Goal: Task Accomplishment & Management: Manage account settings

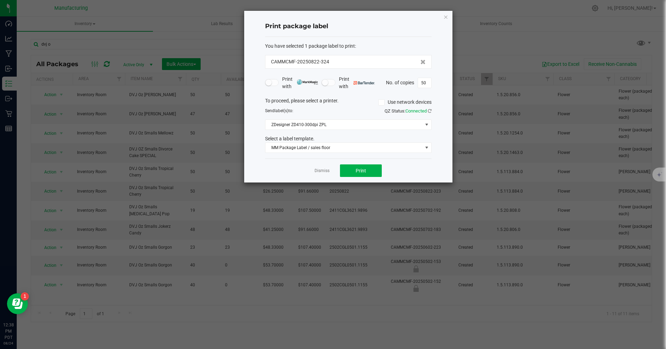
click at [446, 16] on icon "button" at bounding box center [446, 17] width 5 height 8
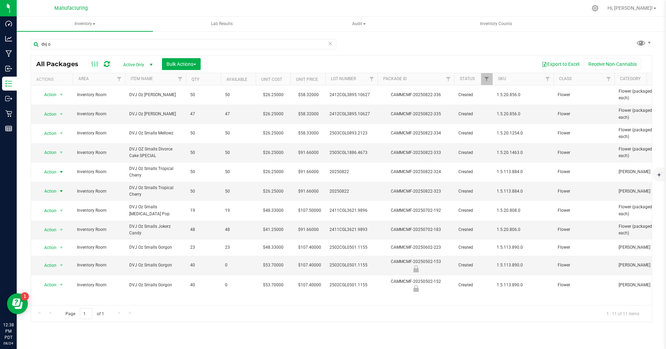
click at [46, 191] on span "Action" at bounding box center [47, 191] width 19 height 10
click at [46, 264] on li "Print package label" at bounding box center [60, 265] width 45 height 10
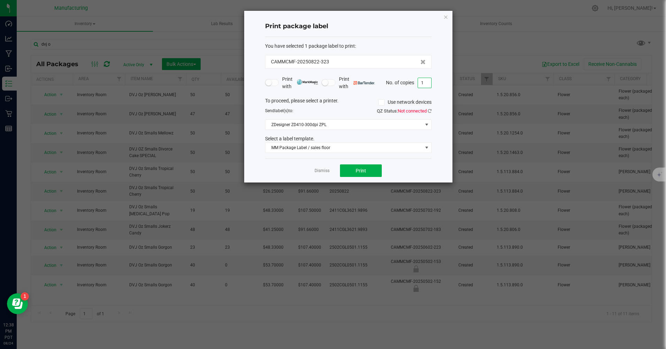
click at [427, 80] on input "1" at bounding box center [424, 83] width 13 height 10
type input "50"
click at [373, 171] on button "Print" at bounding box center [361, 171] width 42 height 13
click at [446, 18] on icon "button" at bounding box center [446, 17] width 5 height 8
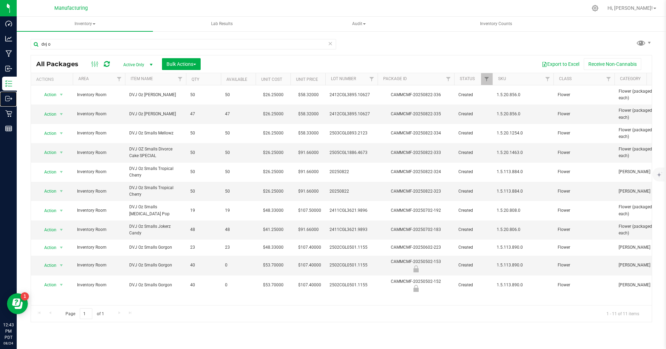
click at [0, 0] on p "Outbound" at bounding box center [0, 0] width 0 height 0
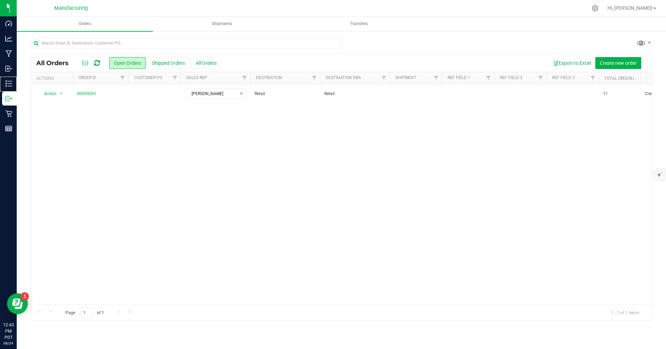
click at [0, 0] on p "Inventory" at bounding box center [0, 0] width 0 height 0
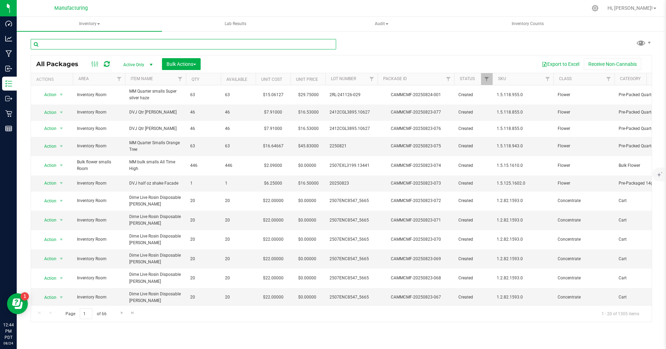
click at [51, 48] on input "text" at bounding box center [184, 44] width 306 height 10
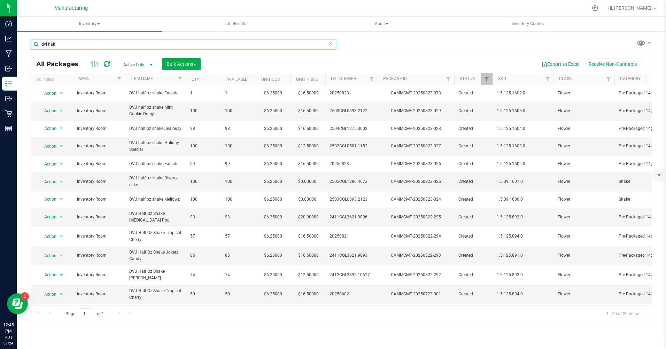
type input "dvj half"
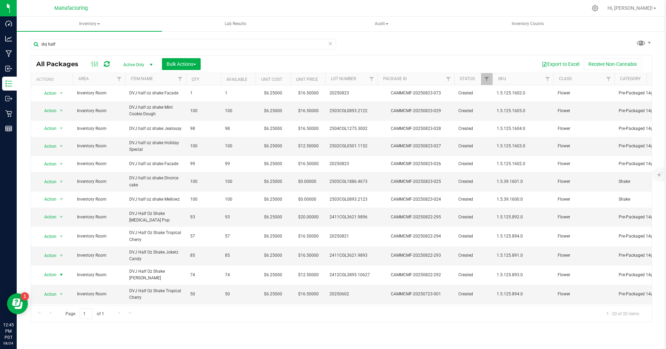
click at [51, 274] on span "Action" at bounding box center [47, 275] width 19 height 10
click at [55, 221] on li "Print package label" at bounding box center [60, 220] width 45 height 10
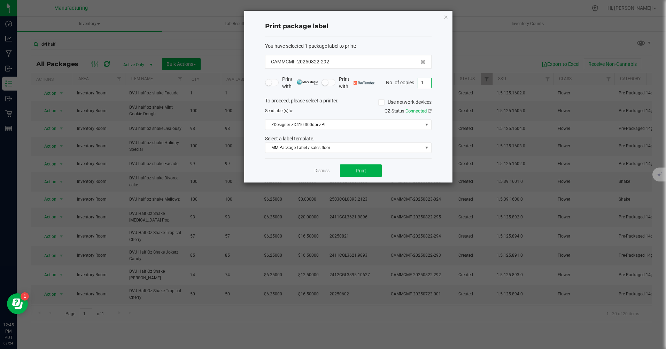
click at [426, 84] on input "1" at bounding box center [424, 83] width 13 height 10
type input "74"
click at [368, 169] on button "Print" at bounding box center [361, 171] width 42 height 13
click at [446, 17] on icon "button" at bounding box center [446, 17] width 5 height 8
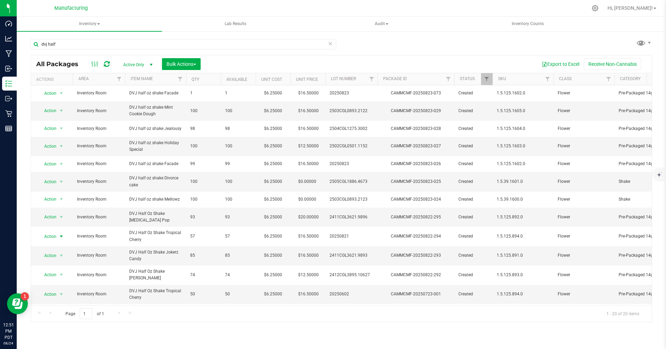
click at [48, 238] on span "Action" at bounding box center [47, 237] width 19 height 10
click at [54, 184] on li "Print package label" at bounding box center [60, 183] width 45 height 10
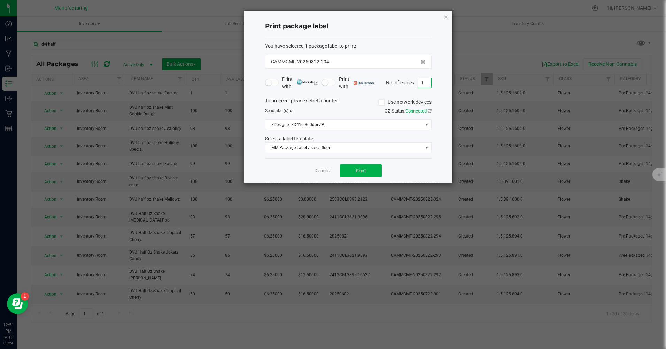
click at [428, 82] on input "1" at bounding box center [424, 83] width 13 height 10
type input "57"
click at [364, 174] on button "Print" at bounding box center [361, 171] width 42 height 13
click at [446, 14] on icon "button" at bounding box center [446, 17] width 5 height 8
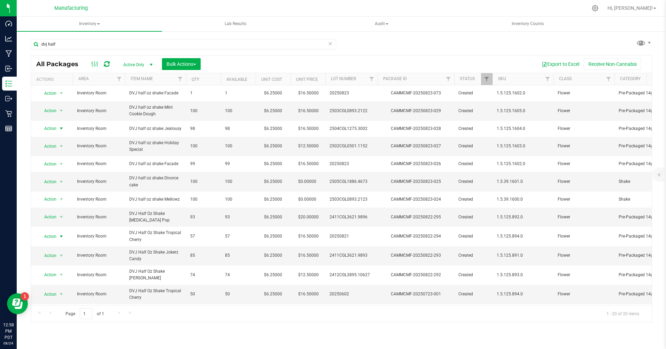
click at [50, 129] on span "Action" at bounding box center [47, 129] width 19 height 10
click at [231, 63] on div "Export to Excel Receive Non-Cannabis" at bounding box center [426, 64] width 441 height 12
click at [51, 128] on span "Action" at bounding box center [47, 129] width 19 height 10
click at [53, 152] on li "Create package" at bounding box center [60, 150] width 45 height 10
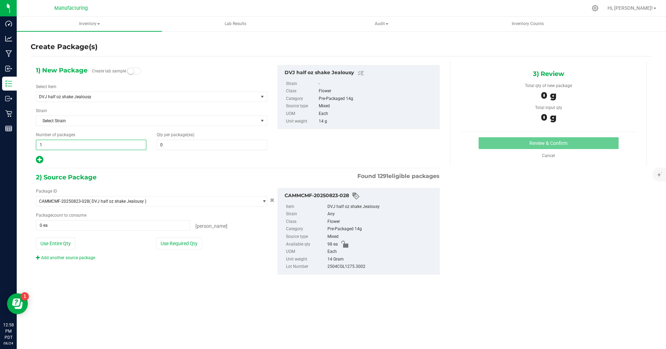
click at [41, 146] on span "1 1" at bounding box center [91, 145] width 110 height 10
type input "2"
type input "1"
click at [167, 146] on span at bounding box center [212, 145] width 110 height 10
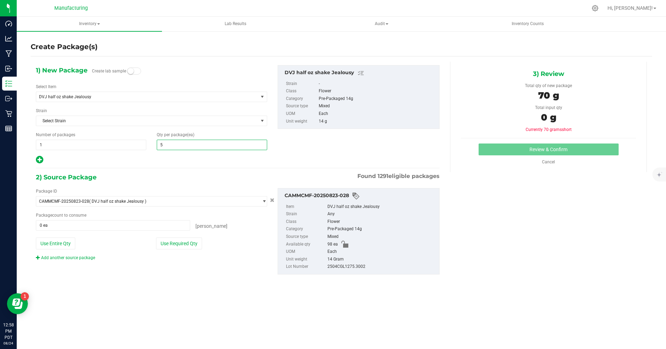
type input "50"
click at [142, 162] on div at bounding box center [151, 159] width 231 height 9
click at [0, 0] on p "Inventory" at bounding box center [0, 0] width 0 height 0
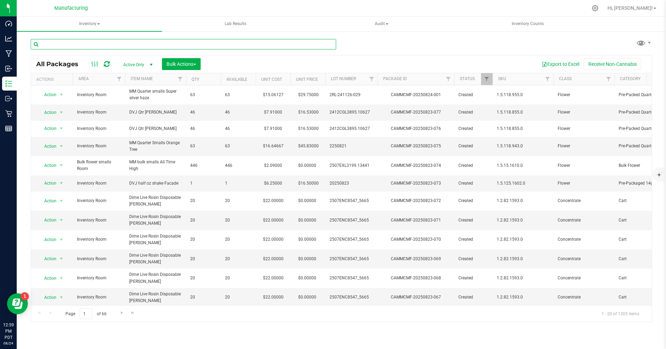
click at [64, 43] on input "text" at bounding box center [184, 44] width 306 height 10
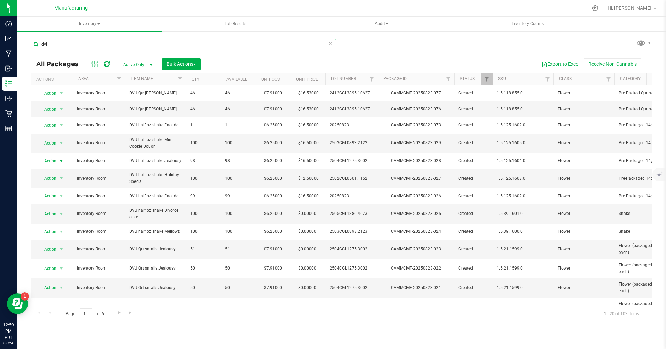
type input "dvj"
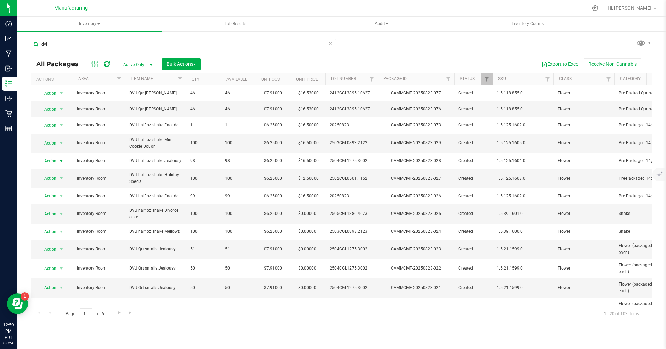
click at [55, 161] on span "Action" at bounding box center [47, 161] width 19 height 10
click at [55, 182] on li "Create package" at bounding box center [60, 183] width 45 height 10
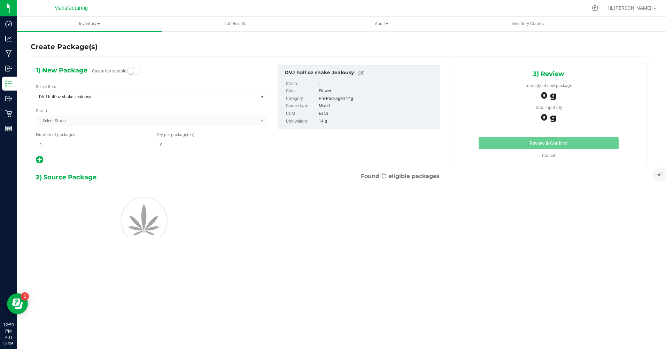
type input "0"
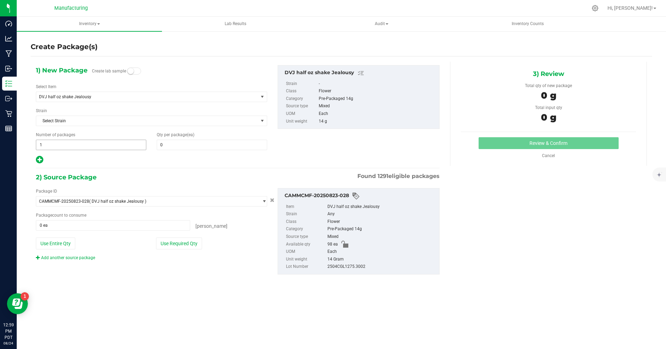
click at [45, 144] on span "1 1" at bounding box center [91, 145] width 110 height 10
type input "2"
click at [176, 145] on span at bounding box center [212, 145] width 110 height 10
type input "0"
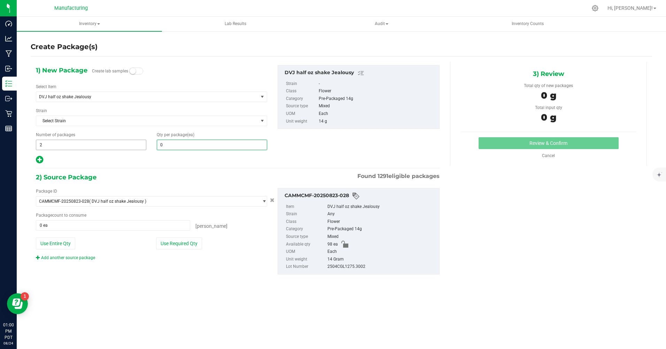
click at [44, 145] on span "2 2" at bounding box center [91, 145] width 110 height 10
type input "1"
click at [165, 145] on span at bounding box center [212, 145] width 110 height 10
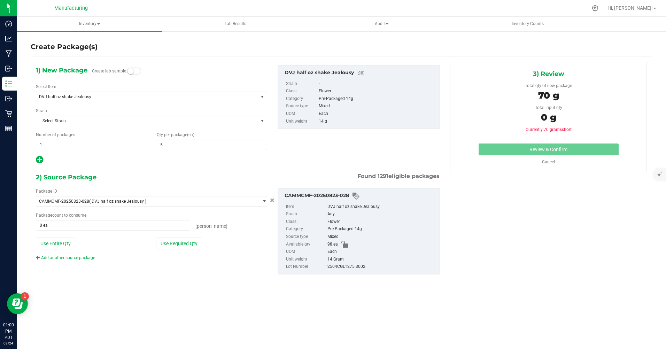
type input "50"
click at [132, 168] on div "1) New Package Create lab sample Select Item DVJ half oz shake Jealousy 1G Appl…" at bounding box center [238, 176] width 414 height 228
click at [37, 160] on icon at bounding box center [39, 159] width 7 height 9
type input "50"
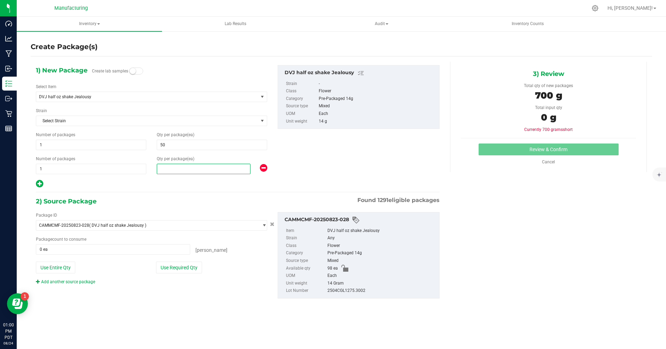
click at [166, 167] on span at bounding box center [204, 169] width 94 height 10
type input "48"
click at [197, 183] on div at bounding box center [151, 183] width 231 height 9
click at [42, 183] on icon at bounding box center [39, 183] width 7 height 9
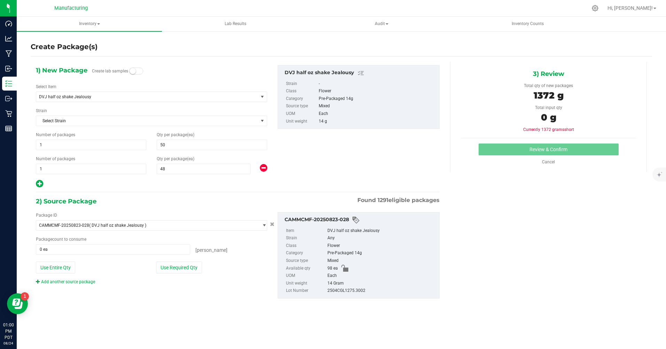
type input "50"
type input "48"
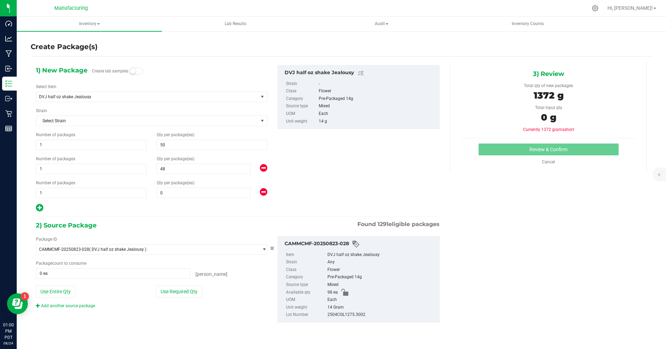
click at [262, 192] on icon at bounding box center [263, 192] width 7 height 9
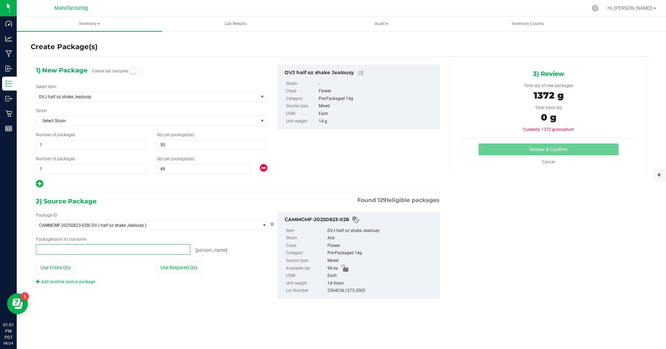
click at [55, 248] on span at bounding box center [113, 249] width 154 height 10
type input "2"
type input "2 ea"
click at [201, 314] on div "1) New Package Create lab samples Select Item DVJ half oz shake Jealousy 1G App…" at bounding box center [342, 187] width 622 height 262
click at [57, 248] on span "2 ea 2" at bounding box center [113, 249] width 154 height 10
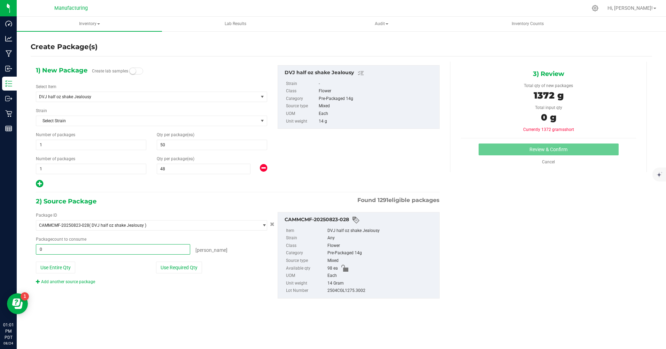
click at [69, 266] on button "Use Entire Qty" at bounding box center [55, 268] width 39 height 12
type input "98 ea"
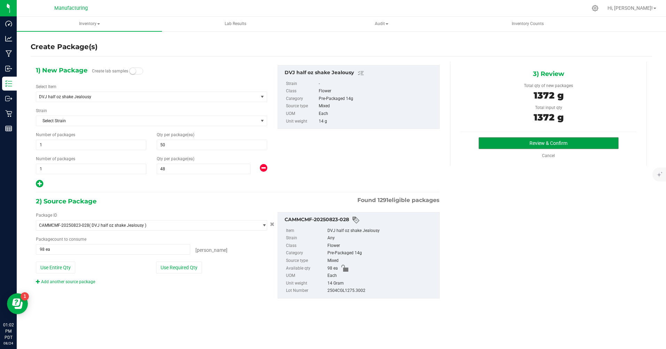
click at [517, 142] on button "Review & Confirm" at bounding box center [549, 143] width 140 height 12
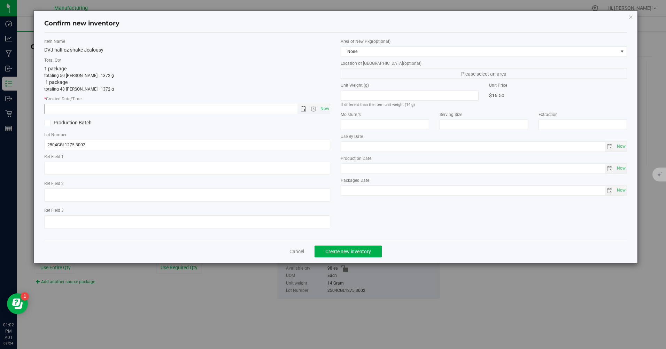
click at [326, 110] on span "Now" at bounding box center [325, 109] width 12 height 10
type input "8/24/2025 1:02 PM"
click at [371, 52] on span "None" at bounding box center [479, 52] width 277 height 10
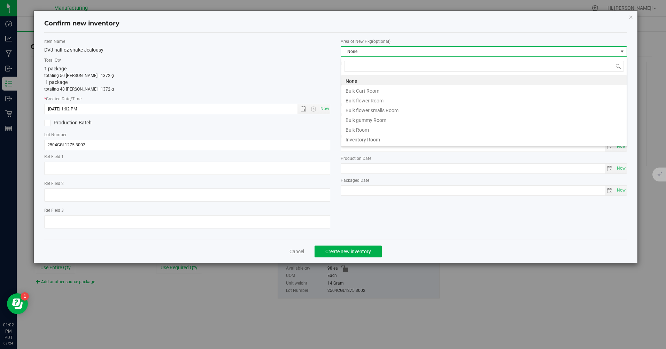
scroll to position [10, 286]
click at [359, 137] on li "Inventory Room" at bounding box center [484, 139] width 285 height 10
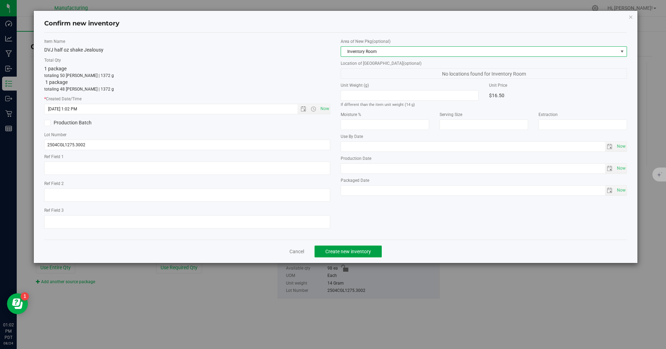
click at [350, 252] on span "Create new inventory" at bounding box center [349, 252] width 46 height 6
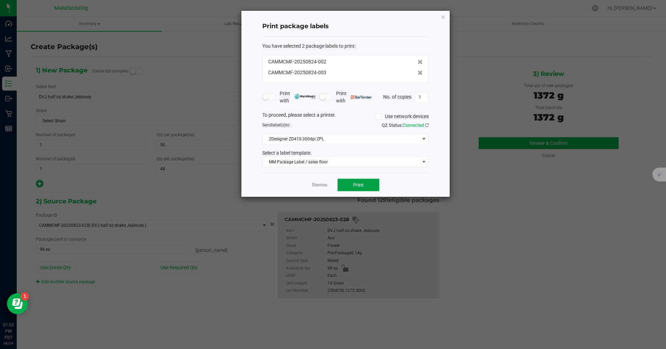
click at [360, 184] on span "Print" at bounding box center [358, 185] width 10 height 6
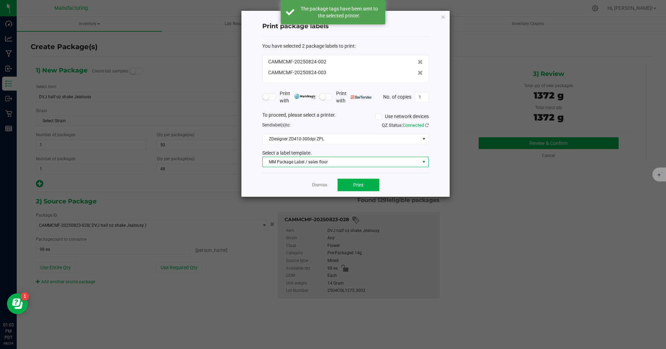
click at [329, 162] on span "MM Package Label / sales floor" at bounding box center [341, 162] width 157 height 10
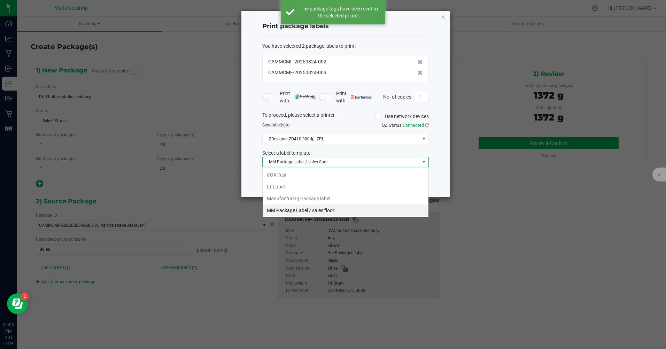
scroll to position [10, 167]
click at [320, 199] on li "Manufacturing Package label" at bounding box center [346, 199] width 166 height 12
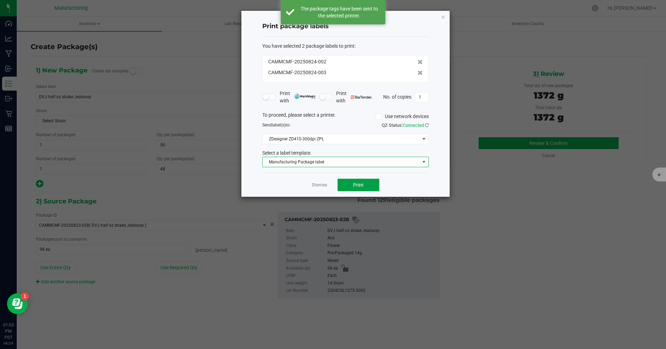
click at [358, 186] on span "Print" at bounding box center [358, 185] width 10 height 6
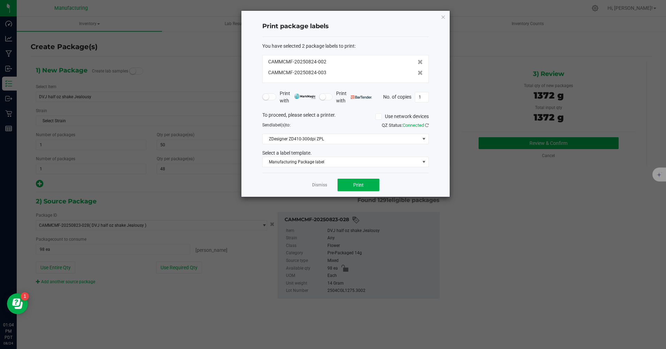
click at [444, 16] on icon "button" at bounding box center [443, 17] width 5 height 8
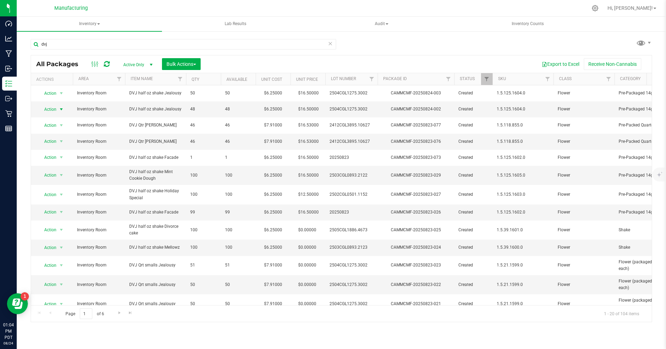
click at [52, 109] on span "Action" at bounding box center [47, 110] width 19 height 10
click at [55, 182] on li "Print package label" at bounding box center [60, 183] width 45 height 10
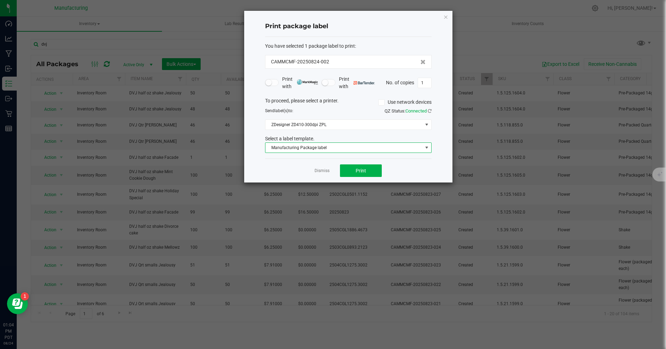
click at [332, 146] on span "Manufacturing Package label" at bounding box center [344, 148] width 157 height 10
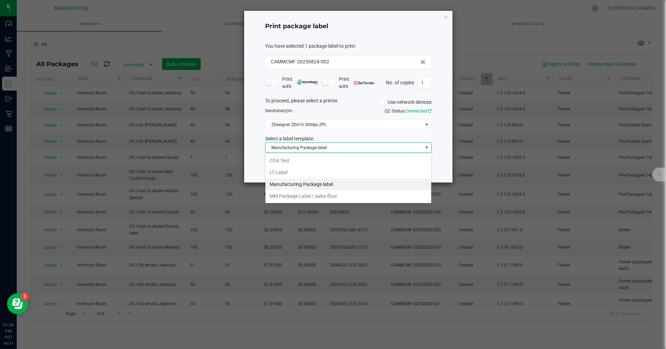
scroll to position [10, 167]
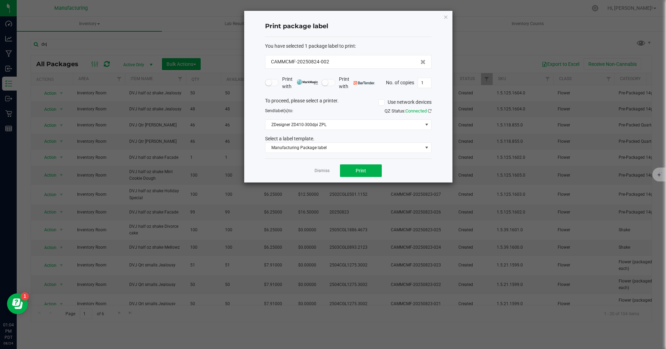
click at [447, 140] on div "Print package label You have selected 1 package label to print : CAMMCMF-202508…" at bounding box center [348, 97] width 208 height 172
click at [375, 171] on button "Print" at bounding box center [361, 171] width 42 height 13
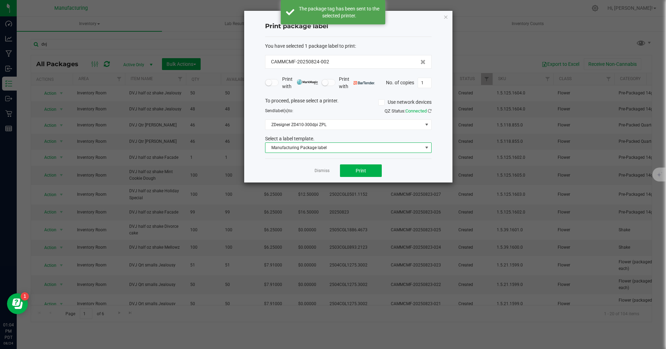
click at [328, 149] on span "Manufacturing Package label" at bounding box center [344, 148] width 157 height 10
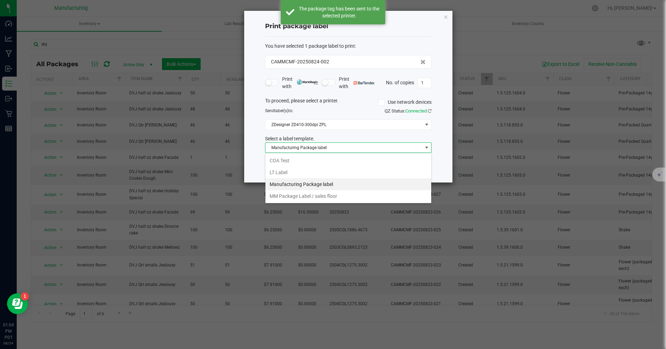
click at [321, 197] on li "MM Package Label / sales floor" at bounding box center [349, 196] width 166 height 12
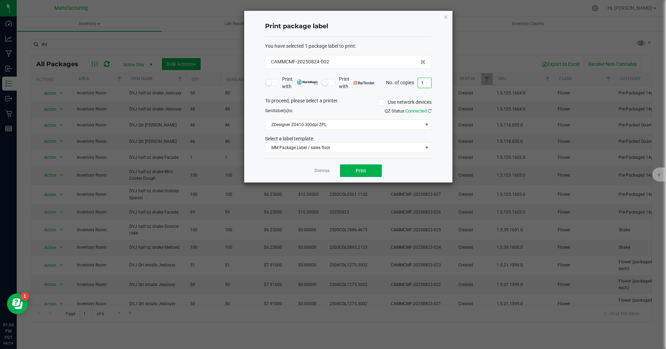
click at [424, 83] on input "1" at bounding box center [424, 83] width 13 height 10
type input "48"
click at [363, 173] on span "Print" at bounding box center [361, 171] width 10 height 6
click at [448, 16] on icon "button" at bounding box center [446, 17] width 5 height 8
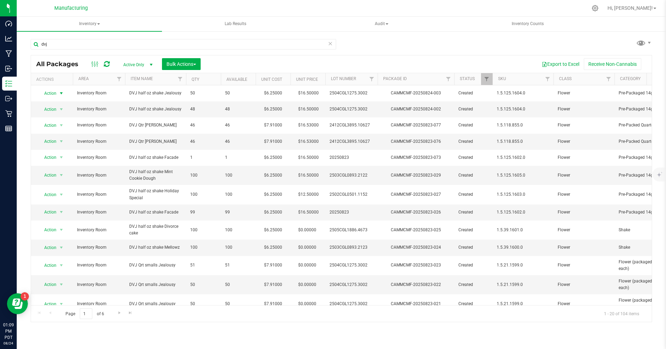
click at [52, 91] on span "Action" at bounding box center [47, 94] width 19 height 10
click at [52, 165] on li "Print package label" at bounding box center [60, 167] width 45 height 10
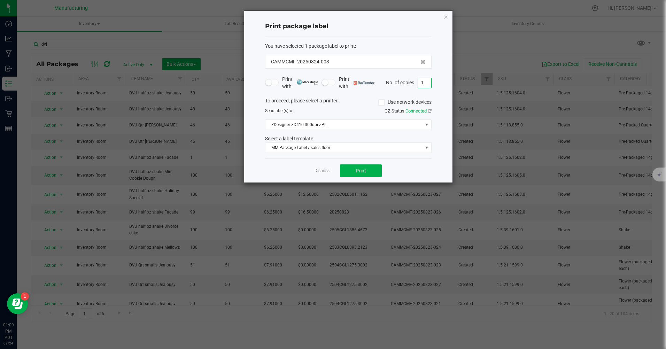
click at [422, 81] on input "1" at bounding box center [424, 83] width 13 height 10
type input "50"
click at [359, 173] on span "Print" at bounding box center [361, 171] width 10 height 6
click at [448, 17] on icon "button" at bounding box center [446, 17] width 5 height 8
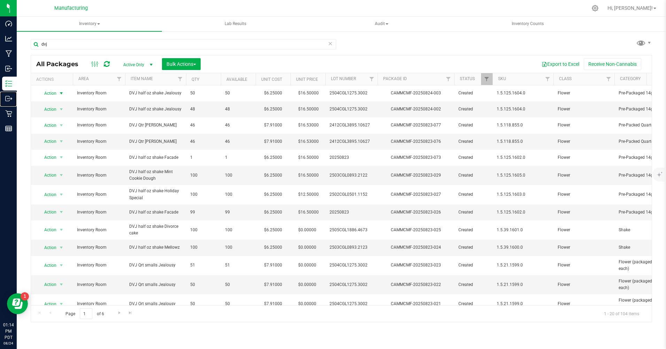
click at [0, 0] on p "Outbound" at bounding box center [0, 0] width 0 height 0
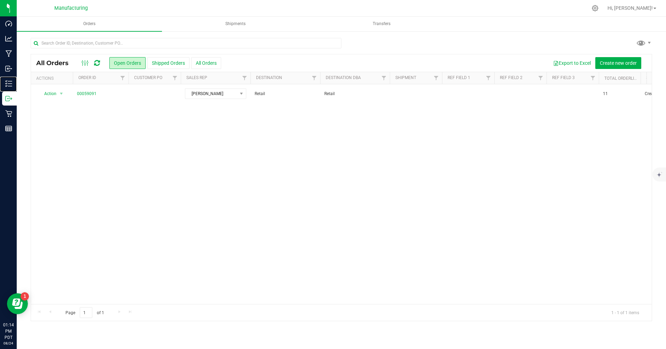
click at [0, 0] on p "Inventory" at bounding box center [0, 0] width 0 height 0
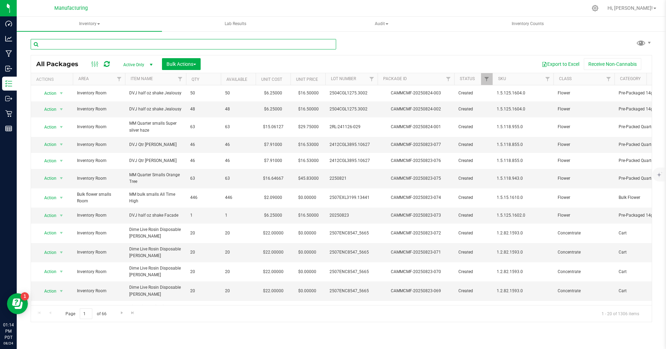
click at [52, 47] on input "text" at bounding box center [184, 44] width 306 height 10
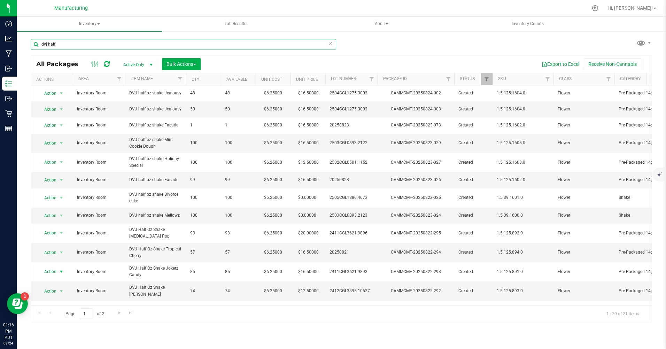
type input "dvj half"
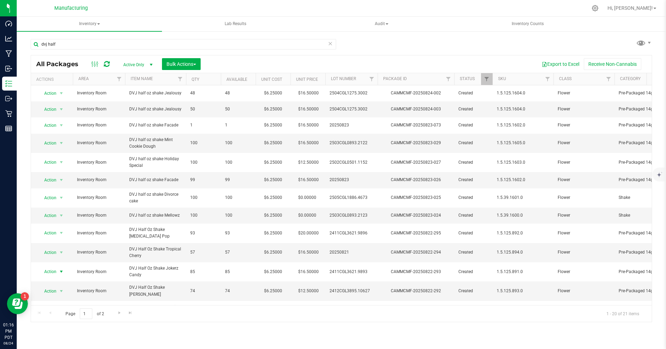
click at [49, 271] on span "Action" at bounding box center [47, 272] width 19 height 10
click at [52, 220] on li "Print package label" at bounding box center [60, 219] width 45 height 10
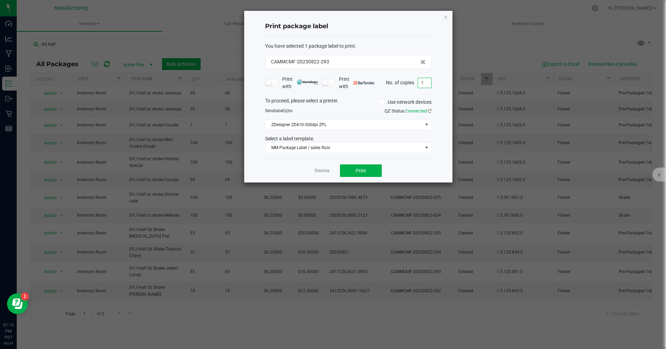
click at [426, 82] on input "1" at bounding box center [424, 83] width 13 height 10
type input "85"
click at [372, 169] on button "Print" at bounding box center [361, 171] width 42 height 13
click at [448, 17] on icon "button" at bounding box center [446, 17] width 5 height 8
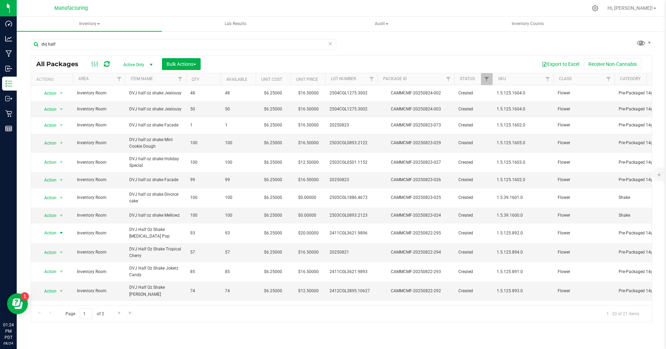
click at [53, 235] on span "Action" at bounding box center [47, 233] width 19 height 10
click at [53, 182] on li "Print package label" at bounding box center [60, 180] width 45 height 10
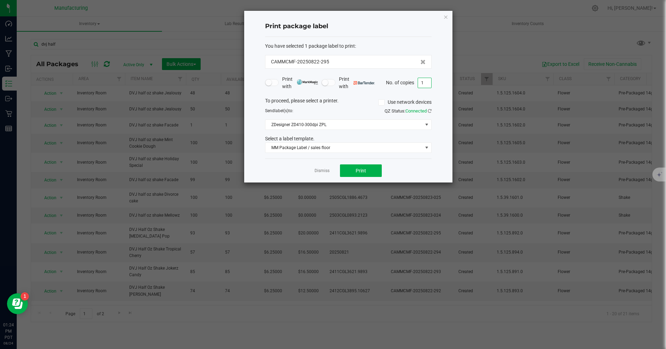
click at [425, 80] on input "1" at bounding box center [424, 83] width 13 height 10
type input "93"
click at [353, 168] on button "Print" at bounding box center [361, 171] width 42 height 13
click at [321, 169] on link "Dismiss" at bounding box center [322, 171] width 15 height 6
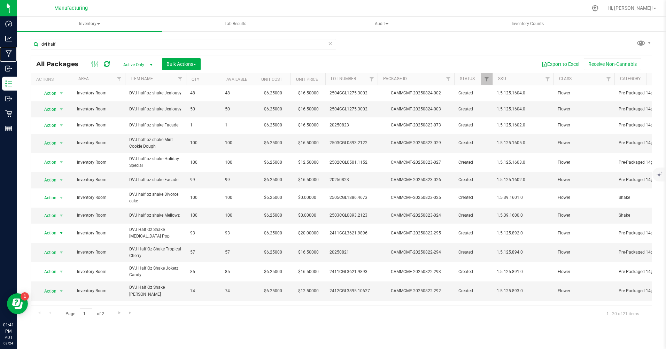
click at [0, 0] on p "Manufacturing" at bounding box center [0, 0] width 0 height 0
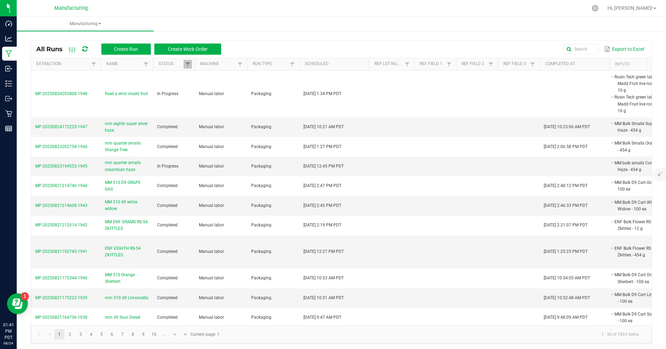
click at [82, 94] on span "MP-20250824203808-1948" at bounding box center [61, 93] width 52 height 5
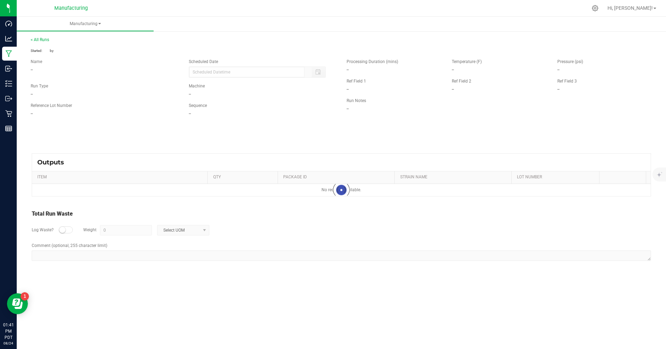
type input "08/24/2025 1:34 PM"
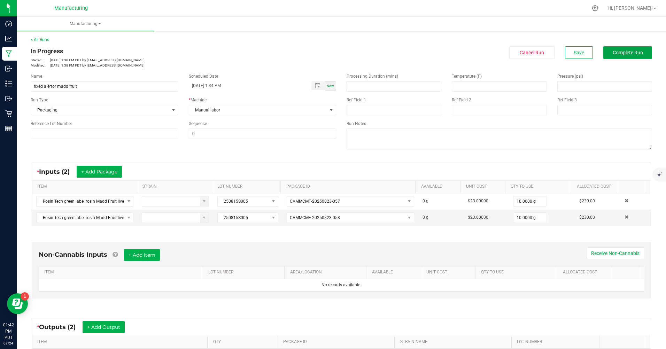
click at [621, 56] on button "Complete Run" at bounding box center [628, 52] width 49 height 13
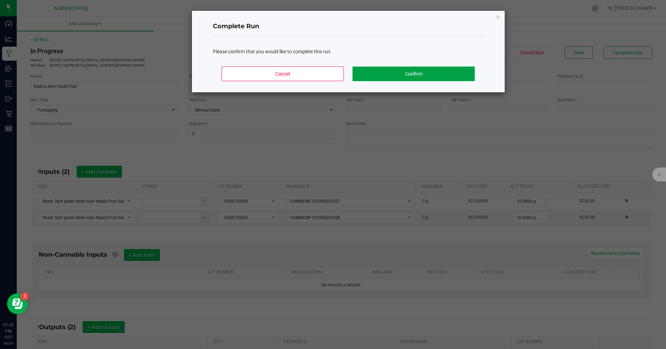
click at [428, 72] on button "Confirm" at bounding box center [414, 74] width 122 height 15
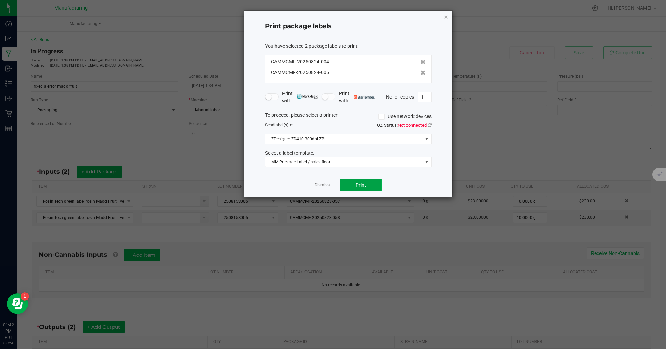
click at [366, 182] on span "Print" at bounding box center [361, 185] width 10 height 6
click at [337, 162] on span "MM Package Label / sales floor" at bounding box center [344, 162] width 157 height 10
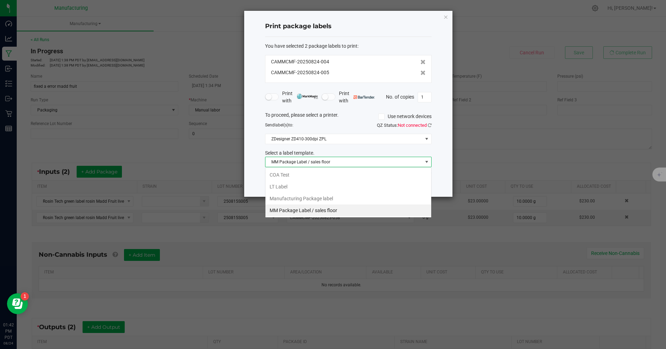
scroll to position [10, 167]
click at [314, 200] on li "Manufacturing Package label" at bounding box center [349, 199] width 166 height 12
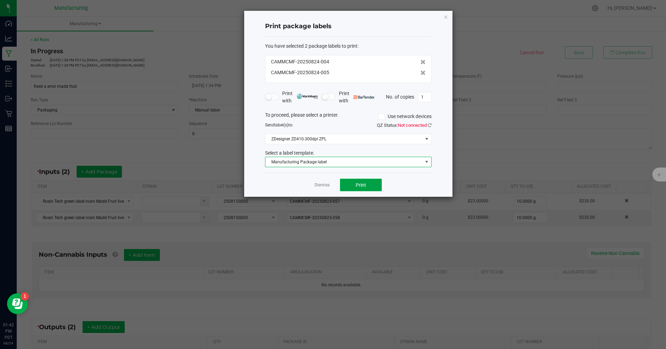
click at [357, 186] on span "Print" at bounding box center [361, 185] width 10 height 6
click at [364, 160] on span "Manufacturing Package label" at bounding box center [344, 162] width 157 height 10
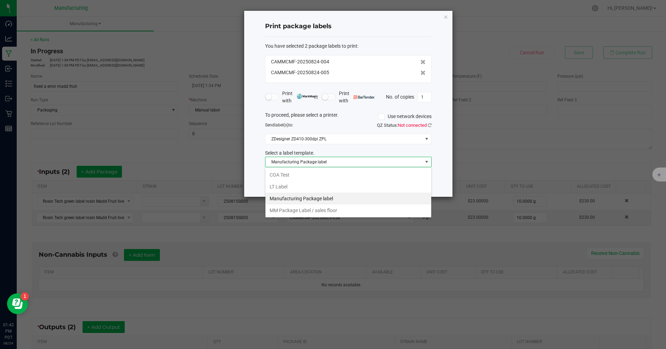
click at [324, 208] on li "MM Package Label / sales floor" at bounding box center [349, 211] width 166 height 12
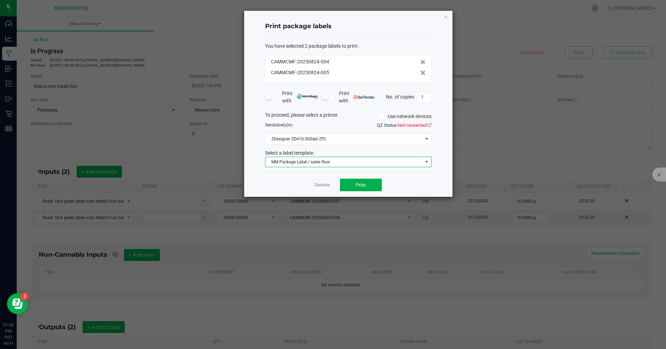
click at [325, 186] on link "Dismiss" at bounding box center [322, 185] width 15 height 6
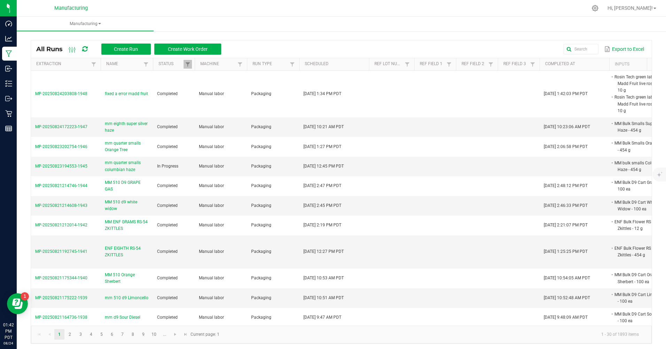
click at [599, 9] on icon at bounding box center [595, 8] width 7 height 7
click at [0, 0] on p "Inventory" at bounding box center [0, 0] width 0 height 0
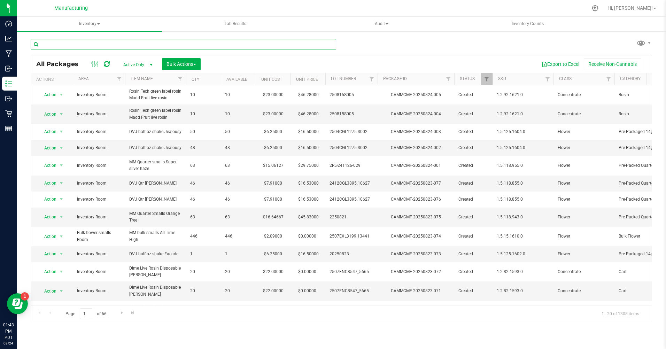
click at [93, 45] on input "text" at bounding box center [184, 44] width 306 height 10
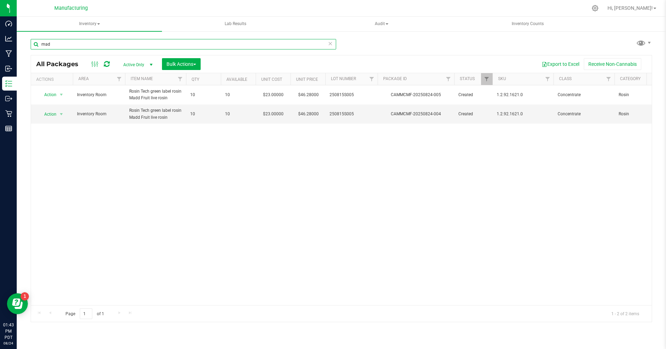
type input "mad"
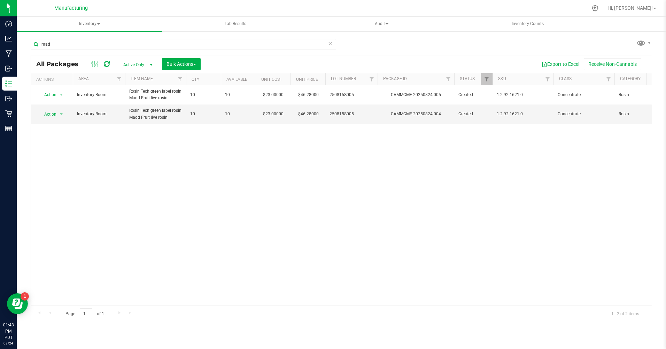
click at [599, 11] on icon at bounding box center [595, 8] width 7 height 7
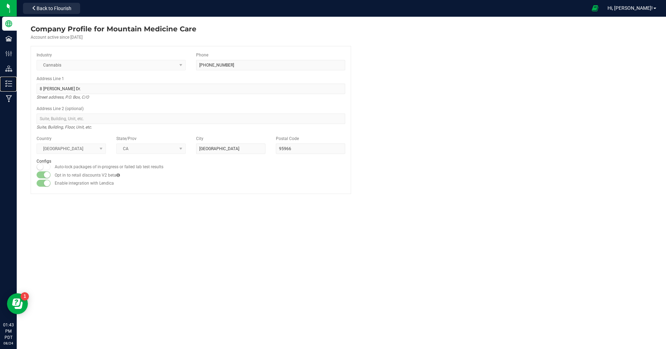
click at [0, 0] on p "Inventory" at bounding box center [0, 0] width 0 height 0
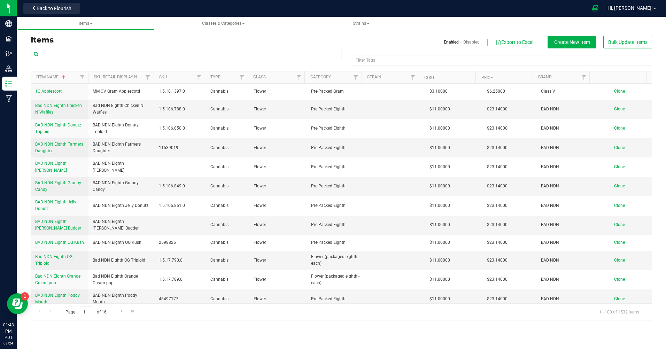
click at [102, 55] on input "text" at bounding box center [186, 54] width 311 height 10
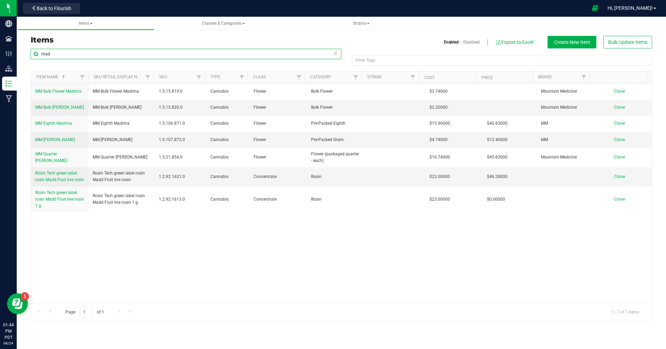
type input "mad"
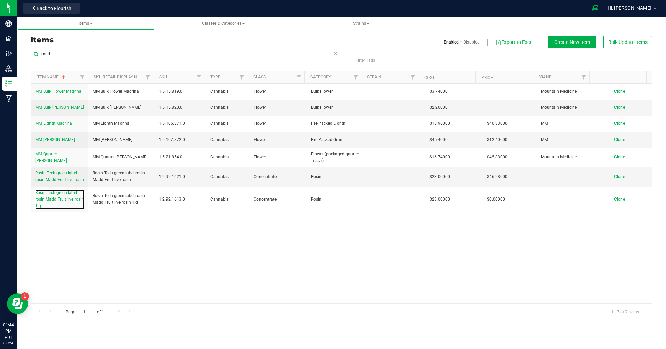
click at [62, 195] on link "Rosin Tech green label rosin Madd Fruit live rosin 1 g" at bounding box center [59, 200] width 49 height 20
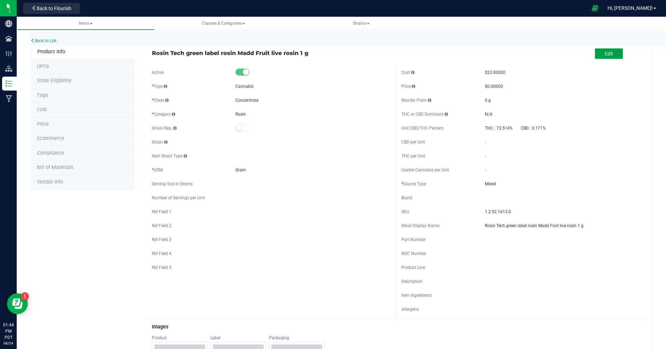
click at [609, 54] on button "Edit" at bounding box center [609, 53] width 28 height 10
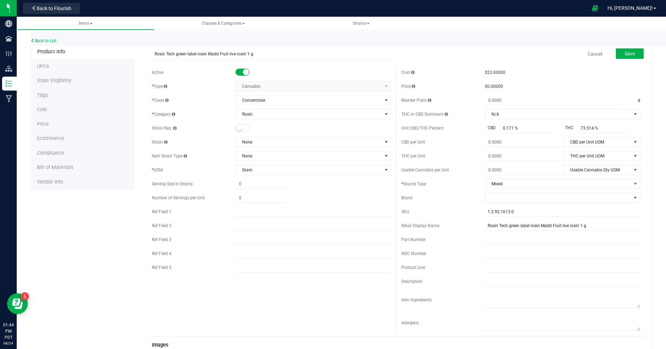
click at [240, 74] on span at bounding box center [243, 72] width 14 height 7
click at [627, 50] on button "Save" at bounding box center [630, 53] width 28 height 10
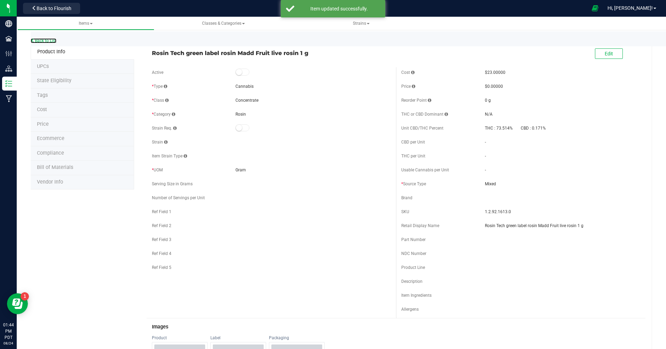
click at [47, 42] on link "Back to List" at bounding box center [44, 40] width 26 height 5
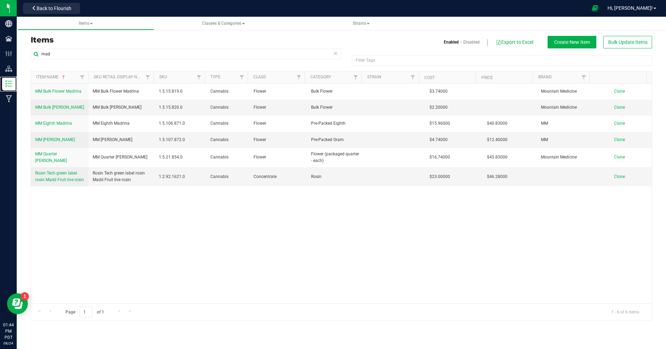
click at [0, 0] on p "Inventory" at bounding box center [0, 0] width 0 height 0
click at [0, 0] on img at bounding box center [0, 0] width 0 height 0
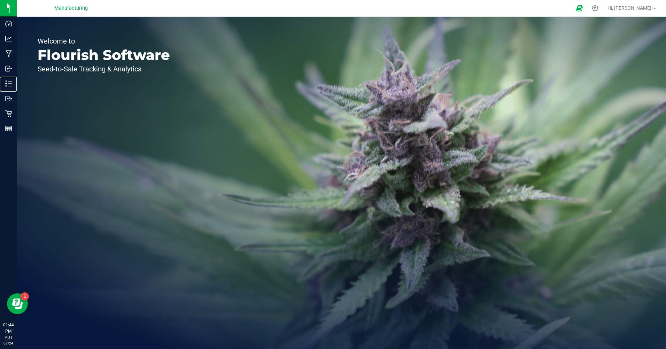
click at [0, 0] on p "Inventory" at bounding box center [0, 0] width 0 height 0
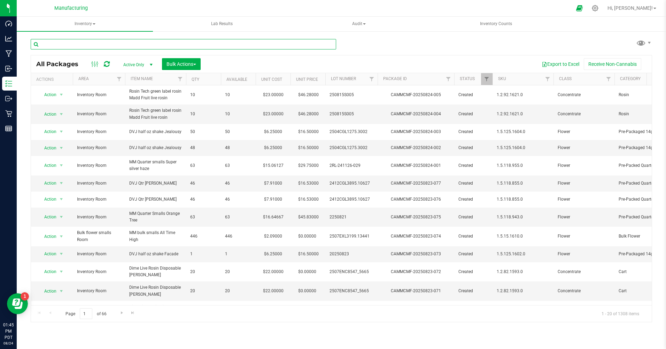
click at [100, 45] on input "text" at bounding box center [184, 44] width 306 height 10
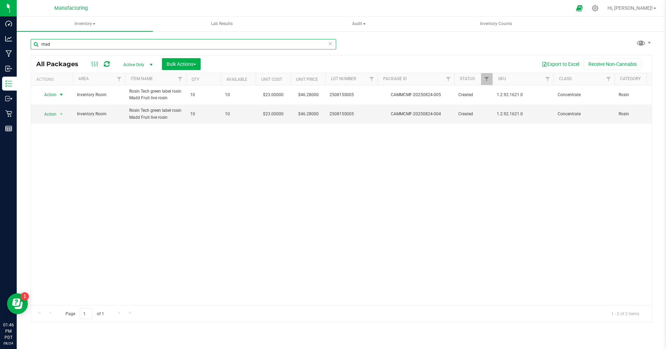
type input "mad"
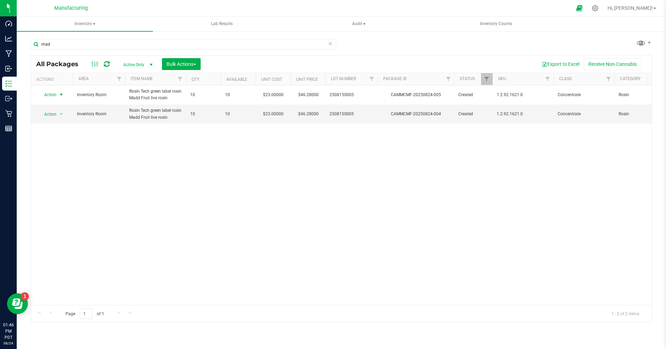
click at [51, 95] on span "Action" at bounding box center [47, 95] width 19 height 10
click at [55, 170] on li "Print package label" at bounding box center [60, 168] width 45 height 10
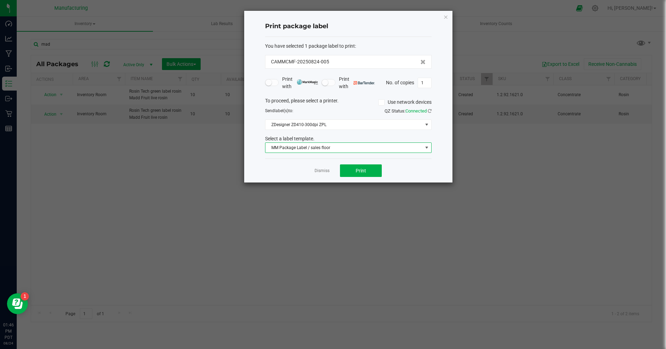
click at [327, 150] on span "MM Package Label / sales floor" at bounding box center [344, 148] width 157 height 10
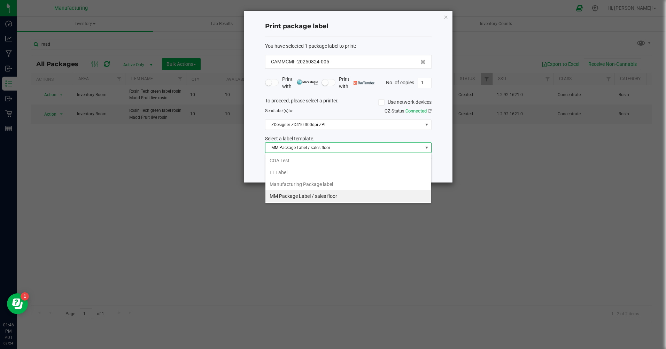
scroll to position [10, 167]
click at [320, 182] on li "Manufacturing Package label" at bounding box center [349, 184] width 166 height 12
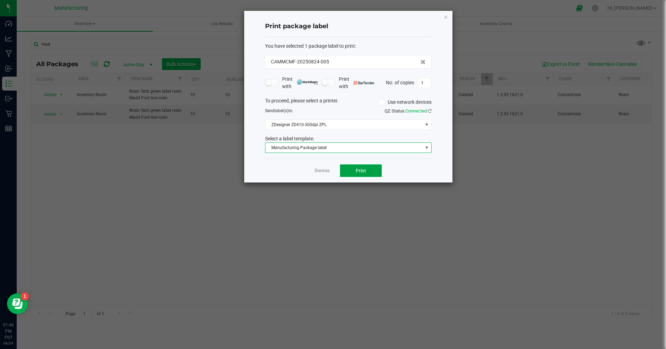
click at [350, 168] on button "Print" at bounding box center [361, 171] width 42 height 13
click at [313, 148] on span "Manufacturing Package label" at bounding box center [344, 148] width 157 height 10
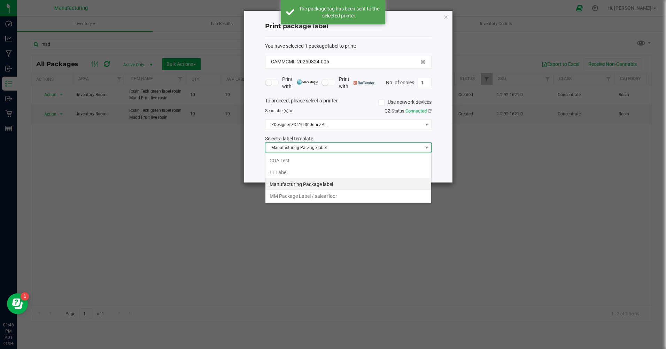
click at [312, 197] on li "MM Package Label / sales floor" at bounding box center [349, 196] width 166 height 12
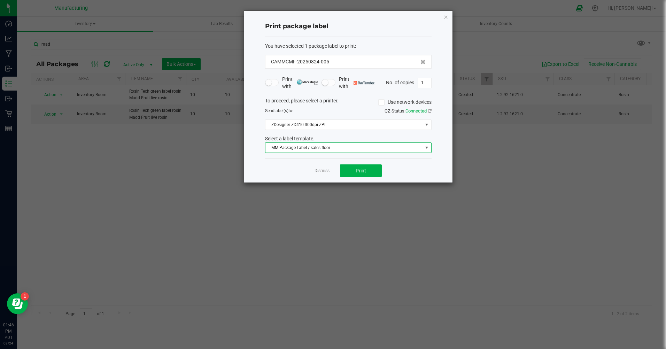
click at [425, 80] on input "1" at bounding box center [424, 83] width 13 height 10
type input "10"
click at [361, 172] on span "Print" at bounding box center [361, 171] width 10 height 6
click at [445, 16] on icon "button" at bounding box center [446, 17] width 5 height 8
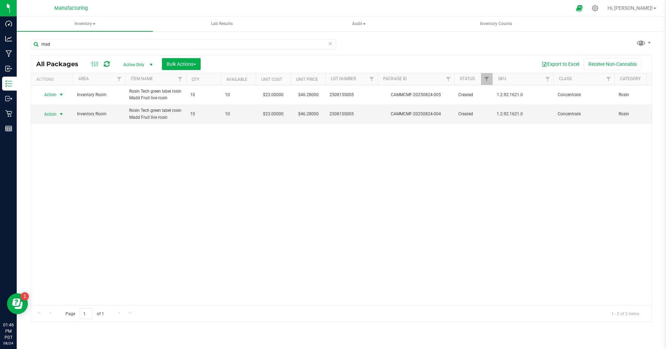
click at [46, 113] on span "Action" at bounding box center [47, 114] width 19 height 10
click at [63, 186] on li "Print package label" at bounding box center [60, 188] width 45 height 10
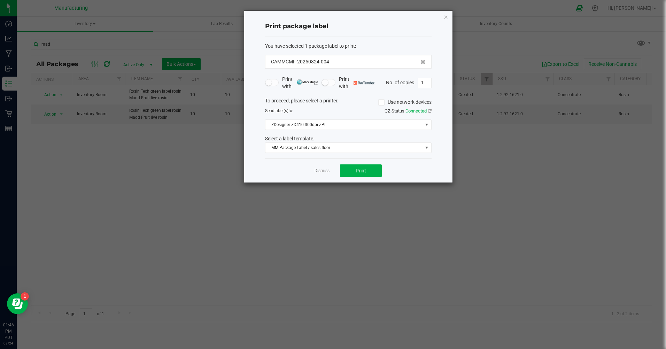
click at [426, 80] on input "1" at bounding box center [424, 83] width 13 height 10
type input "10"
click at [351, 171] on button "Print" at bounding box center [361, 171] width 42 height 13
click at [324, 172] on link "Dismiss" at bounding box center [322, 171] width 15 height 6
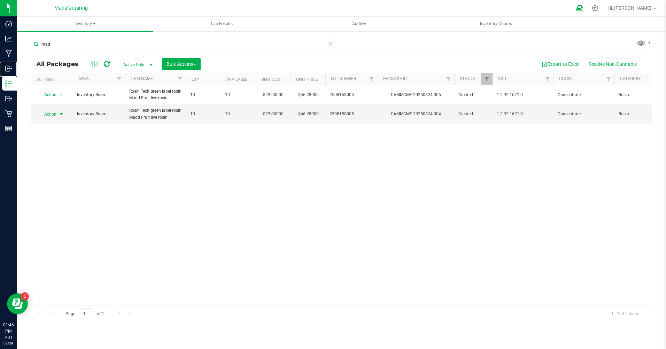
click at [0, 0] on p "Inbound" at bounding box center [0, 0] width 0 height 0
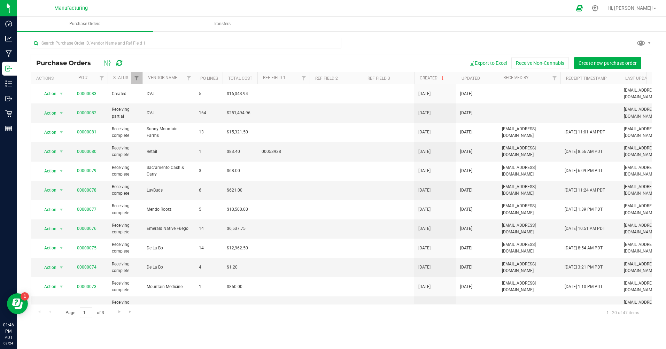
click at [89, 110] on span "00000082" at bounding box center [87, 113] width 20 height 7
click at [89, 110] on link "00000082" at bounding box center [87, 112] width 20 height 5
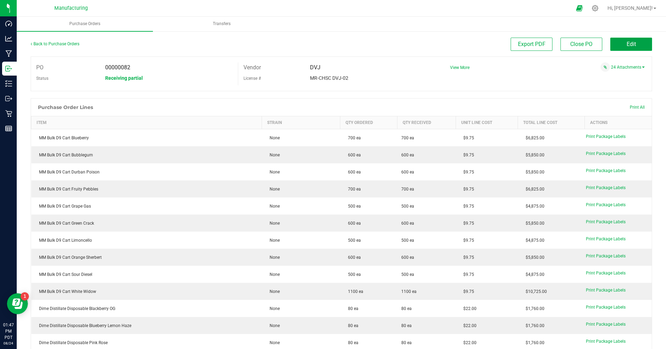
click at [627, 46] on span "Edit" at bounding box center [631, 44] width 9 height 7
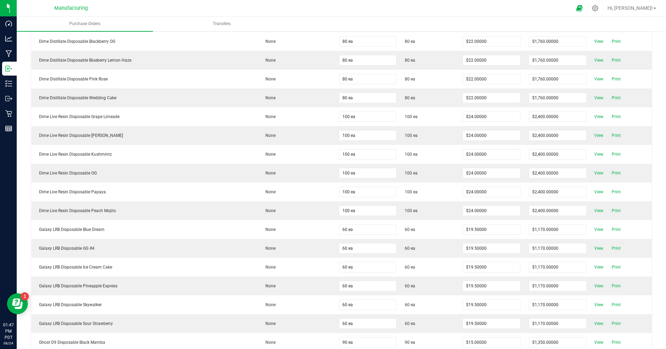
scroll to position [2993, 0]
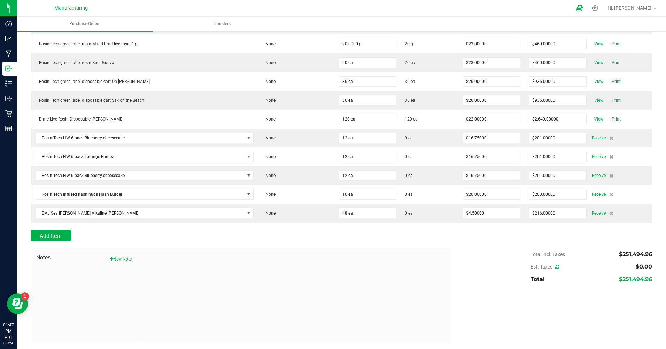
click at [592, 136] on span "Receive" at bounding box center [599, 138] width 14 height 8
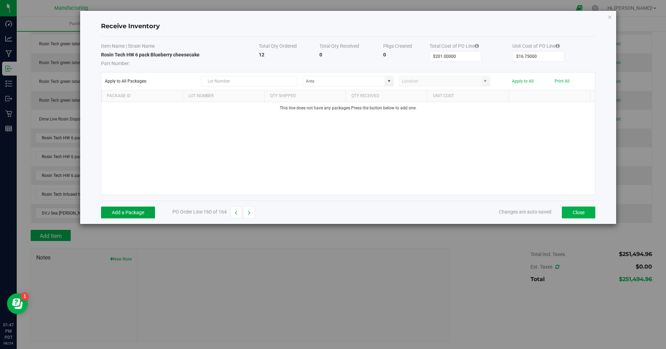
click at [144, 211] on button "Add a Package" at bounding box center [128, 213] width 54 height 12
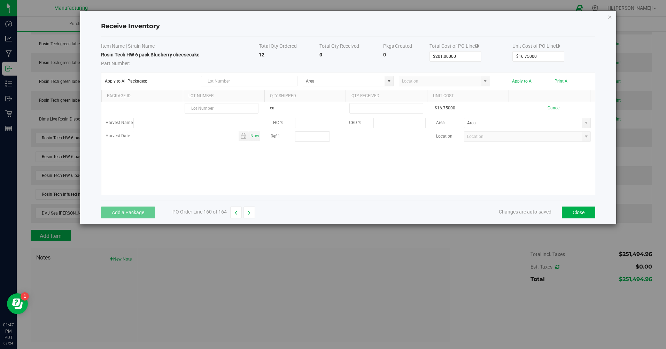
click at [356, 108] on input at bounding box center [386, 109] width 73 height 10
type input "12 ea"
click at [353, 138] on kendo-grid-list "ea 12 ea $16.75000 Cancel Harvest Name THC % CBD % Area Harvest Date Now Ref 1 …" at bounding box center [348, 148] width 494 height 93
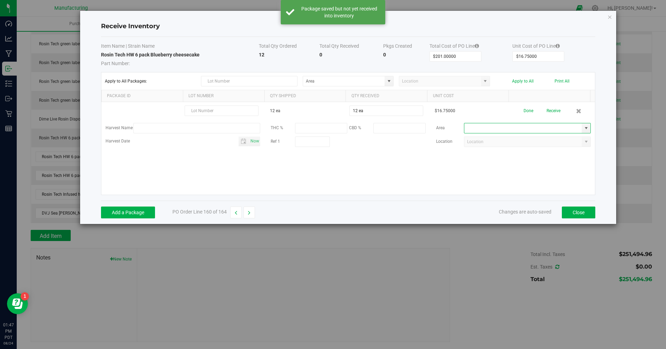
click at [495, 129] on input at bounding box center [524, 128] width 118 height 10
click at [584, 129] on span at bounding box center [587, 128] width 6 height 6
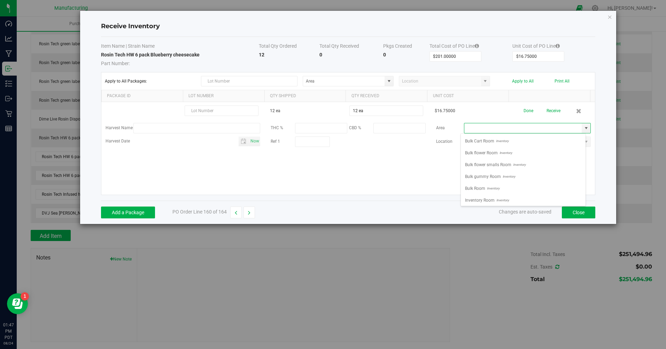
click at [502, 198] on span "Inventory" at bounding box center [502, 200] width 14 height 10
type input "Inventory Room"
click at [236, 108] on input "text" at bounding box center [222, 111] width 74 height 10
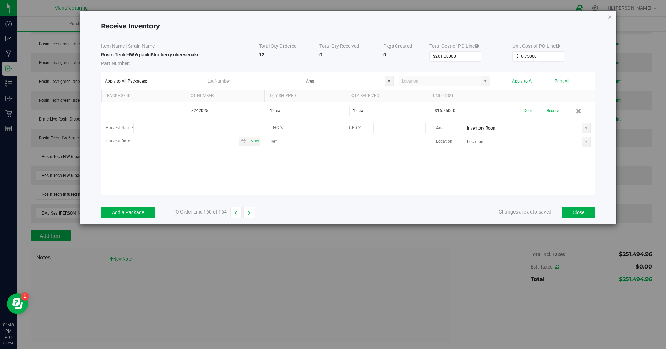
drag, startPoint x: 190, startPoint y: 110, endPoint x: 211, endPoint y: 109, distance: 21.3
click at [211, 109] on input "8242025" at bounding box center [222, 111] width 74 height 10
type input "8242025"
click at [279, 170] on kendo-grid-list "8242025 12 ea 12 ea $16.75000 Done Receive Harvest Name THC % CBD % Area Invent…" at bounding box center [348, 148] width 494 height 93
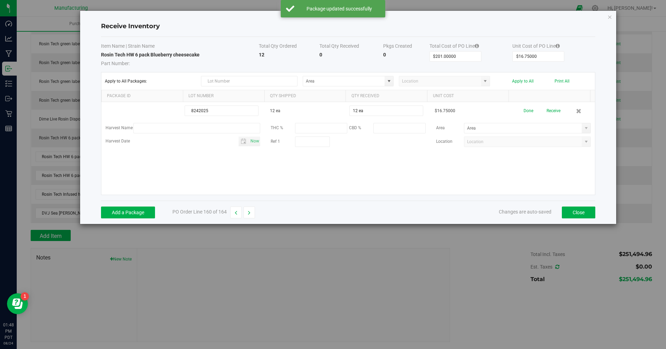
click at [550, 112] on button "Receive" at bounding box center [554, 111] width 14 height 12
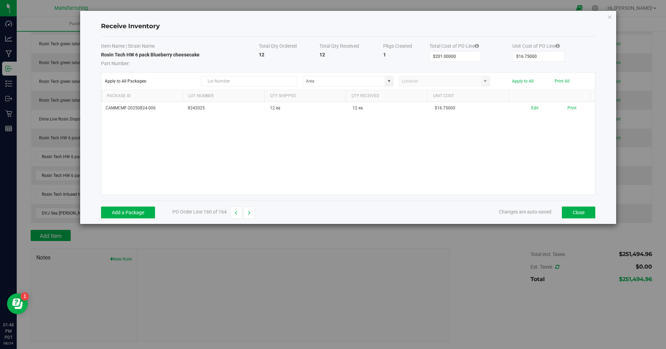
click at [250, 212] on icon "button" at bounding box center [249, 213] width 2 height 5
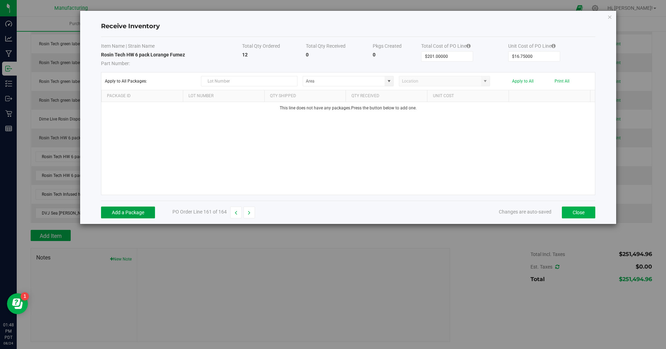
click at [145, 211] on button "Add a Package" at bounding box center [128, 213] width 54 height 12
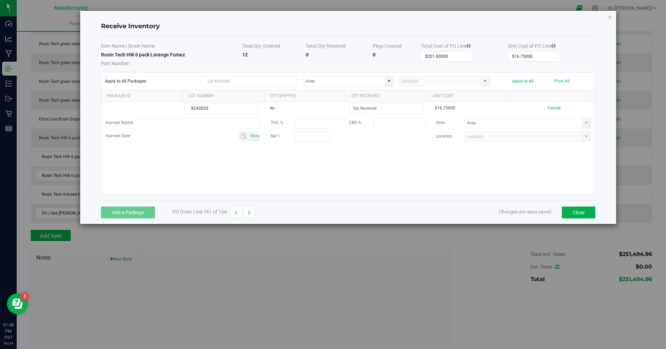
type input "8242025"
click at [359, 109] on input at bounding box center [386, 109] width 73 height 10
type input "112 ea"
click at [345, 166] on kendo-grid-list "8242025 ea 112 ea $16.75000 Cancel Harvest Name THC % CBD % Area Harvest Date N…" at bounding box center [348, 148] width 494 height 93
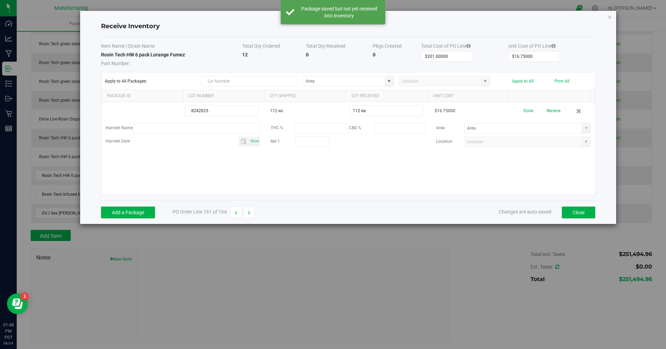
type input "112"
click at [360, 112] on input "112" at bounding box center [386, 111] width 73 height 10
type input "12 ea"
click at [356, 150] on kendo-grid-list "8242025 112 ea 12 ea $16.75000 Done Receive Harvest Name THC % CBD % Area Harve…" at bounding box center [348, 148] width 494 height 93
click at [584, 130] on span at bounding box center [587, 128] width 6 height 6
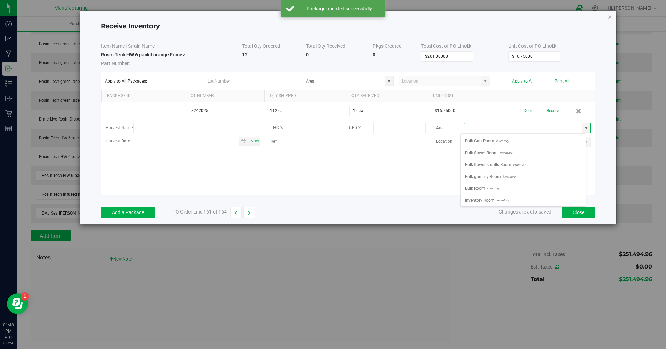
click at [488, 199] on span "Inventory Room" at bounding box center [480, 200] width 30 height 10
type input "Inventory Room"
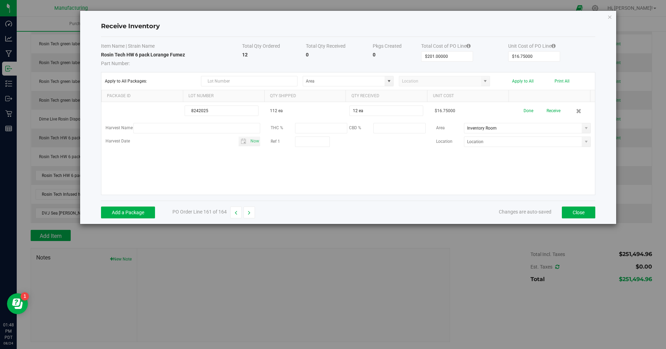
click at [529, 179] on div "8242025 112 ea 12 ea $16.75000 Done Receive Harvest Name THC % CBD % Area Inven…" at bounding box center [348, 148] width 494 height 93
click at [552, 109] on button "Receive" at bounding box center [554, 111] width 14 height 12
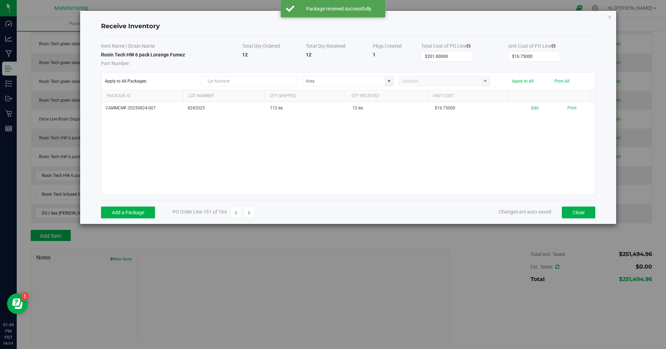
click at [250, 214] on icon "button" at bounding box center [249, 213] width 2 height 5
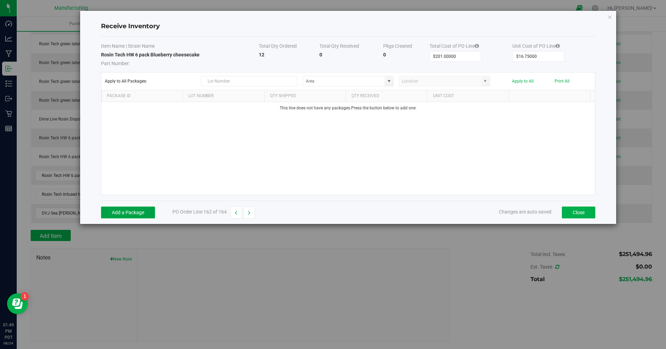
drag, startPoint x: 152, startPoint y: 210, endPoint x: 155, endPoint y: 205, distance: 6.0
click at [151, 210] on button "Add a Package" at bounding box center [128, 213] width 54 height 12
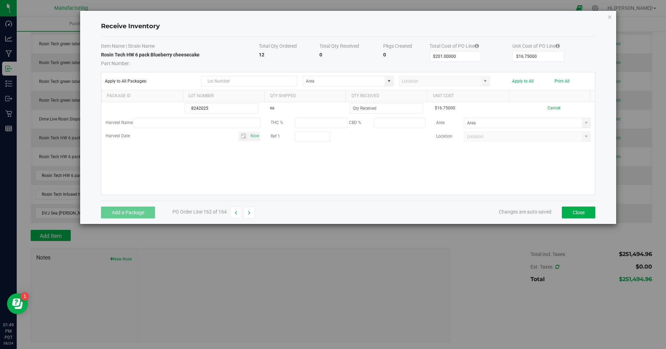
type input "8242025"
click at [376, 112] on input at bounding box center [386, 109] width 73 height 10
type input "12 ea"
click at [362, 165] on kendo-grid-list "8242025 ea 12 ea $16.75000 Cancel Harvest Name THC % CBD % Area Harvest Date No…" at bounding box center [348, 148] width 494 height 93
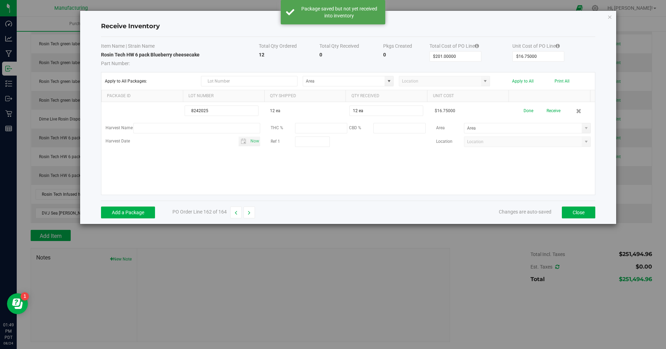
click at [584, 128] on span at bounding box center [587, 128] width 6 height 6
click at [500, 198] on span "Inventory" at bounding box center [502, 200] width 14 height 10
type input "Inventory Room"
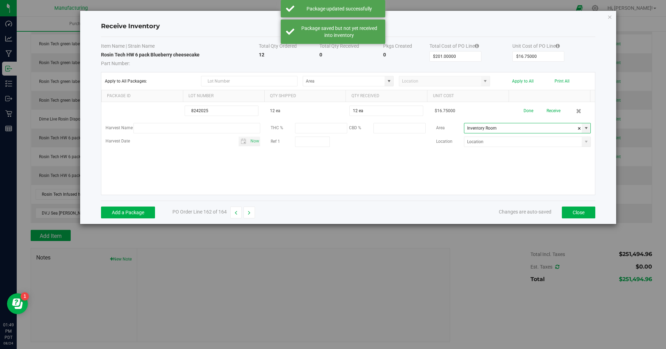
click at [548, 112] on button "Receive" at bounding box center [554, 111] width 14 height 12
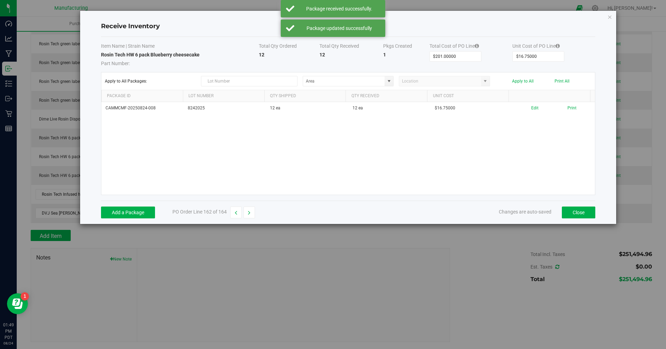
click at [247, 211] on button "button" at bounding box center [250, 213] width 12 height 12
type input "$200.00000"
type input "$20.00000"
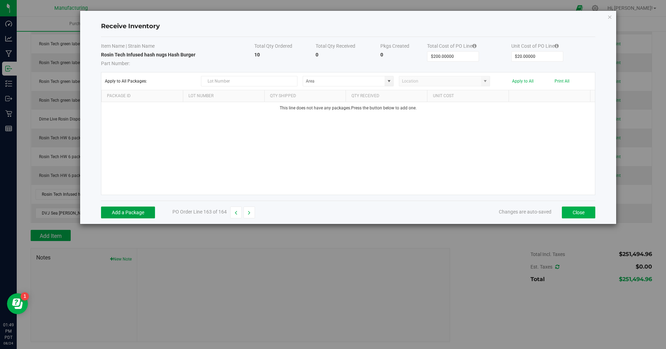
click at [129, 215] on button "Add a Package" at bounding box center [128, 213] width 54 height 12
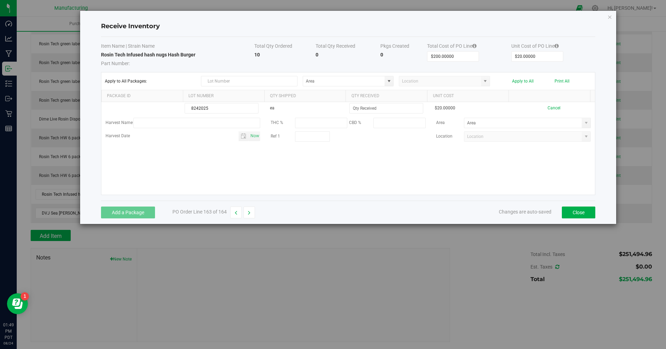
type input "8242025"
click at [367, 110] on input at bounding box center [386, 109] width 73 height 10
type input "10 ea"
click at [362, 158] on kendo-grid-list "8242025 ea 10 ea $20.00000 Cancel Harvest Name THC % CBD % Area Harvest Date No…" at bounding box center [348, 148] width 494 height 93
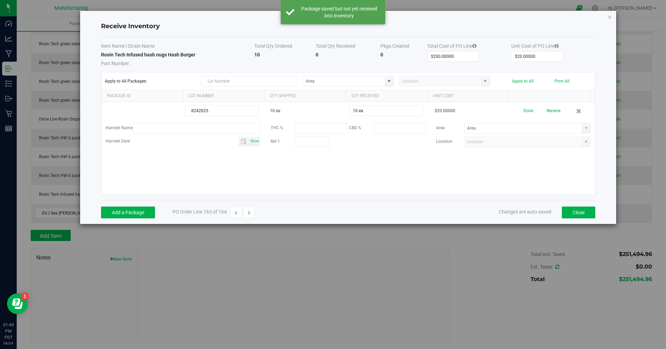
click at [584, 128] on span at bounding box center [587, 128] width 6 height 6
click at [499, 199] on span "Inventory" at bounding box center [502, 200] width 14 height 10
type input "Inventory Room"
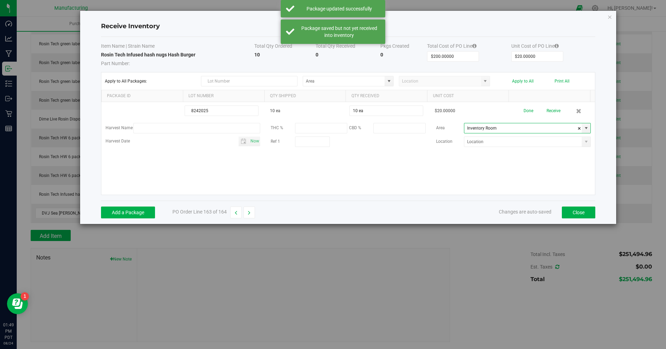
click at [547, 111] on button "Receive" at bounding box center [554, 111] width 14 height 12
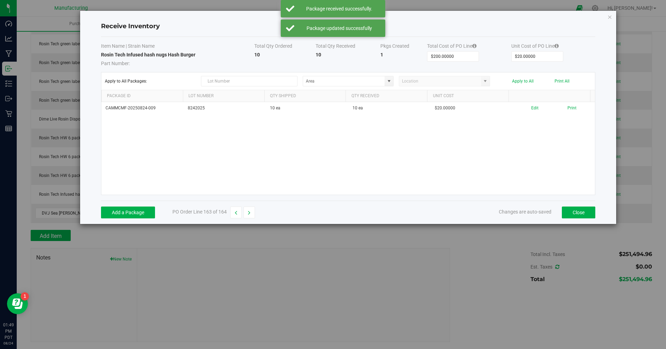
click at [245, 210] on button "button" at bounding box center [250, 213] width 12 height 12
type input "$216.00000"
type input "$4.50000"
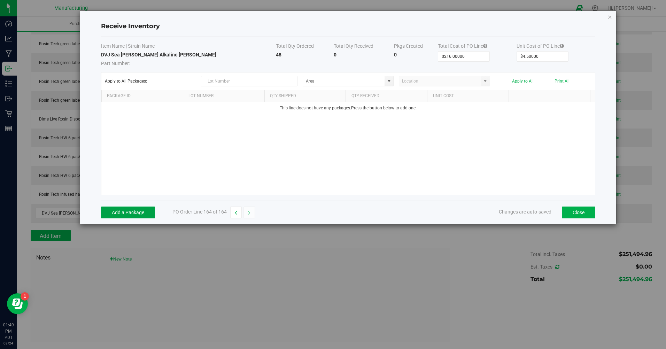
click at [150, 212] on button "Add a Package" at bounding box center [128, 213] width 54 height 12
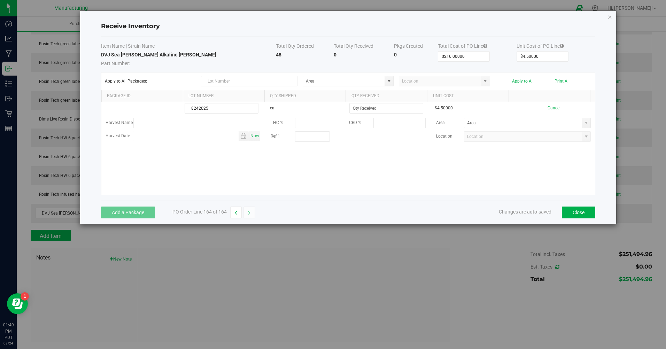
type input "8242025"
click at [375, 110] on input at bounding box center [386, 109] width 73 height 10
type input "24 ea"
click at [365, 176] on kendo-grid-list "8242025 ea 24 ea $4.50000 Cancel Harvest Name THC % CBD % Area Harvest Date Now…" at bounding box center [348, 148] width 494 height 93
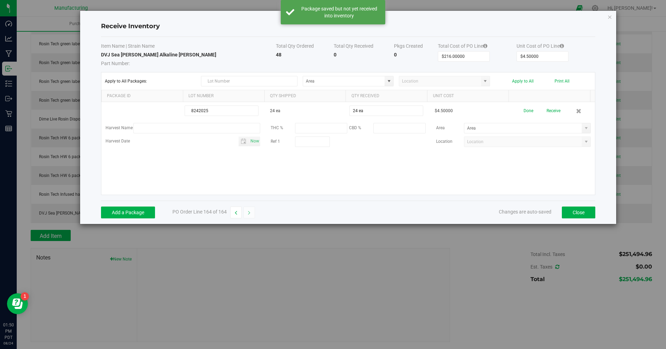
click at [584, 128] on span at bounding box center [587, 128] width 6 height 6
click at [493, 200] on span "Inventory Room" at bounding box center [480, 200] width 30 height 10
type input "Inventory Room"
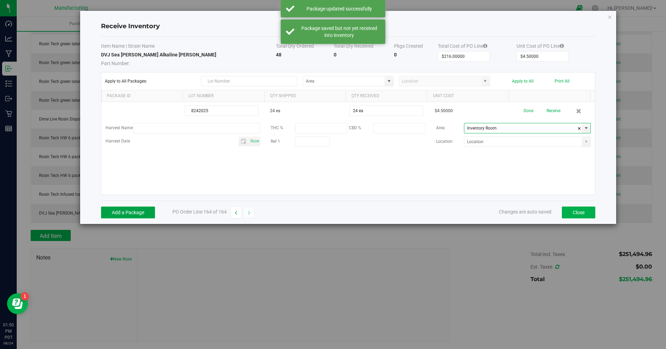
click at [148, 212] on button "Add a Package" at bounding box center [128, 213] width 54 height 12
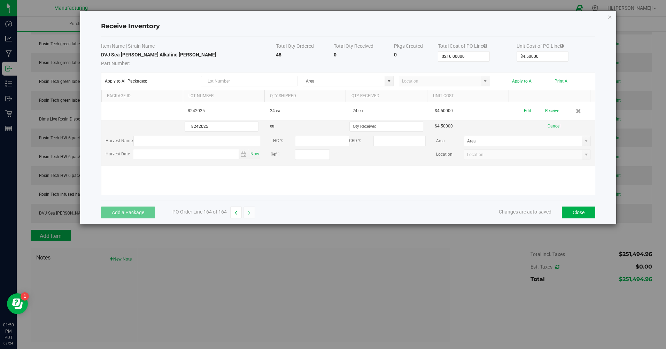
type input "8242025"
click at [354, 129] on input at bounding box center [386, 127] width 73 height 10
type input "24 ea"
drag, startPoint x: 343, startPoint y: 171, endPoint x: 348, endPoint y: 171, distance: 5.2
click at [343, 171] on kendo-grid-list "8242025 24 ea 24 ea $4.50000 Edit Receive 8242025 ea 24 ea $4.50000 Cancel Harv…" at bounding box center [348, 148] width 494 height 93
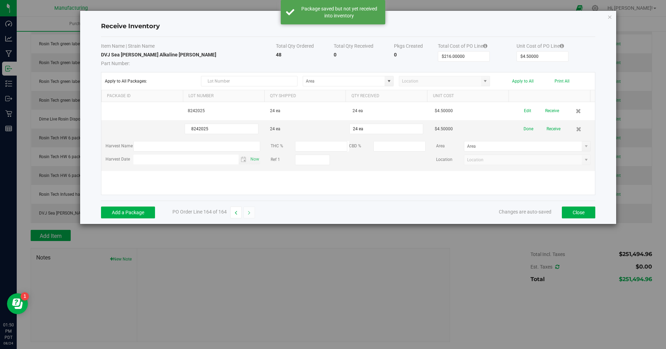
click at [584, 146] on span at bounding box center [587, 147] width 6 height 6
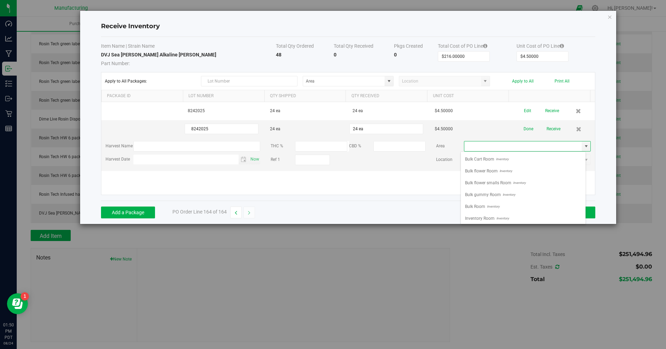
click at [478, 216] on span "Inventory Room" at bounding box center [480, 218] width 30 height 10
type input "Inventory Room"
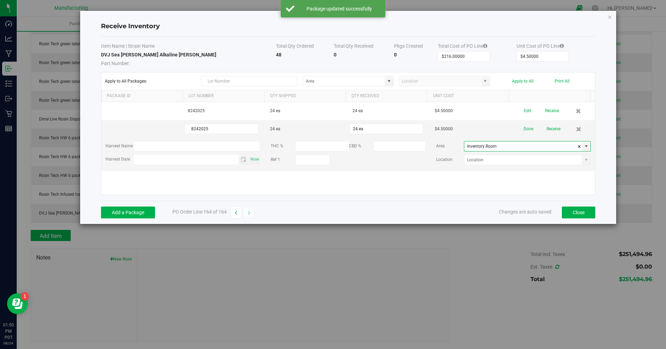
click at [524, 129] on button "Done" at bounding box center [529, 129] width 10 height 12
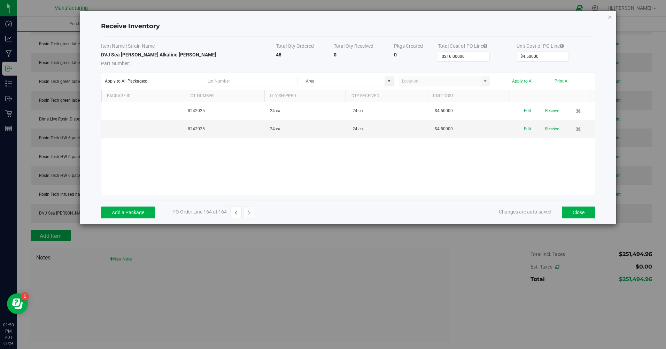
click at [546, 110] on button "Receive" at bounding box center [552, 111] width 14 height 12
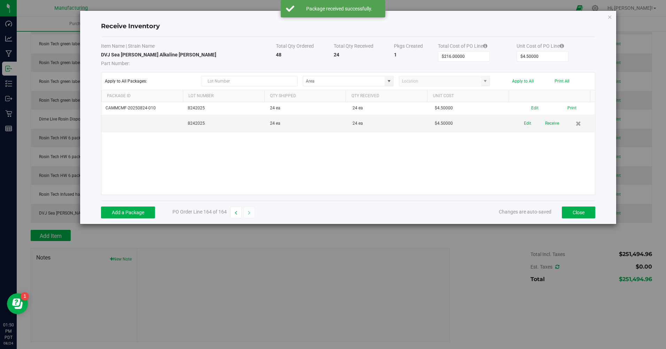
click at [546, 120] on button "Receive" at bounding box center [552, 123] width 14 height 12
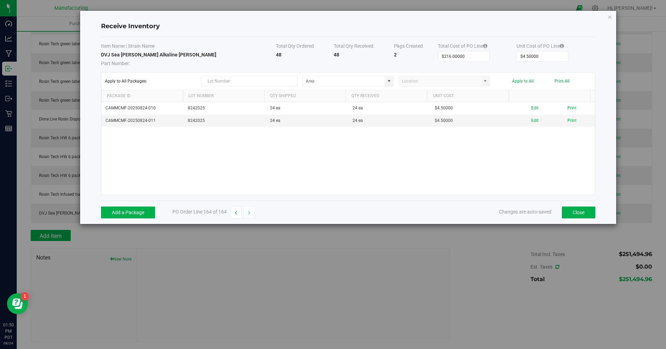
click at [235, 212] on button "button" at bounding box center [236, 213] width 12 height 12
type input "$200.00000"
type input "$20.00000"
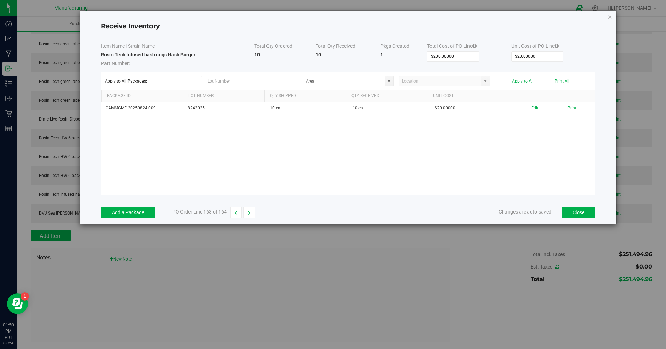
click at [235, 212] on button "button" at bounding box center [236, 213] width 12 height 12
type input "$201.00000"
type input "$16.75000"
click at [235, 212] on button "button" at bounding box center [236, 213] width 12 height 12
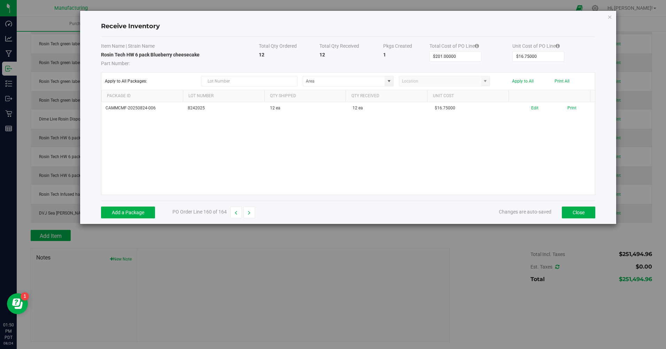
click at [235, 212] on button "button" at bounding box center [236, 213] width 12 height 12
type input "$2,640.00000"
type input "$22.00000"
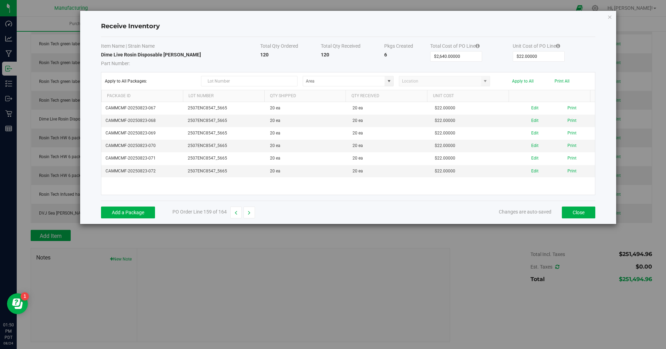
click at [249, 215] on icon "button" at bounding box center [249, 213] width 2 height 5
type input "$201.00000"
type input "$16.75000"
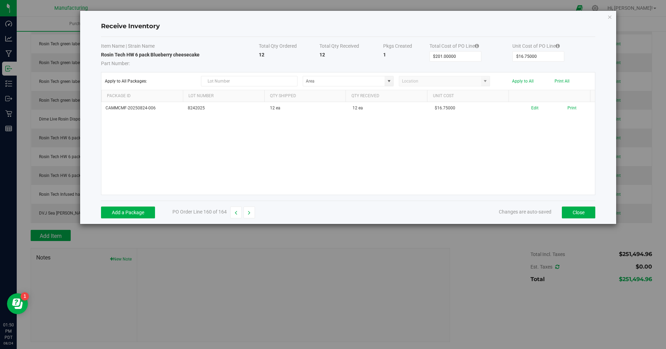
click at [568, 107] on button "Print" at bounding box center [572, 108] width 9 height 7
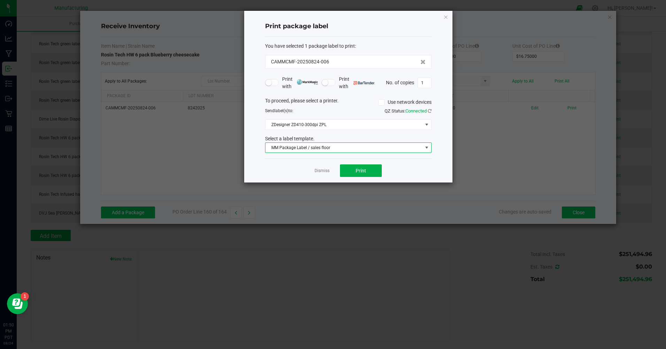
click at [339, 147] on span "MM Package Label / sales floor" at bounding box center [344, 148] width 157 height 10
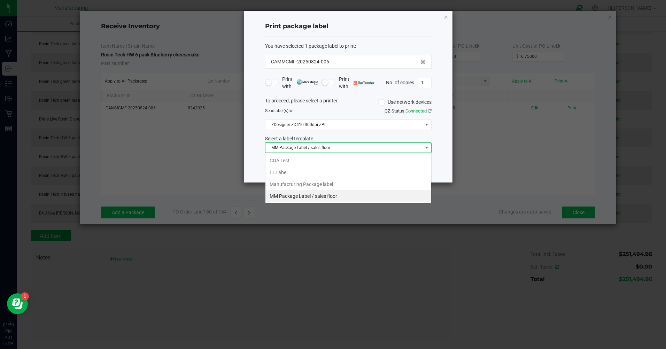
scroll to position [10, 167]
click at [321, 194] on li "MM Package Label / sales floor" at bounding box center [349, 196] width 166 height 12
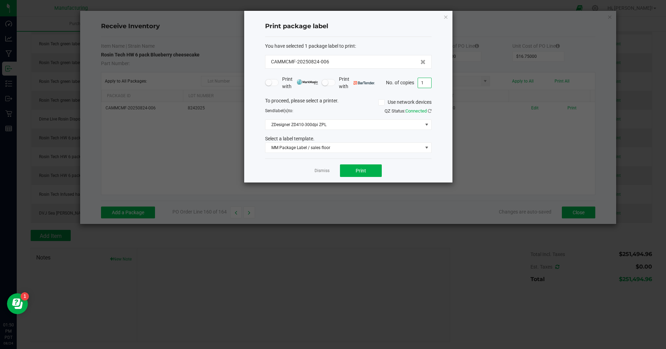
click at [426, 83] on input "1" at bounding box center [424, 83] width 13 height 10
type input "12"
click at [355, 109] on div "QZ Status: Connected" at bounding box center [393, 111] width 89 height 7
click at [360, 174] on button "Print" at bounding box center [361, 171] width 42 height 13
click at [325, 170] on link "Dismiss" at bounding box center [322, 171] width 15 height 6
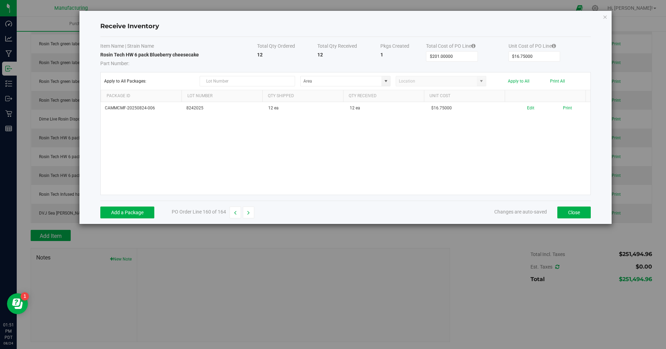
click at [250, 211] on icon "button" at bounding box center [248, 213] width 2 height 5
click at [527, 109] on button "Edit" at bounding box center [530, 108] width 7 height 7
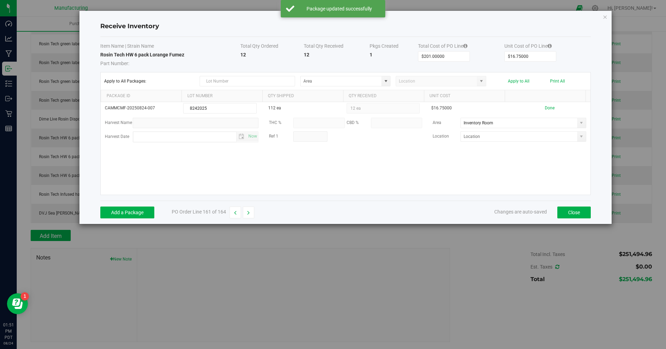
click at [290, 108] on td "112 ea" at bounding box center [305, 108] width 82 height 13
click at [286, 109] on td "112 ea" at bounding box center [305, 108] width 82 height 13
click at [285, 109] on td "112 ea" at bounding box center [305, 108] width 82 height 13
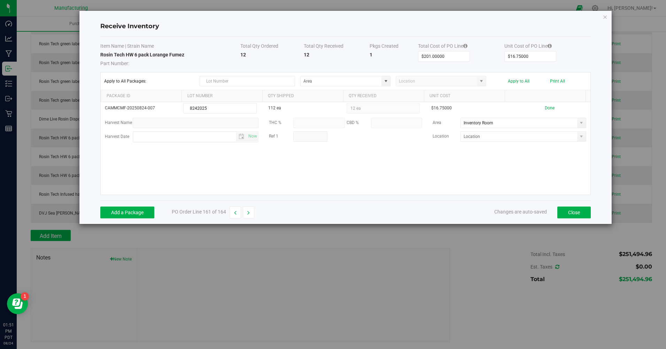
click at [475, 176] on div "CAMMCMF-20250824-007 8242025 112 ea 12 ea $16.75000 Done Harvest Name THC % CBD…" at bounding box center [346, 148] width 490 height 93
click at [545, 108] on button "Done" at bounding box center [550, 108] width 10 height 7
click at [563, 107] on button "Print" at bounding box center [567, 108] width 9 height 7
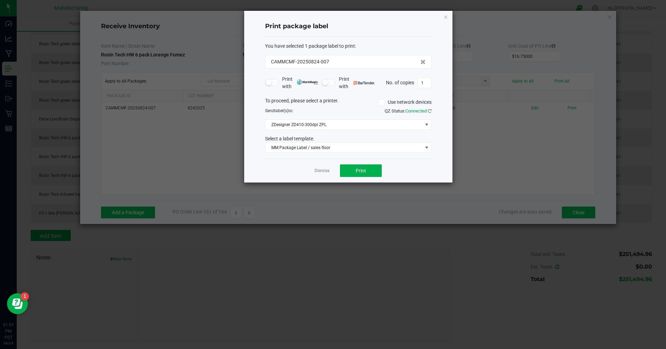
click at [425, 82] on input "1" at bounding box center [424, 83] width 13 height 10
type input "12"
click at [364, 98] on div "To proceed, please select a printer. Use network devices" at bounding box center [348, 102] width 177 height 10
click at [355, 169] on button "Print" at bounding box center [361, 171] width 42 height 13
click at [319, 171] on link "Dismiss" at bounding box center [322, 171] width 15 height 6
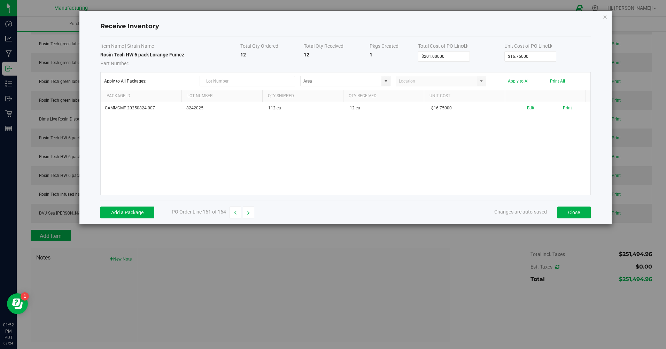
click at [251, 214] on button "button" at bounding box center [249, 213] width 12 height 12
click at [252, 213] on button "button" at bounding box center [249, 213] width 12 height 12
type input "$200.00000"
type input "$20.00000"
click at [235, 214] on icon "button" at bounding box center [235, 213] width 2 height 5
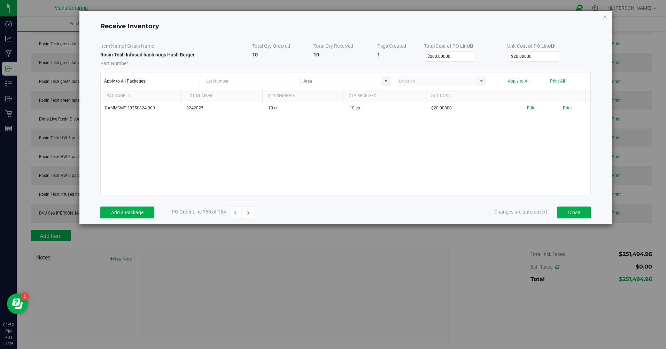
type input "$201.00000"
type input "$16.75000"
click at [235, 214] on icon "button" at bounding box center [235, 213] width 2 height 5
click at [248, 216] on button "button" at bounding box center [249, 213] width 12 height 12
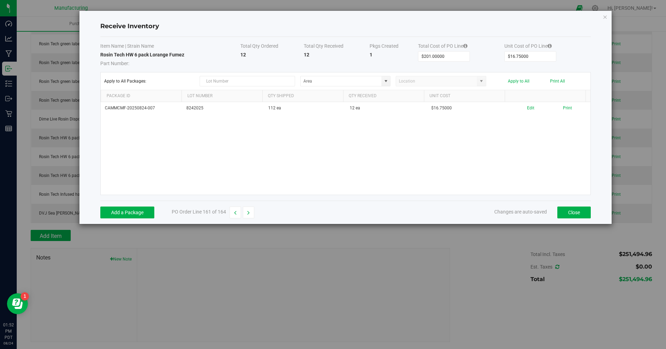
click at [521, 108] on div "Edit Print" at bounding box center [549, 108] width 73 height 7
click at [249, 211] on icon "button" at bounding box center [248, 213] width 2 height 5
click at [528, 106] on button "Edit" at bounding box center [530, 108] width 7 height 7
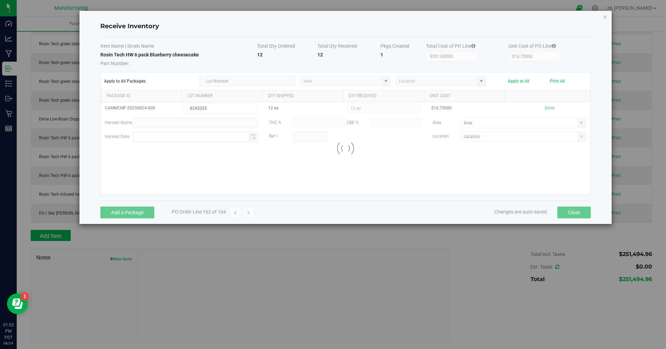
type input "Inventory Room"
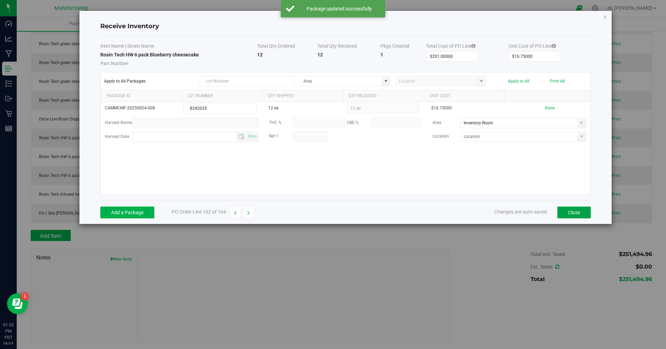
click at [575, 207] on button "Close" at bounding box center [574, 213] width 33 height 12
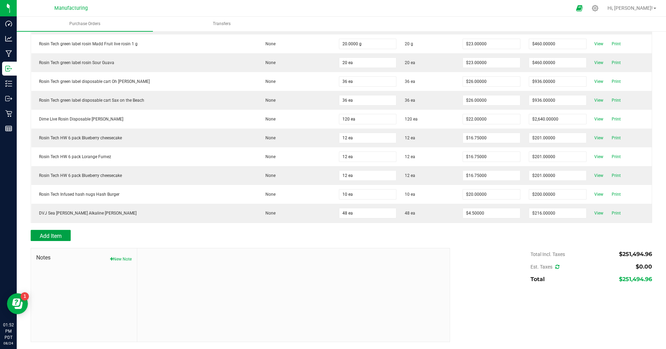
click at [62, 236] on button "Add Item" at bounding box center [51, 235] width 40 height 11
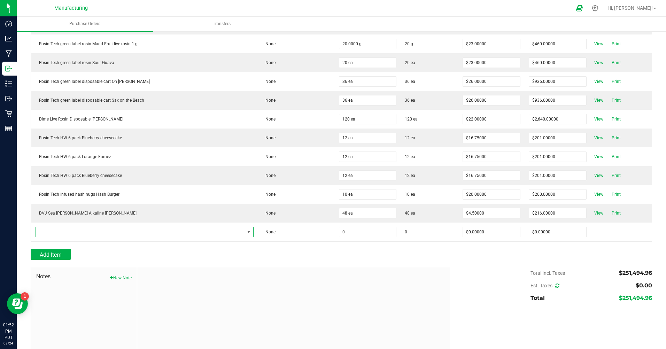
click at [76, 232] on span "NO DATA FOUND" at bounding box center [140, 232] width 209 height 10
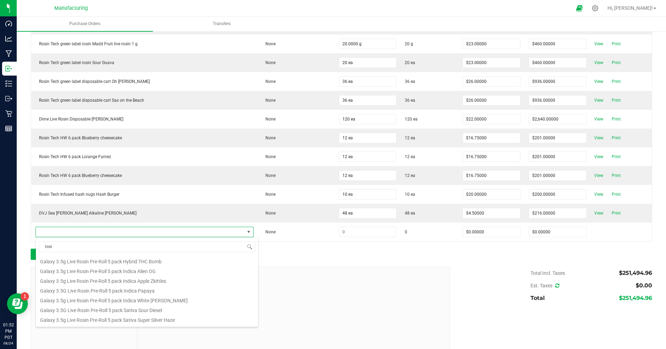
scroll to position [105, 0]
type input "r"
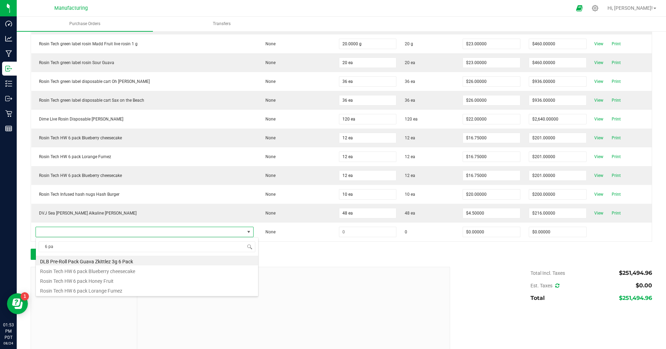
type input "6 pac"
click at [108, 276] on li "Rosin Tech HW 6 pack Honey Fruit" at bounding box center [147, 280] width 222 height 10
type input "$16.75000"
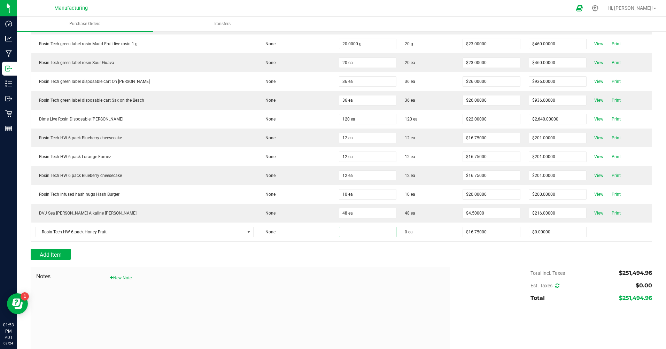
click at [342, 231] on input at bounding box center [367, 232] width 57 height 10
type input "12 ea"
click at [336, 253] on div "Add Item" at bounding box center [238, 254] width 414 height 11
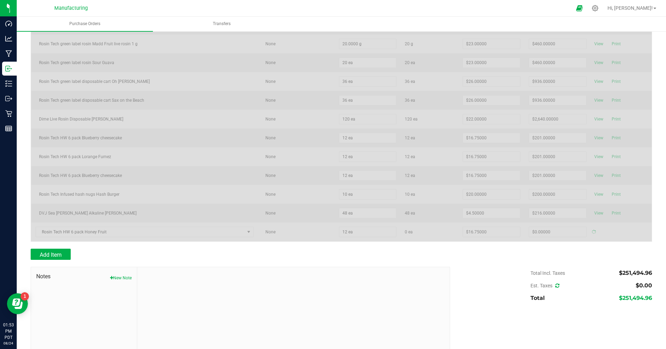
type input "$201.00000"
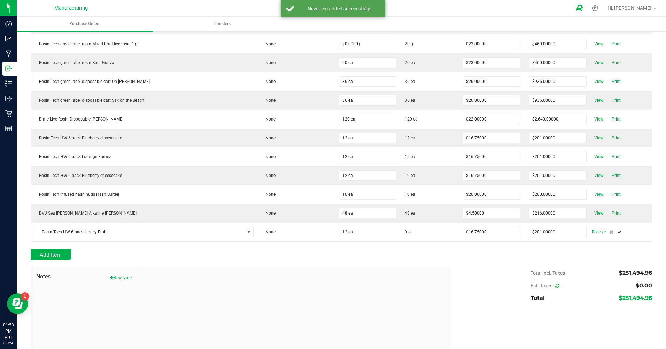
click at [592, 232] on span "Receive" at bounding box center [599, 232] width 14 height 8
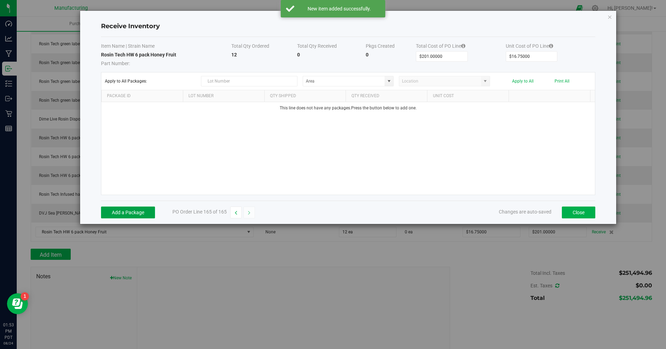
click at [139, 210] on button "Add a Package" at bounding box center [128, 213] width 54 height 12
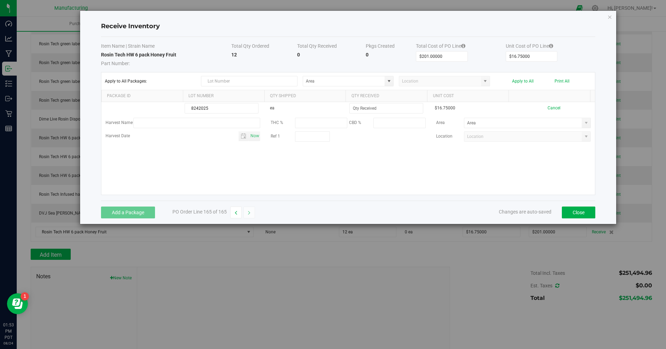
type input "8242025"
click at [378, 110] on input at bounding box center [386, 109] width 73 height 10
type input "12 ea"
click at [363, 167] on kendo-grid-list "8242025 ea 12 ea $16.75000 Cancel Harvest Name THC % CBD % Area Harvest Date No…" at bounding box center [348, 148] width 494 height 93
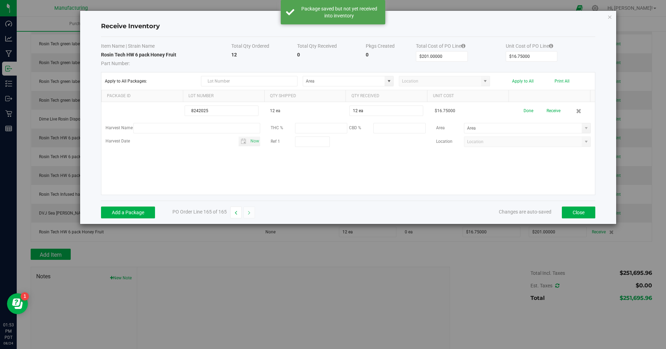
click at [584, 127] on span at bounding box center [587, 128] width 6 height 6
click at [500, 198] on span "Inventory" at bounding box center [502, 200] width 14 height 10
type input "Inventory Room"
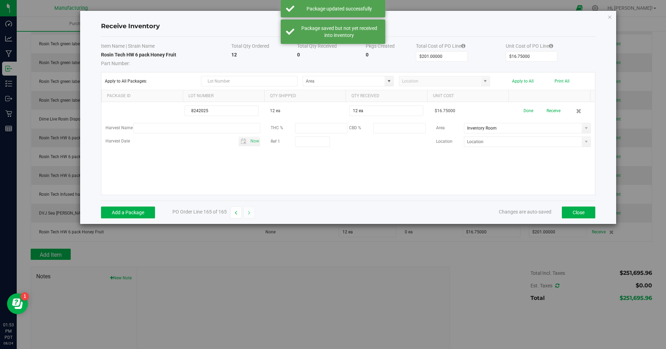
click at [379, 179] on div "8242025 12 ea 12 ea $16.75000 Done Receive Harvest Name THC % CBD % Area Invent…" at bounding box center [348, 148] width 494 height 93
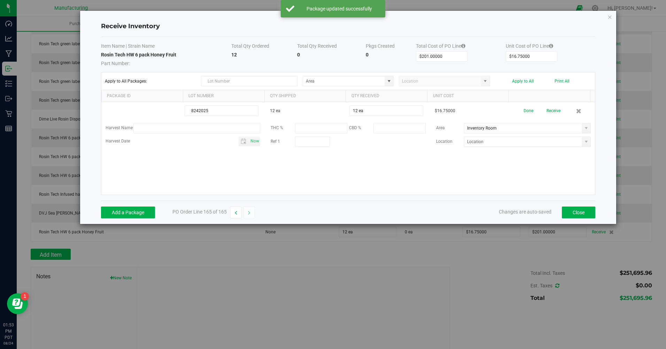
click at [548, 110] on button "Receive" at bounding box center [554, 111] width 14 height 12
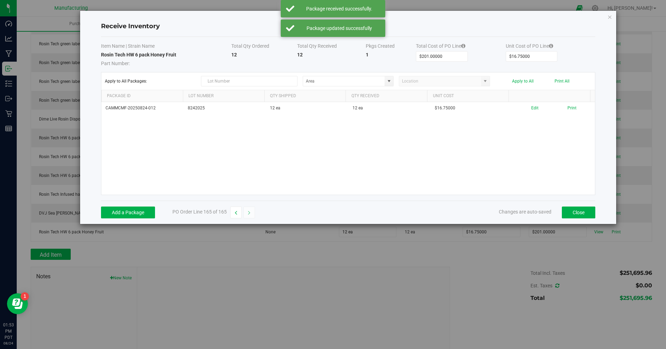
click at [572, 105] on td "Edit Print" at bounding box center [554, 108] width 82 height 12
click at [568, 108] on button "Print" at bounding box center [572, 108] width 9 height 7
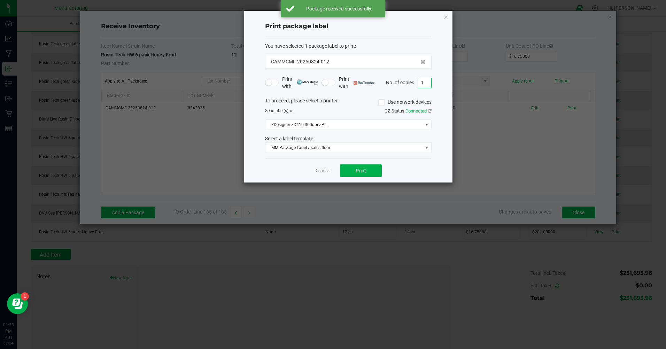
click at [426, 84] on input "1" at bounding box center [424, 83] width 13 height 10
type input "12"
click at [360, 170] on span "Print" at bounding box center [361, 171] width 10 height 6
click at [322, 171] on link "Dismiss" at bounding box center [322, 171] width 15 height 6
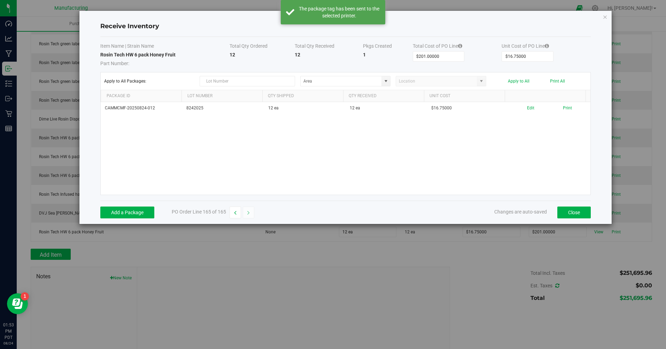
click at [237, 214] on button "button" at bounding box center [236, 213] width 12 height 12
type input "$216.00000"
type input "$4.50000"
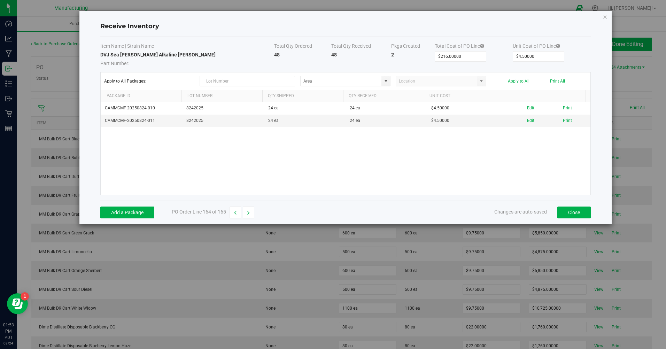
scroll to position [2993, 0]
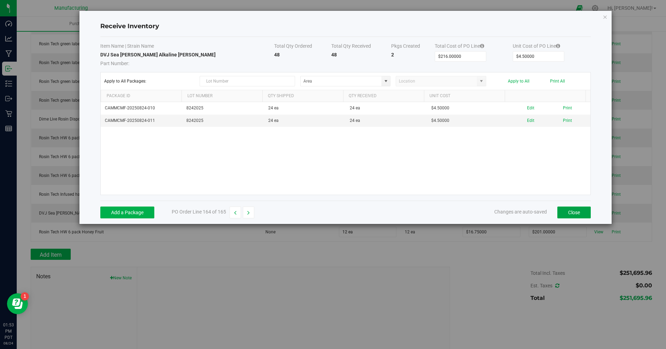
click at [565, 216] on button "Close" at bounding box center [574, 213] width 33 height 12
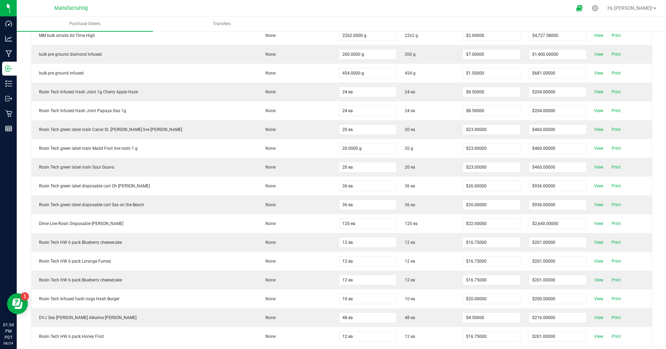
scroll to position [2924, 0]
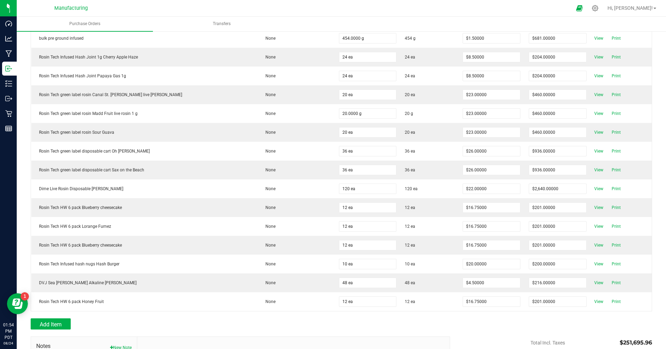
click at [592, 244] on span "View" at bounding box center [599, 245] width 14 height 8
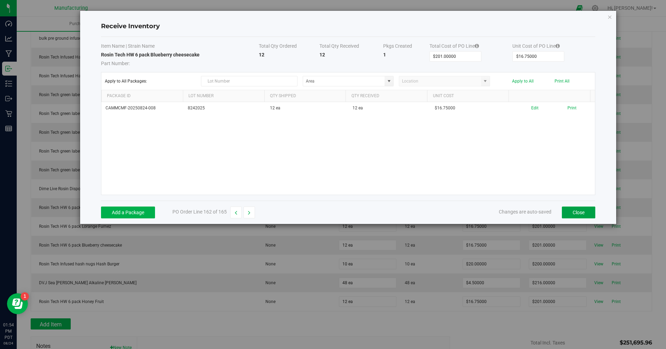
click at [568, 215] on button "Close" at bounding box center [578, 213] width 33 height 12
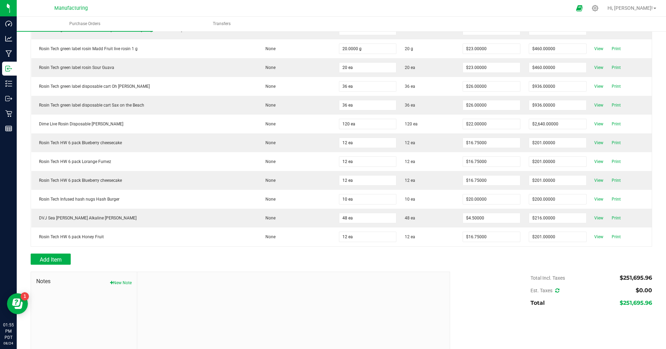
scroll to position [3012, 0]
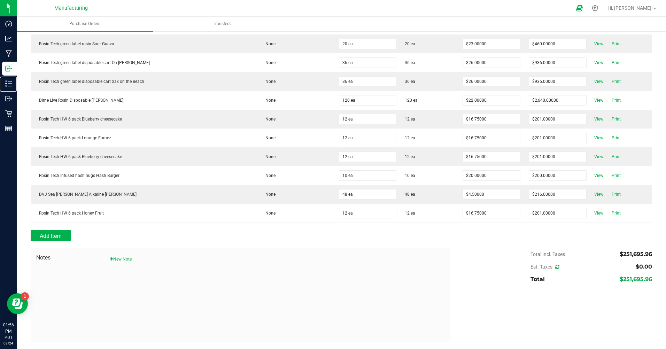
click at [0, 0] on p "Inventory" at bounding box center [0, 0] width 0 height 0
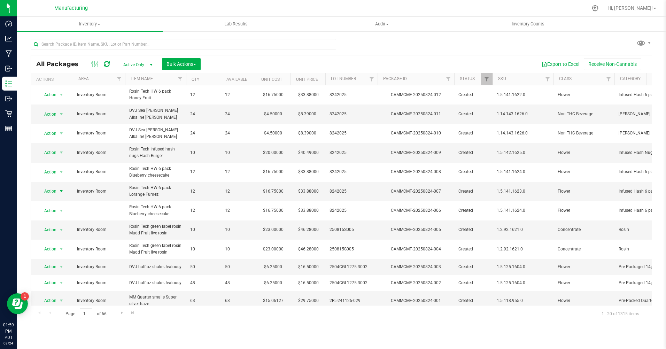
click at [48, 190] on span "Action" at bounding box center [47, 191] width 19 height 10
click at [58, 266] on li "Print package label" at bounding box center [60, 265] width 45 height 10
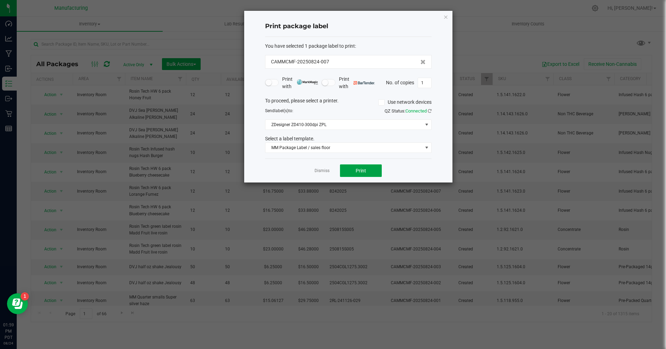
click at [362, 171] on span "Print" at bounding box center [361, 171] width 10 height 6
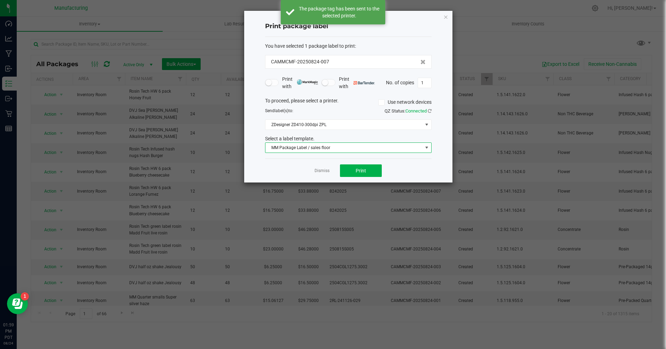
click at [334, 146] on span "MM Package Label / sales floor" at bounding box center [344, 148] width 157 height 10
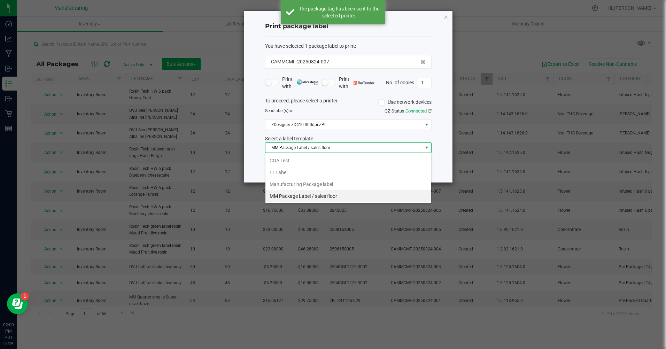
scroll to position [10, 167]
click at [303, 183] on li "Manufacturing Package label" at bounding box center [349, 184] width 166 height 12
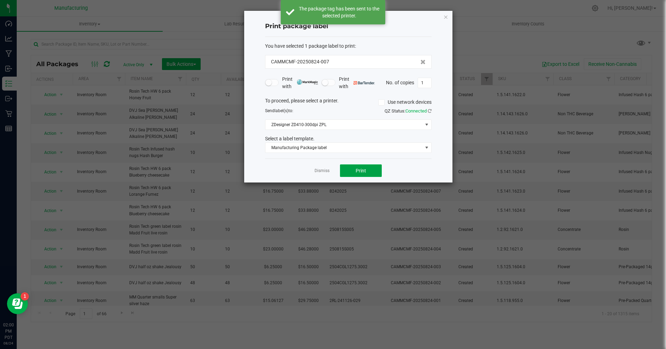
click at [365, 170] on span "Print" at bounding box center [361, 171] width 10 height 6
click at [445, 18] on icon "button" at bounding box center [446, 17] width 5 height 8
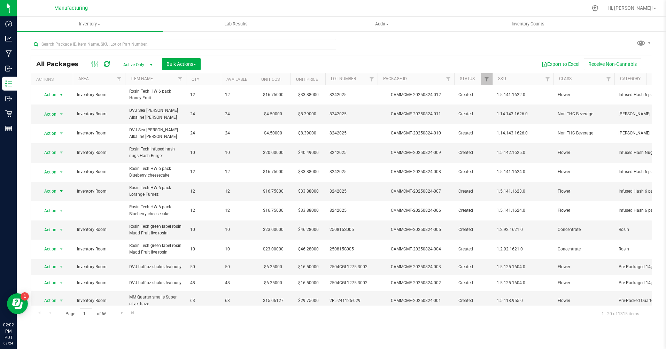
click at [52, 96] on span "Action" at bounding box center [47, 95] width 19 height 10
click at [57, 169] on li "Print package label" at bounding box center [60, 168] width 45 height 10
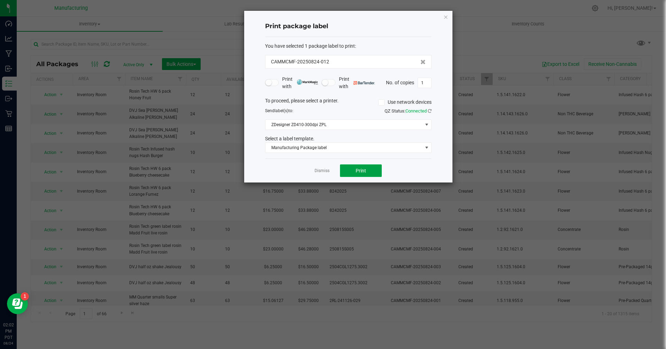
click at [362, 170] on span "Print" at bounding box center [361, 171] width 10 height 6
click at [448, 17] on icon "button" at bounding box center [446, 17] width 5 height 8
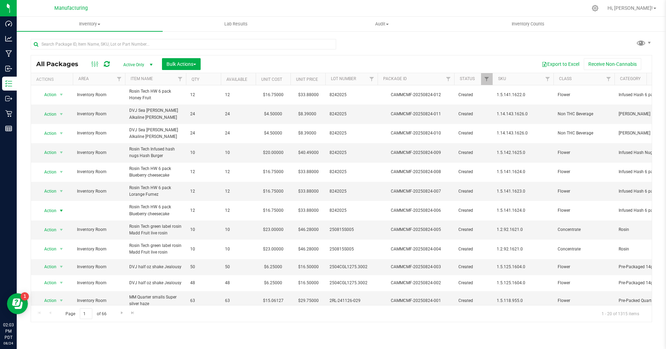
click at [45, 212] on span "Action" at bounding box center [47, 211] width 19 height 10
click at [51, 263] on li "Locate package" at bounding box center [60, 264] width 45 height 10
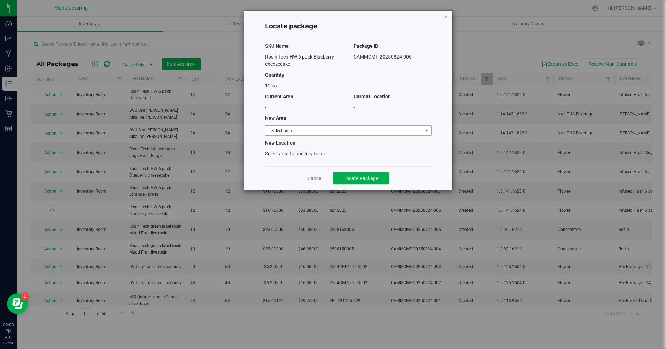
click at [304, 130] on span "Select area" at bounding box center [344, 131] width 157 height 10
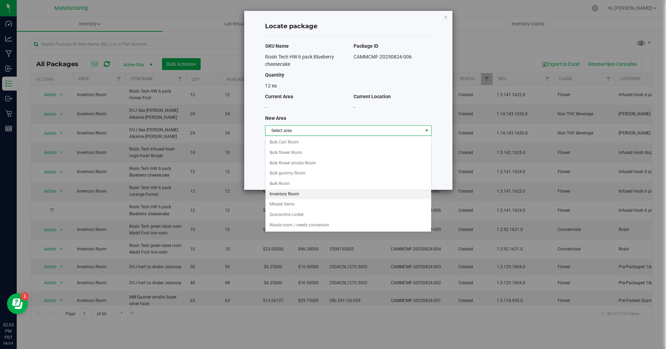
click at [292, 193] on li "Inventory Room" at bounding box center [349, 194] width 166 height 10
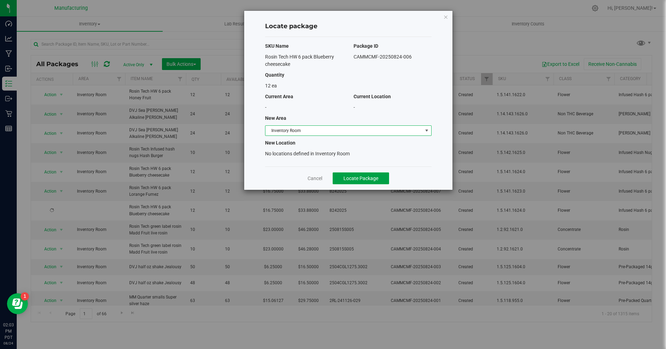
click at [354, 179] on span "Locate Package" at bounding box center [361, 179] width 35 height 6
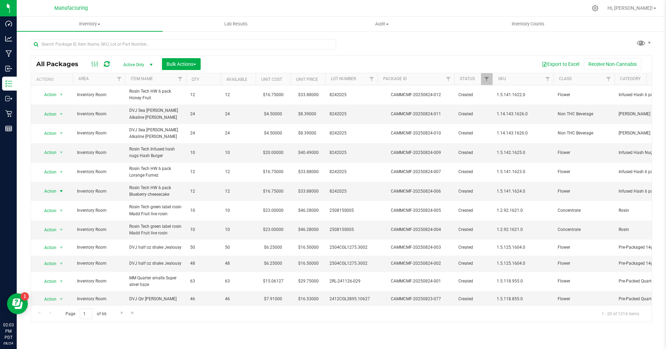
click at [53, 192] on span "Action" at bounding box center [47, 191] width 19 height 10
click at [52, 266] on li "Print package label" at bounding box center [60, 265] width 45 height 10
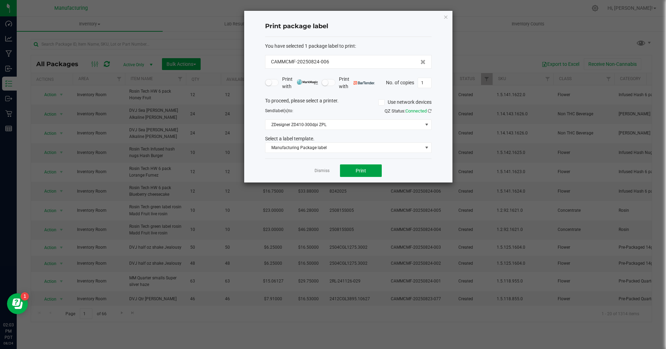
click at [365, 170] on span "Print" at bounding box center [361, 171] width 10 height 6
click at [448, 17] on icon "button" at bounding box center [446, 17] width 5 height 8
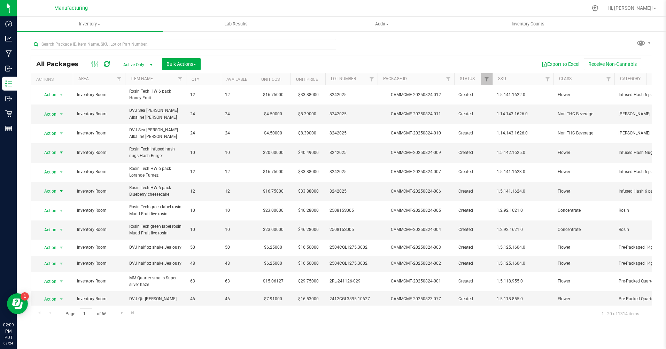
click at [52, 152] on span "Action" at bounding box center [47, 153] width 19 height 10
click at [55, 226] on li "Print package label" at bounding box center [60, 226] width 45 height 10
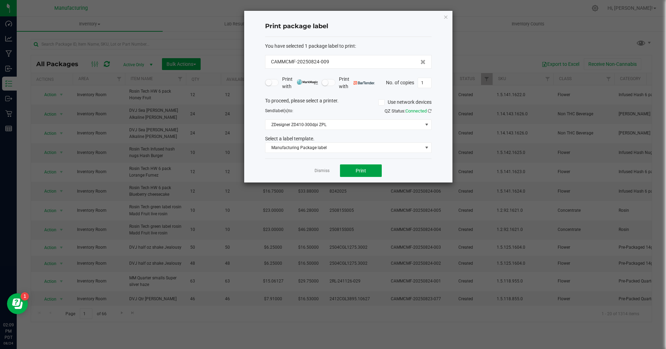
click at [350, 168] on button "Print" at bounding box center [361, 171] width 42 height 13
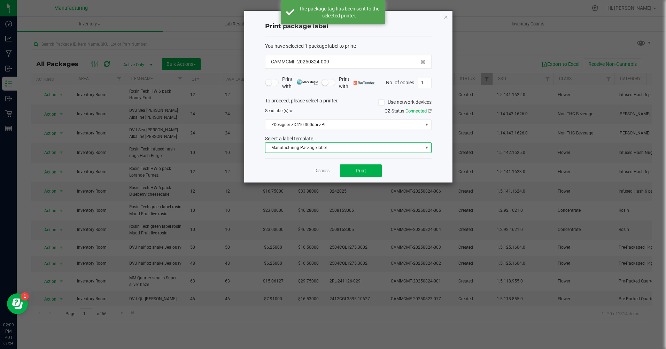
click at [325, 147] on span "Manufacturing Package label" at bounding box center [344, 148] width 157 height 10
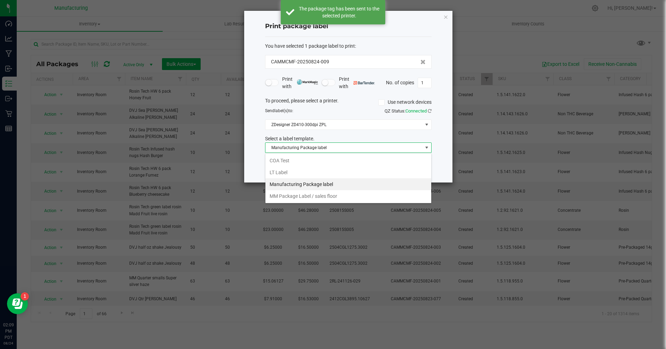
scroll to position [10, 167]
click at [310, 196] on li "MM Package Label / sales floor" at bounding box center [349, 196] width 166 height 12
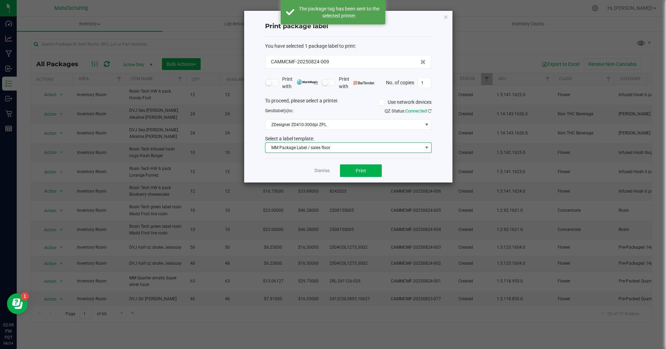
click at [429, 83] on input "1" at bounding box center [424, 83] width 13 height 10
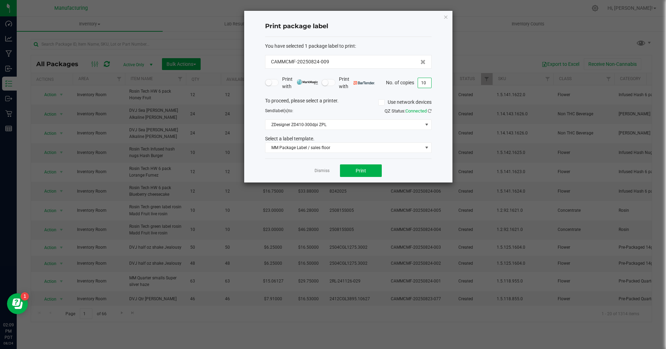
type input "10"
click at [370, 169] on button "Print" at bounding box center [361, 171] width 42 height 13
click at [447, 15] on icon "button" at bounding box center [446, 17] width 5 height 8
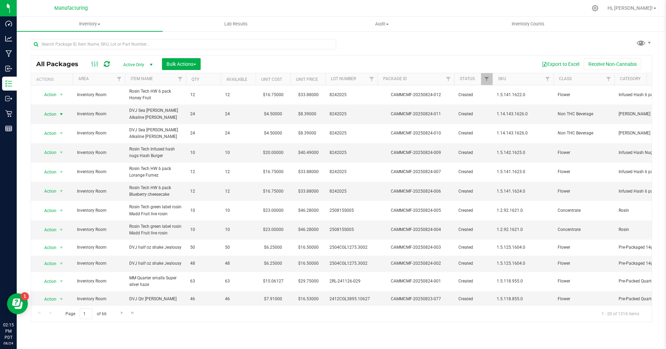
click at [46, 116] on span "Action" at bounding box center [47, 114] width 19 height 10
click at [66, 188] on li "Print package label" at bounding box center [60, 188] width 45 height 10
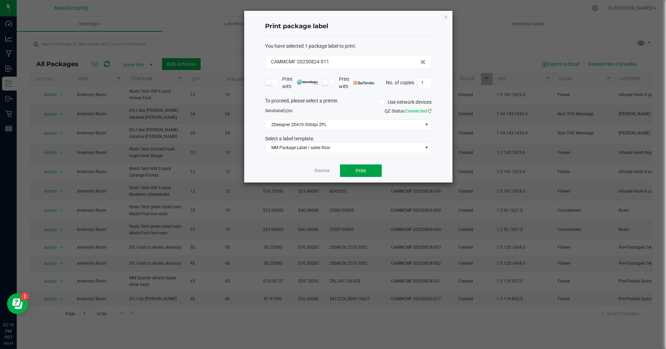
click at [358, 171] on span "Print" at bounding box center [361, 171] width 10 height 6
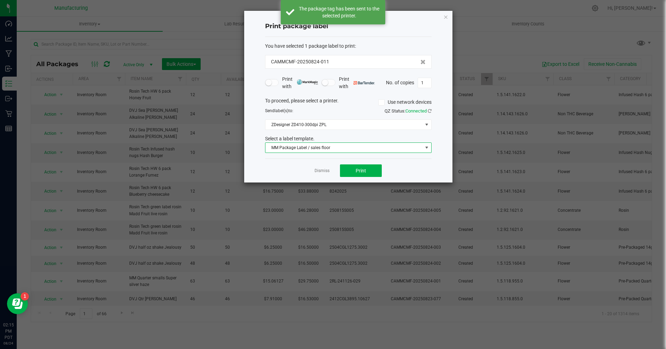
click at [331, 150] on span "MM Package Label / sales floor" at bounding box center [344, 148] width 157 height 10
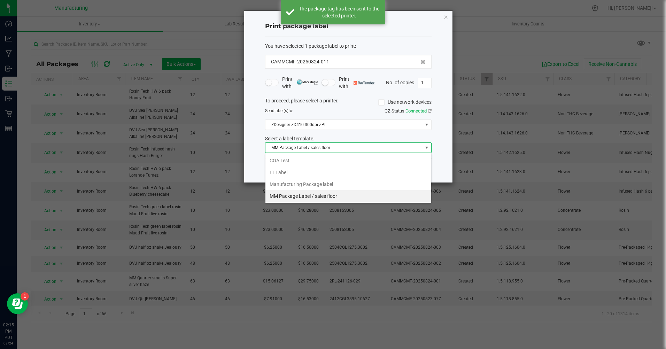
click at [324, 182] on li "Manufacturing Package label" at bounding box center [349, 184] width 166 height 12
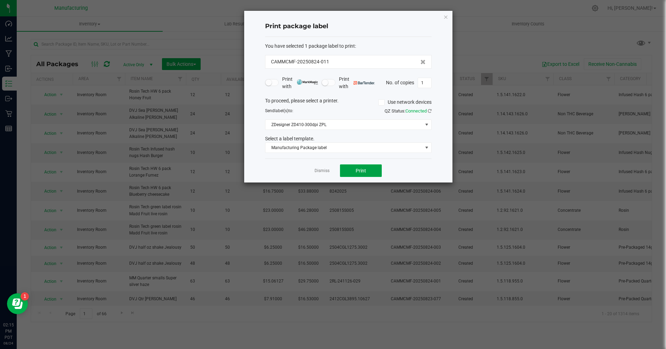
click at [355, 173] on button "Print" at bounding box center [361, 171] width 42 height 13
click at [448, 17] on icon "button" at bounding box center [446, 17] width 5 height 8
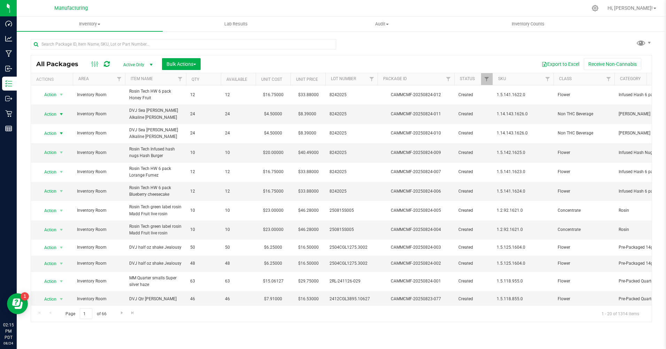
click at [55, 133] on span "Action" at bounding box center [47, 134] width 19 height 10
click at [52, 206] on li "Print package label" at bounding box center [60, 207] width 45 height 10
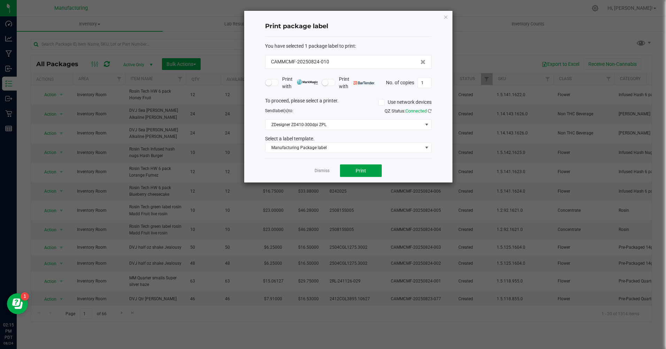
click at [350, 170] on button "Print" at bounding box center [361, 171] width 42 height 13
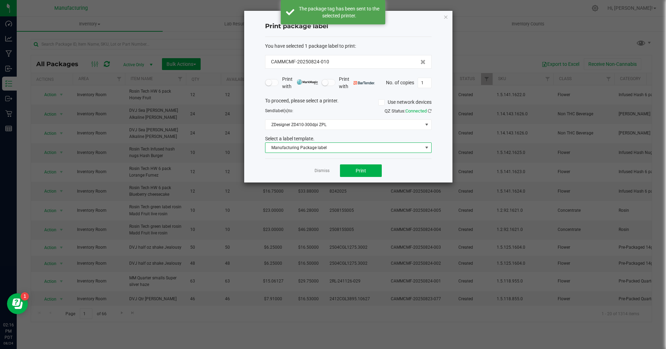
click at [334, 150] on span "Manufacturing Package label" at bounding box center [344, 148] width 157 height 10
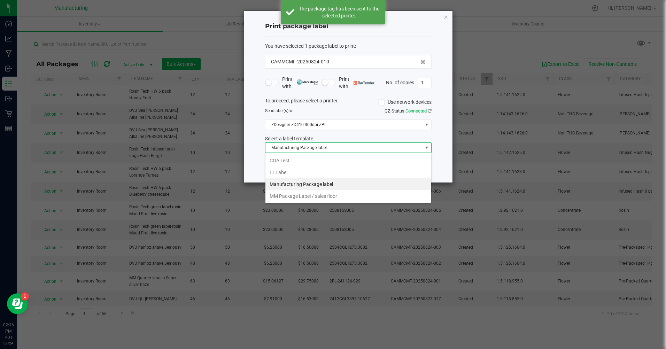
click at [320, 198] on li "MM Package Label / sales floor" at bounding box center [349, 196] width 166 height 12
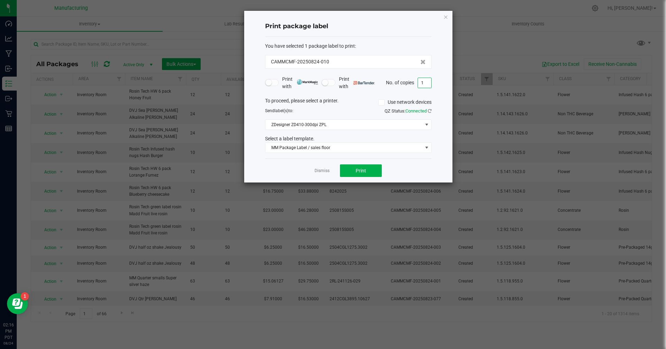
click at [426, 84] on input "1" at bounding box center [424, 83] width 13 height 10
type input "24"
click at [369, 172] on button "Print" at bounding box center [361, 171] width 42 height 13
click at [449, 16] on div "Print package label You have selected 1 package label to print : CAMMCMF-202508…" at bounding box center [348, 97] width 208 height 172
click at [446, 13] on icon "button" at bounding box center [446, 17] width 5 height 8
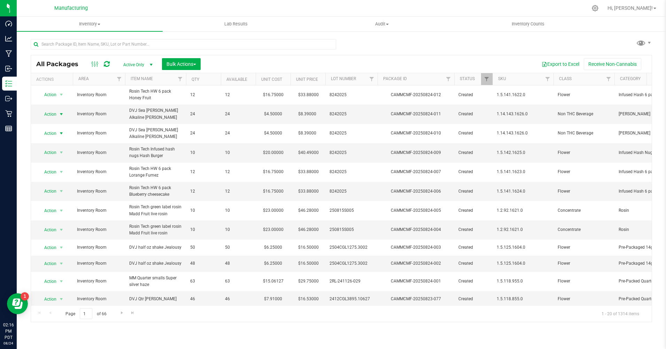
click at [51, 115] on span "Action" at bounding box center [47, 114] width 19 height 10
click at [58, 185] on li "Print package label" at bounding box center [60, 188] width 45 height 10
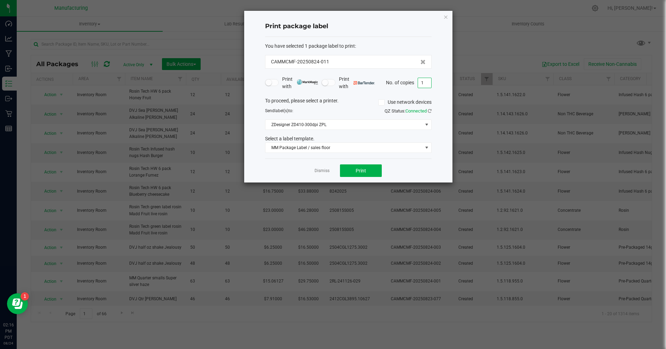
click at [423, 83] on input "1" at bounding box center [424, 83] width 13 height 10
type input "24"
click at [376, 171] on button "Print" at bounding box center [361, 171] width 42 height 13
click at [444, 17] on icon "button" at bounding box center [446, 17] width 5 height 8
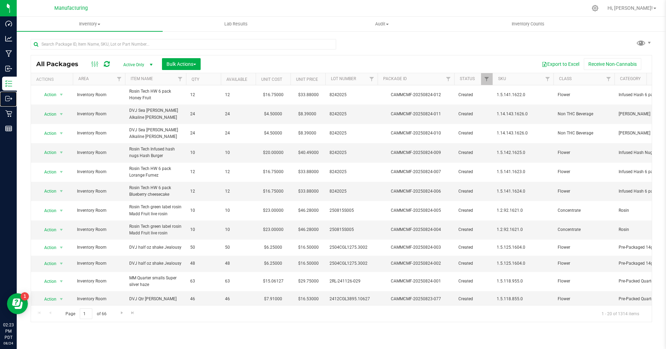
click at [0, 0] on p "Outbound" at bounding box center [0, 0] width 0 height 0
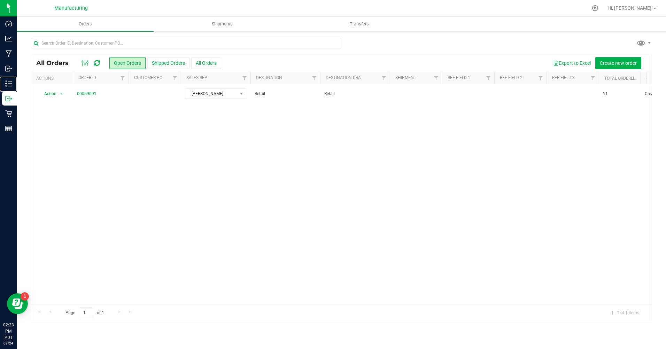
click at [0, 0] on p "Inventory" at bounding box center [0, 0] width 0 height 0
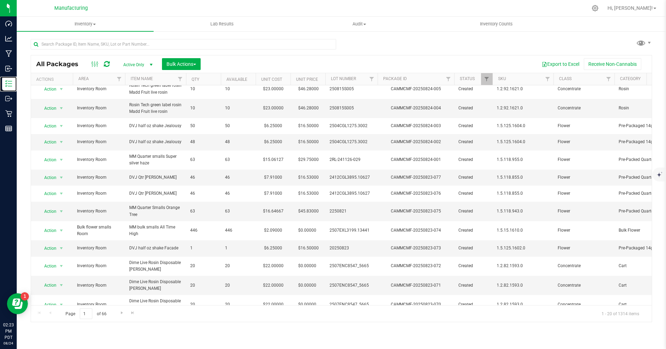
scroll to position [155, 0]
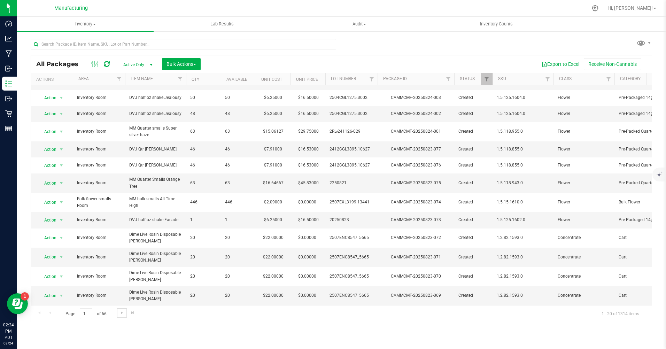
click at [122, 314] on span "Go to the next page" at bounding box center [122, 313] width 6 height 6
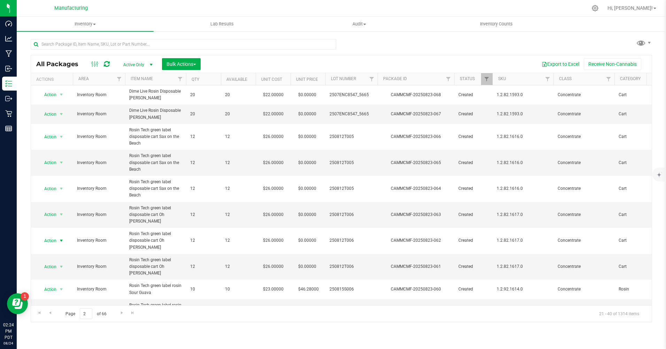
click at [52, 236] on span "Action" at bounding box center [47, 241] width 19 height 10
click at [57, 178] on li "Print package label" at bounding box center [60, 178] width 45 height 10
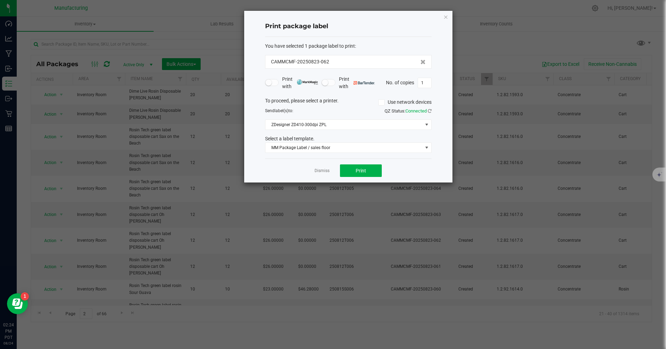
click at [425, 83] on input "1" at bounding box center [424, 83] width 13 height 10
type input "12"
click at [362, 169] on span "Print" at bounding box center [361, 171] width 10 height 6
click at [448, 16] on icon "button" at bounding box center [446, 17] width 5 height 8
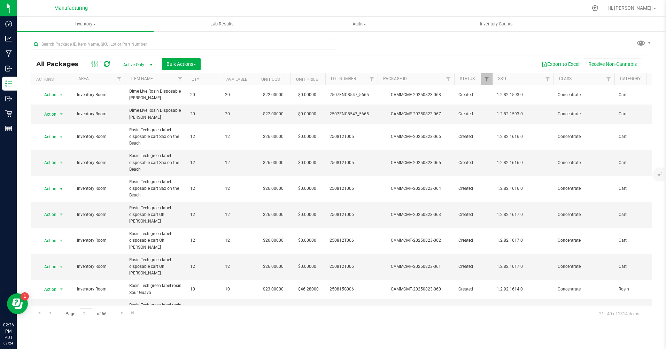
click at [49, 189] on span "Action" at bounding box center [47, 189] width 19 height 10
click at [52, 262] on li "Print package label" at bounding box center [60, 263] width 45 height 10
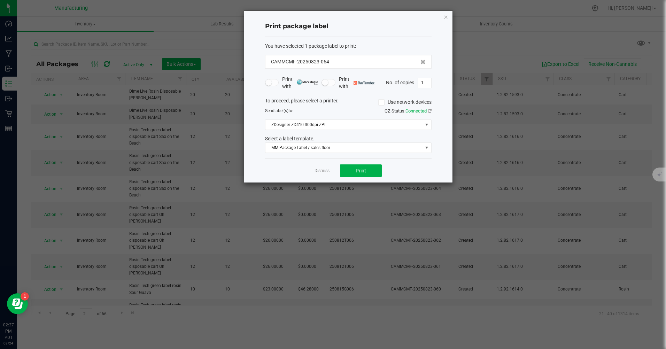
click at [425, 82] on input "1" at bounding box center [424, 83] width 13 height 10
type input "12"
click at [364, 168] on span "Print" at bounding box center [361, 171] width 10 height 6
click at [446, 18] on icon "button" at bounding box center [446, 17] width 5 height 8
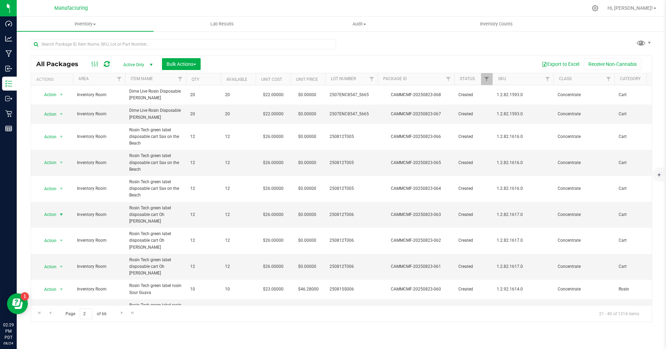
click at [55, 213] on span "Action" at bounding box center [47, 215] width 19 height 10
click at [48, 287] on li "Print package label" at bounding box center [60, 285] width 45 height 10
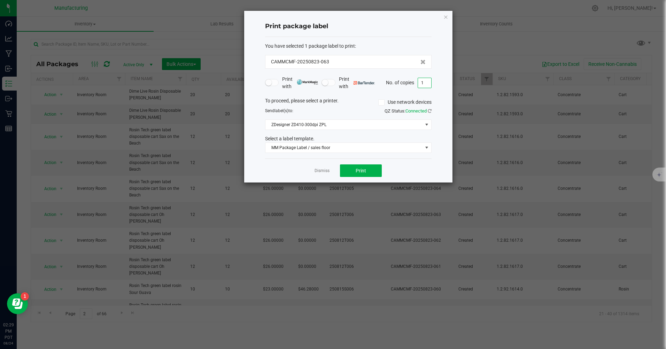
click at [427, 83] on input "1" at bounding box center [424, 83] width 13 height 10
type input "12"
click at [361, 171] on span "Print" at bounding box center [361, 171] width 10 height 6
click at [447, 17] on icon "button" at bounding box center [446, 17] width 5 height 8
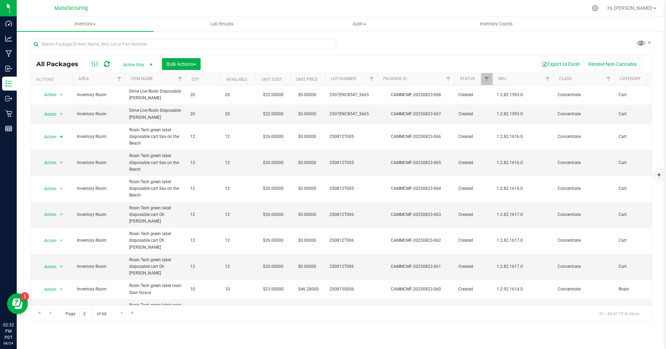
click at [54, 136] on span "Action" at bounding box center [47, 137] width 19 height 10
click at [66, 207] on li "Print package label" at bounding box center [60, 210] width 45 height 10
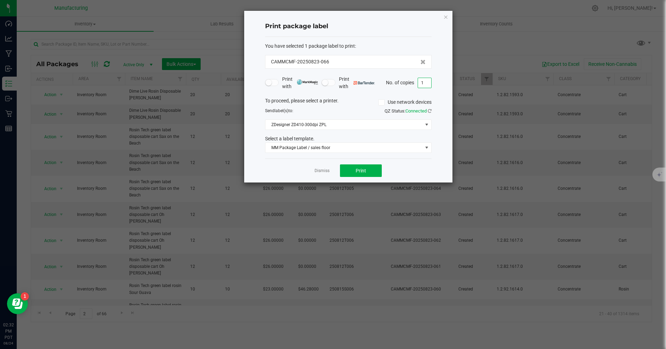
click at [425, 83] on input "1" at bounding box center [424, 83] width 13 height 10
type input "12"
click at [356, 168] on span "Print" at bounding box center [361, 171] width 10 height 6
click at [445, 14] on icon "button" at bounding box center [446, 17] width 5 height 8
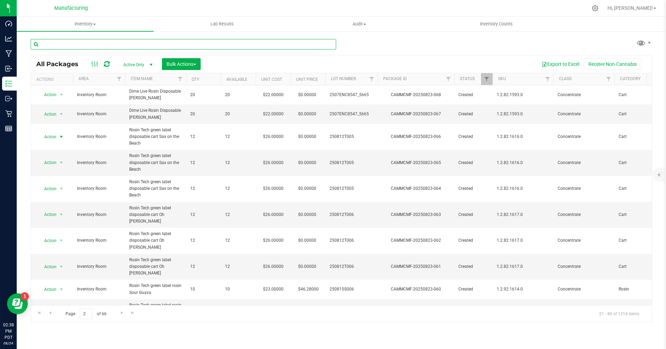
click at [49, 46] on input "text" at bounding box center [184, 44] width 306 height 10
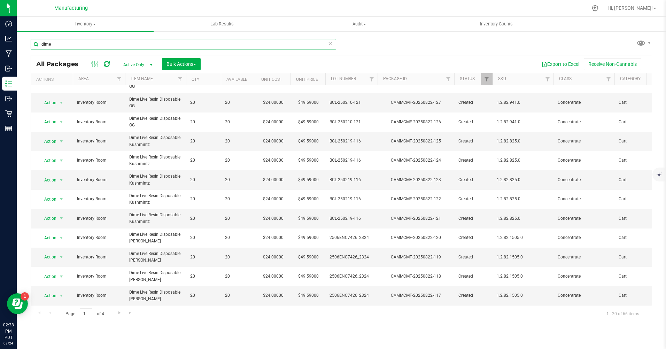
scroll to position [171, 0]
type input "dime"
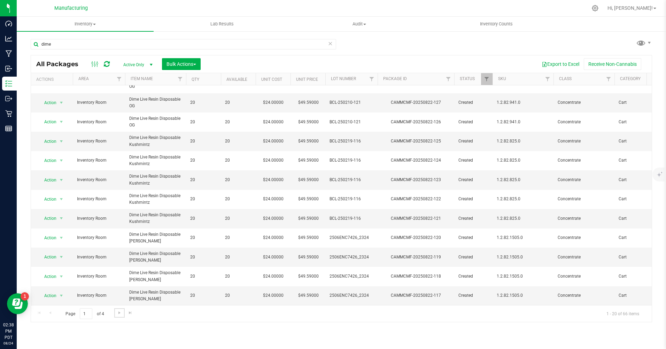
click at [119, 313] on span "Go to the next page" at bounding box center [120, 313] width 6 height 6
click at [51, 233] on span "Action" at bounding box center [47, 238] width 19 height 10
click at [59, 180] on li "Print package label" at bounding box center [60, 180] width 45 height 10
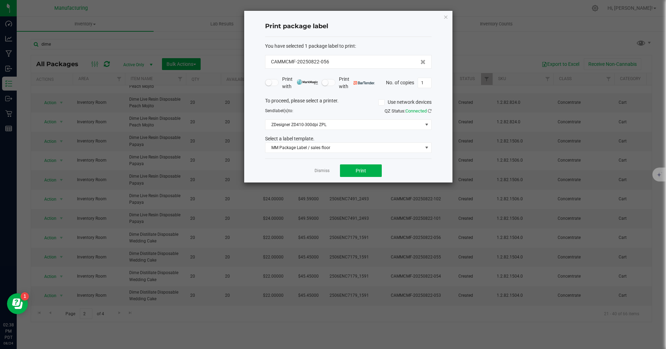
click at [423, 81] on input "1" at bounding box center [424, 83] width 13 height 10
type input "20"
click at [357, 174] on span "Print" at bounding box center [361, 171] width 10 height 6
click at [446, 17] on icon "button" at bounding box center [446, 17] width 5 height 8
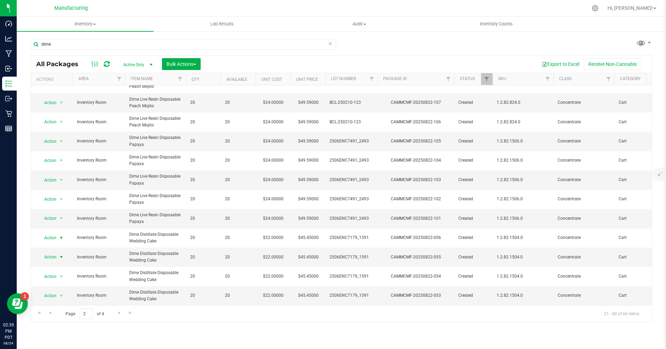
click at [53, 252] on span "Action" at bounding box center [47, 257] width 19 height 10
click at [55, 200] on li "Print package label" at bounding box center [60, 199] width 45 height 10
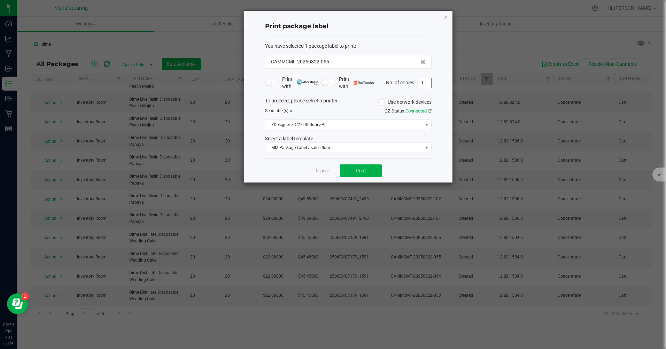
click at [426, 81] on input "1" at bounding box center [424, 83] width 13 height 10
type input "20"
click at [372, 172] on button "Print" at bounding box center [361, 171] width 42 height 13
click at [447, 17] on icon "button" at bounding box center [446, 17] width 5 height 8
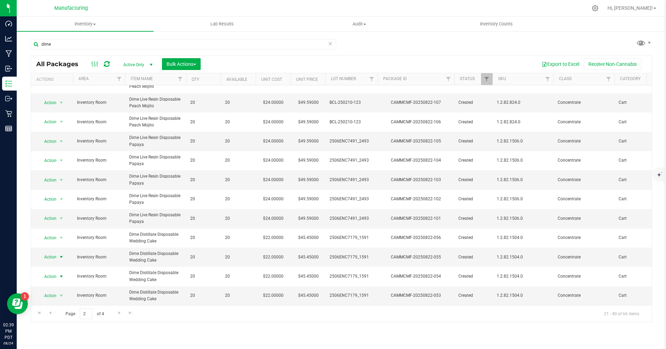
click at [49, 272] on span "Action" at bounding box center [47, 277] width 19 height 10
click at [49, 218] on li "Print package label" at bounding box center [60, 218] width 45 height 10
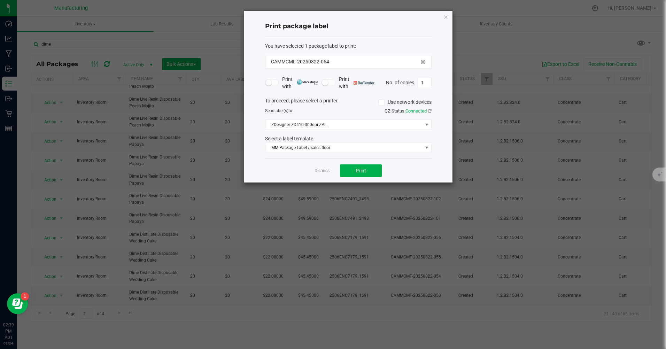
click at [427, 81] on input "1" at bounding box center [424, 83] width 13 height 10
type input "20"
click at [359, 173] on span "Print" at bounding box center [361, 171] width 10 height 6
click at [446, 17] on icon "button" at bounding box center [446, 17] width 5 height 8
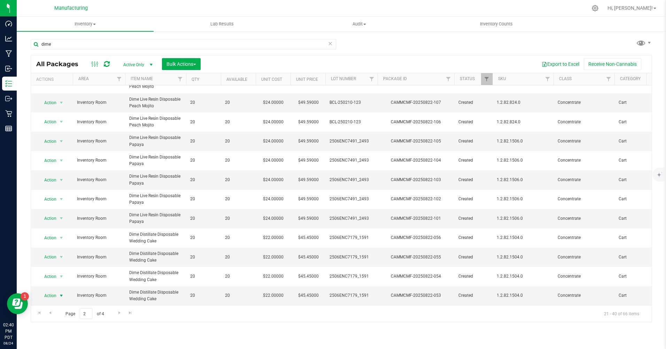
click at [52, 291] on span "Action" at bounding box center [47, 296] width 19 height 10
click at [55, 239] on li "Print package label" at bounding box center [60, 237] width 45 height 10
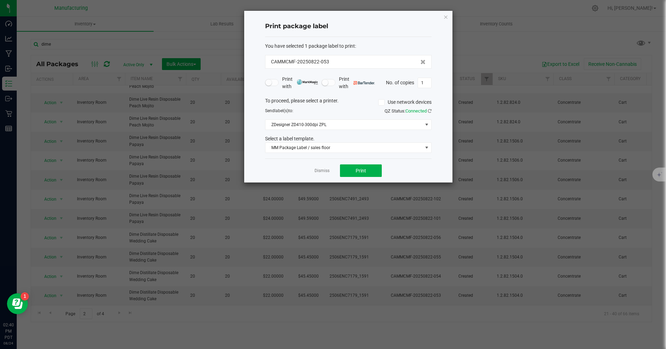
click at [429, 84] on input "1" at bounding box center [424, 83] width 13 height 10
type input "20"
click at [358, 171] on span "Print" at bounding box center [361, 171] width 10 height 6
click at [445, 17] on icon "button" at bounding box center [446, 17] width 5 height 8
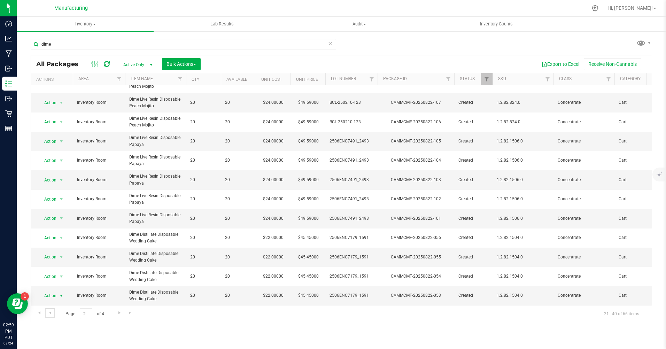
click at [52, 311] on span "Go to the previous page" at bounding box center [50, 313] width 6 height 6
click at [119, 314] on span "Go to the next page" at bounding box center [120, 313] width 6 height 6
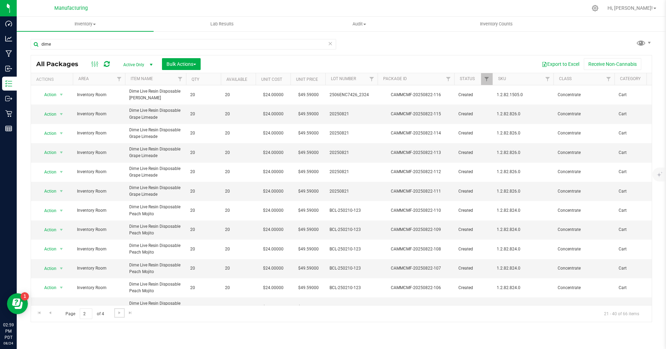
click at [119, 313] on span "Go to the next page" at bounding box center [120, 313] width 6 height 6
click at [50, 152] on span "Action" at bounding box center [47, 153] width 19 height 10
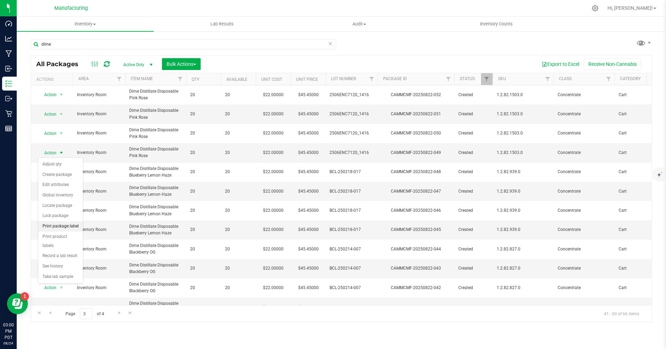
click at [54, 224] on li "Print package label" at bounding box center [60, 226] width 45 height 10
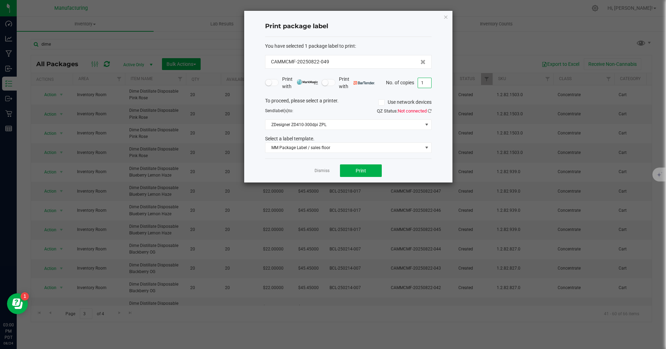
click at [425, 83] on input "1" at bounding box center [424, 83] width 13 height 10
type input "20"
click at [355, 173] on button "Print" at bounding box center [361, 171] width 42 height 13
click at [445, 18] on icon "button" at bounding box center [446, 17] width 5 height 8
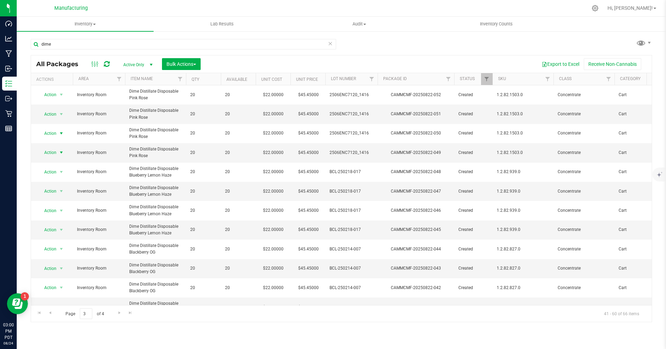
click at [47, 134] on span "Action" at bounding box center [47, 134] width 19 height 10
click at [56, 208] on li "Print package label" at bounding box center [60, 207] width 45 height 10
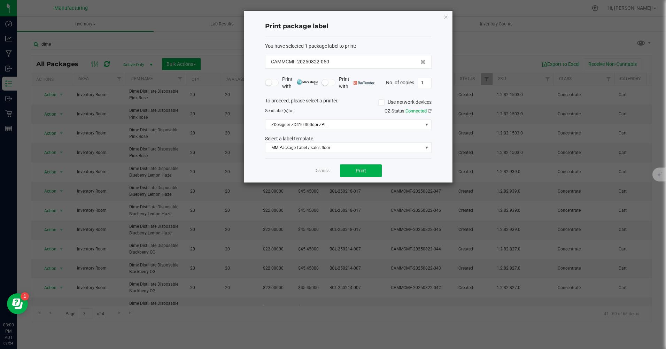
click at [425, 78] on span "1" at bounding box center [425, 83] width 14 height 10
click at [426, 83] on input "1" at bounding box center [424, 83] width 13 height 10
type input "20"
click at [361, 168] on span "Print" at bounding box center [361, 171] width 10 height 6
click at [446, 16] on icon "button" at bounding box center [446, 17] width 5 height 8
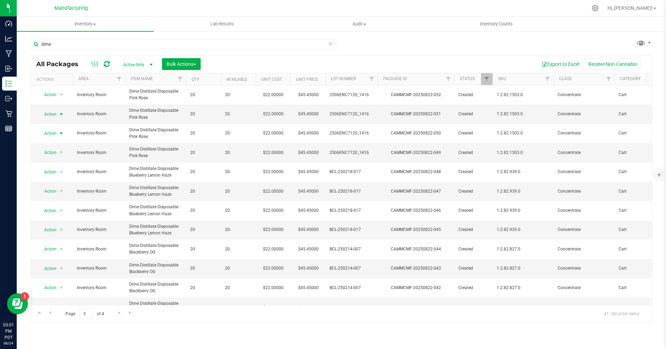
click at [52, 115] on span "Action" at bounding box center [47, 114] width 19 height 10
click at [55, 190] on li "Print package label" at bounding box center [60, 188] width 45 height 10
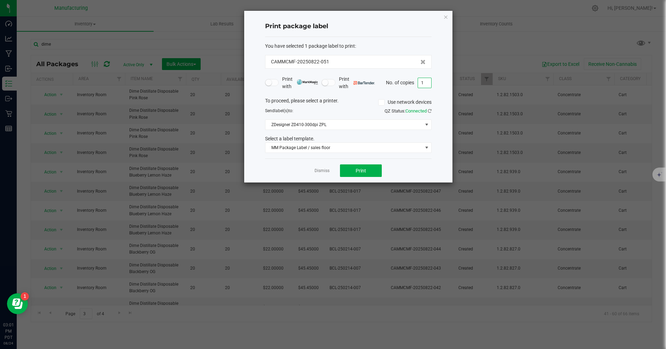
click at [424, 82] on input "1" at bounding box center [424, 83] width 13 height 10
type input "20"
click at [366, 173] on button "Print" at bounding box center [361, 171] width 42 height 13
click at [444, 17] on icon "button" at bounding box center [446, 17] width 5 height 8
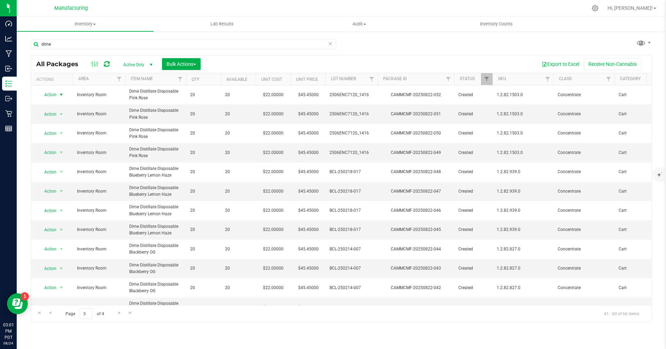
click at [54, 94] on span "Action" at bounding box center [47, 95] width 19 height 10
click at [60, 169] on li "Print package label" at bounding box center [60, 168] width 45 height 10
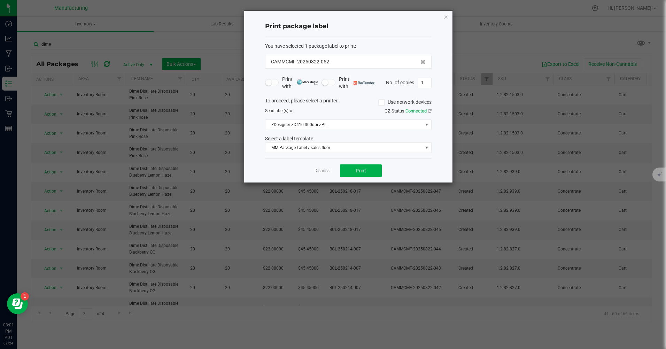
click at [425, 81] on input "1" at bounding box center [424, 83] width 13 height 10
type input "20"
click at [355, 170] on button "Print" at bounding box center [361, 171] width 42 height 13
click at [445, 18] on icon "button" at bounding box center [446, 17] width 5 height 8
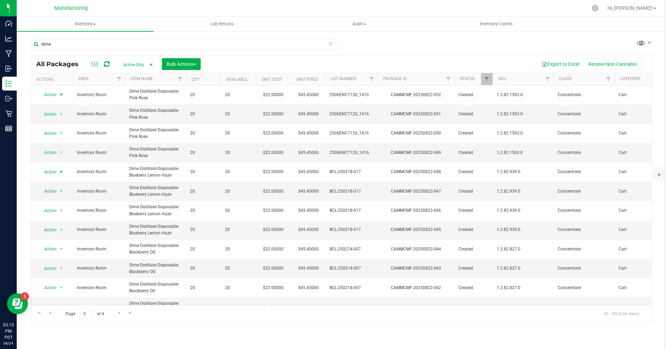
click at [44, 173] on span "Action" at bounding box center [47, 172] width 19 height 10
click at [57, 246] on li "Print package label" at bounding box center [60, 246] width 45 height 10
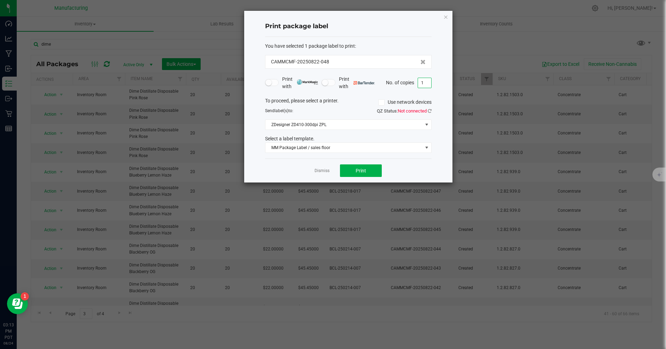
click at [427, 84] on input "1" at bounding box center [424, 83] width 13 height 10
type input "20"
click at [364, 174] on button "Print" at bounding box center [361, 171] width 42 height 13
click at [445, 15] on icon "button" at bounding box center [446, 17] width 5 height 8
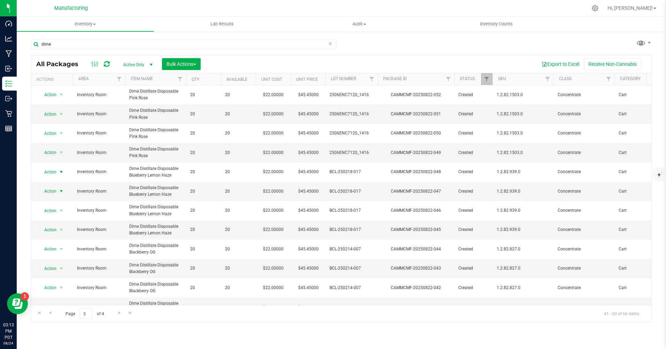
click at [55, 192] on span "Action" at bounding box center [47, 191] width 19 height 10
click at [59, 264] on li "Print package label" at bounding box center [60, 265] width 45 height 10
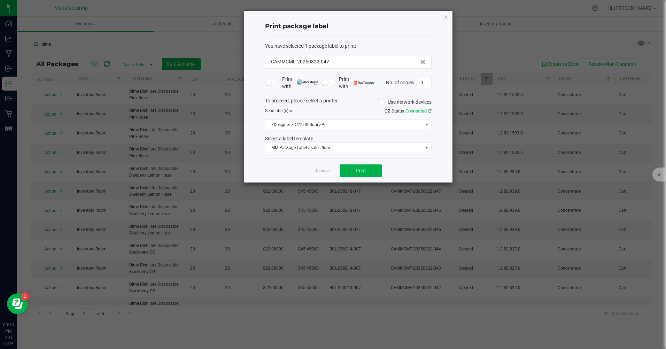
click at [427, 81] on input "1" at bounding box center [424, 83] width 13 height 10
type input "20"
click at [366, 171] on span "Print" at bounding box center [361, 171] width 10 height 6
click at [447, 17] on icon "button" at bounding box center [446, 17] width 5 height 8
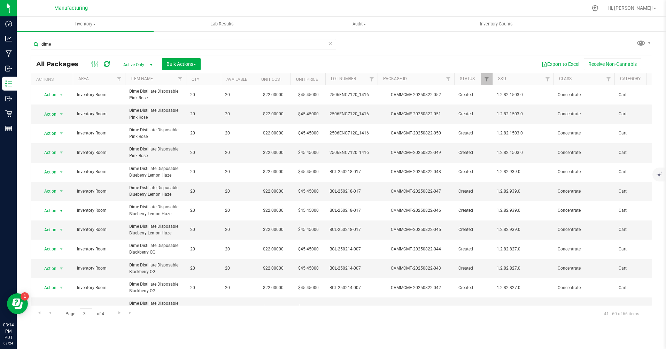
click at [55, 211] on span "Action" at bounding box center [47, 211] width 19 height 10
click at [57, 284] on li "Print package label" at bounding box center [60, 284] width 45 height 10
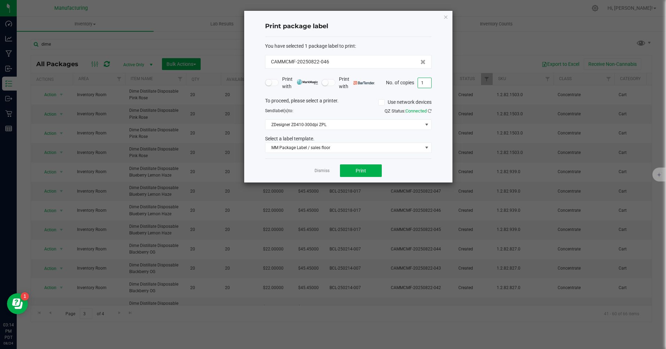
click at [423, 84] on input "1" at bounding box center [424, 83] width 13 height 10
type input "20"
click at [373, 173] on button "Print" at bounding box center [361, 171] width 42 height 13
click at [445, 16] on icon "button" at bounding box center [446, 17] width 5 height 8
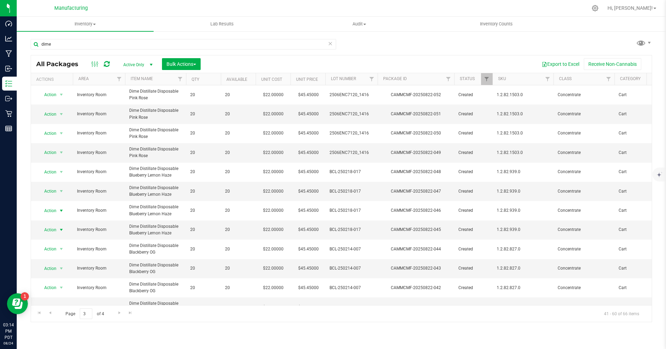
click at [51, 232] on span "Action" at bounding box center [47, 230] width 19 height 10
click at [54, 175] on li "Print package label" at bounding box center [60, 177] width 45 height 10
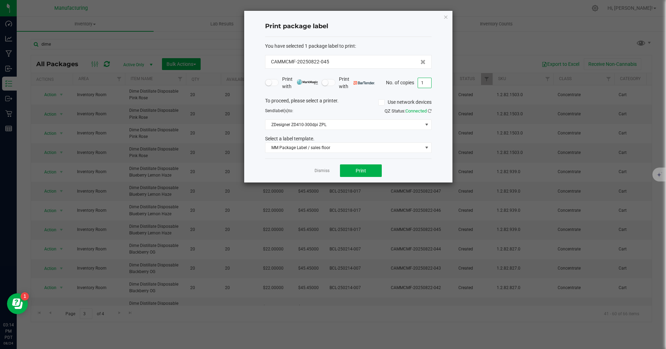
click at [427, 83] on input "1" at bounding box center [424, 83] width 13 height 10
type input "20"
click at [369, 174] on button "Print" at bounding box center [361, 171] width 42 height 13
click at [447, 17] on icon "button" at bounding box center [446, 17] width 5 height 8
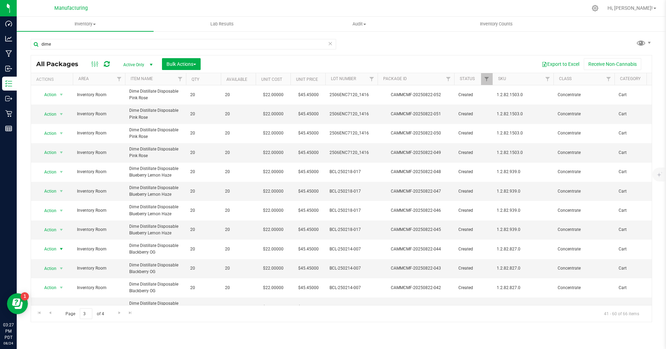
click at [53, 248] on span "Action" at bounding box center [47, 249] width 19 height 10
click at [51, 197] on li "Print package label" at bounding box center [60, 196] width 45 height 10
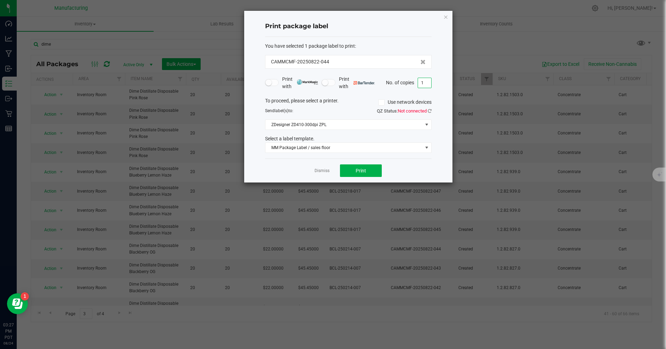
click at [426, 83] on input "1" at bounding box center [424, 83] width 13 height 10
type input "20"
click at [364, 168] on span "Print" at bounding box center [361, 171] width 10 height 6
click at [446, 16] on icon "button" at bounding box center [446, 17] width 5 height 8
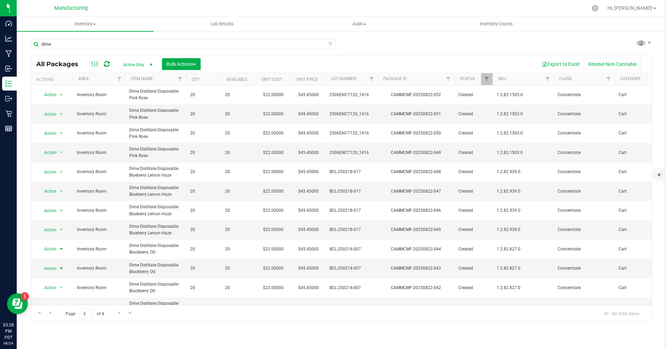
click at [51, 269] on span "Action" at bounding box center [47, 269] width 19 height 10
click at [57, 217] on li "Print package label" at bounding box center [60, 216] width 45 height 10
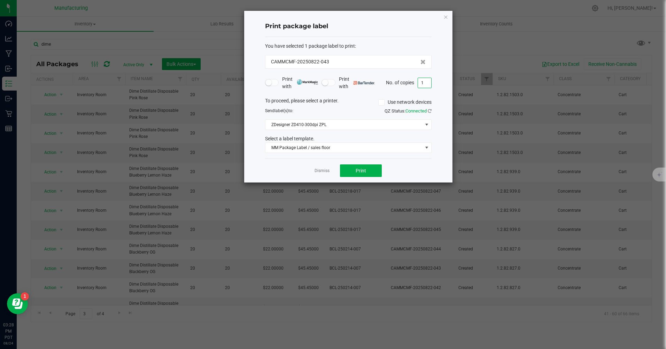
click at [425, 81] on input "1" at bounding box center [424, 83] width 13 height 10
type input "20"
click at [368, 169] on button "Print" at bounding box center [361, 171] width 42 height 13
click at [446, 17] on icon "button" at bounding box center [446, 17] width 5 height 8
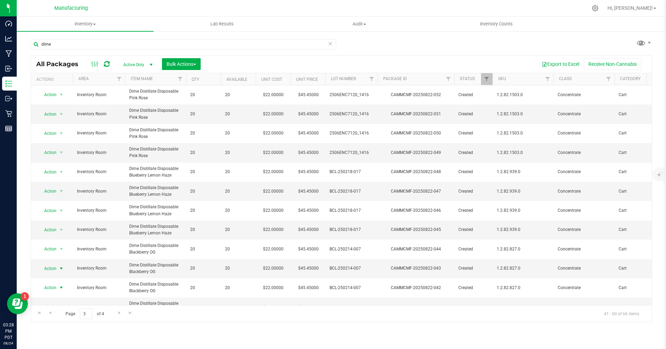
click at [52, 288] on span "Action" at bounding box center [47, 288] width 19 height 10
click at [56, 235] on li "Print package label" at bounding box center [60, 235] width 45 height 10
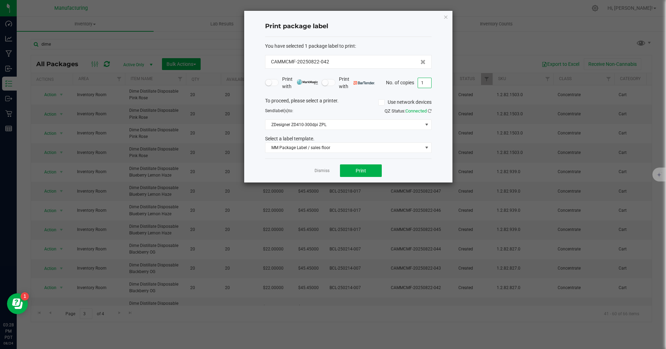
click at [427, 84] on input "1" at bounding box center [424, 83] width 13 height 10
type input "20"
click at [356, 166] on button "Print" at bounding box center [361, 171] width 42 height 13
click at [444, 16] on icon "button" at bounding box center [446, 17] width 5 height 8
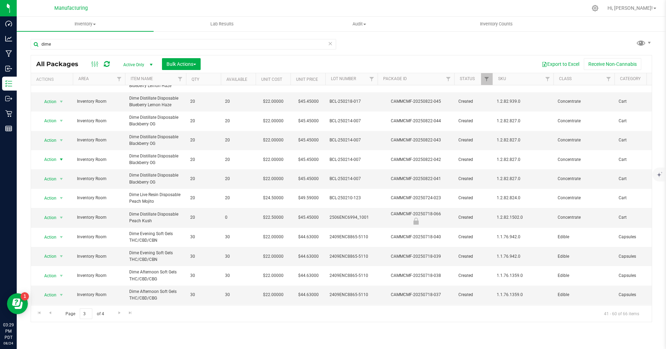
scroll to position [171, 0]
click at [48, 136] on span "Action" at bounding box center [47, 141] width 19 height 10
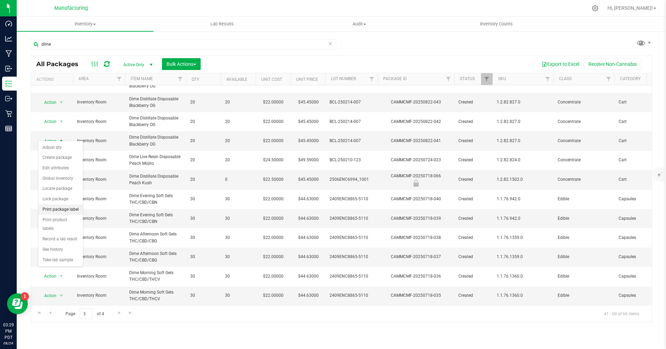
click at [57, 211] on li "Print package label" at bounding box center [60, 210] width 45 height 10
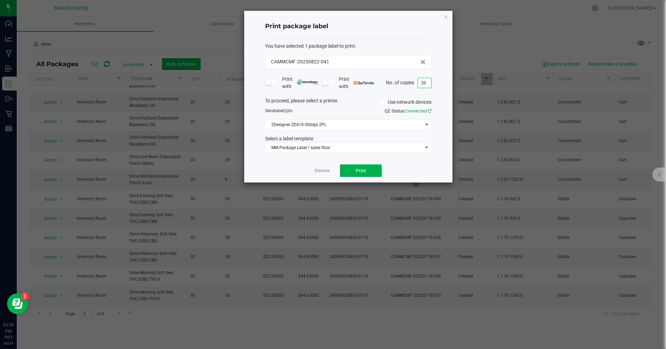
type input "20"
click at [357, 170] on span "Print" at bounding box center [361, 171] width 10 height 6
click at [446, 18] on icon "button" at bounding box center [446, 17] width 5 height 8
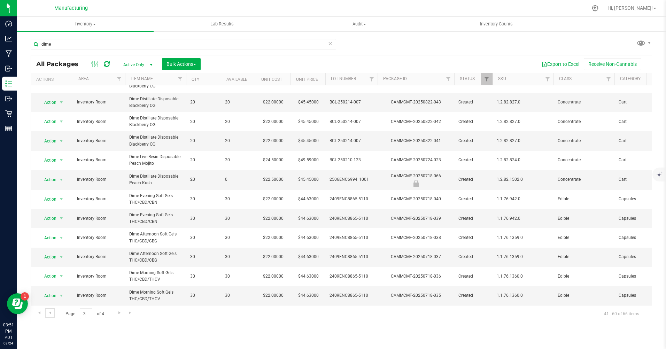
click at [51, 313] on span "Go to the previous page" at bounding box center [50, 313] width 6 height 6
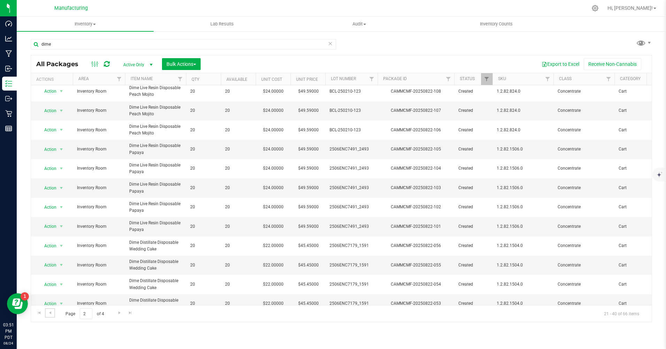
scroll to position [171, 0]
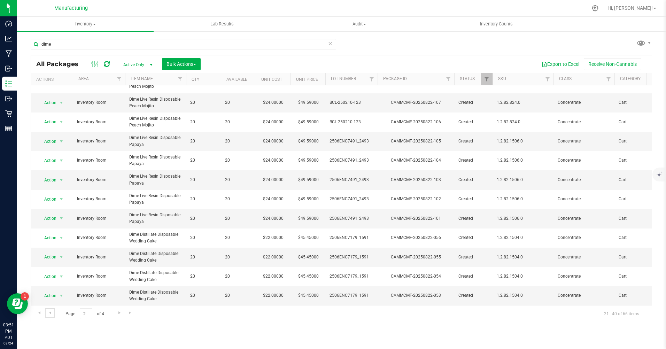
click at [50, 312] on span "Go to the previous page" at bounding box center [50, 313] width 6 height 6
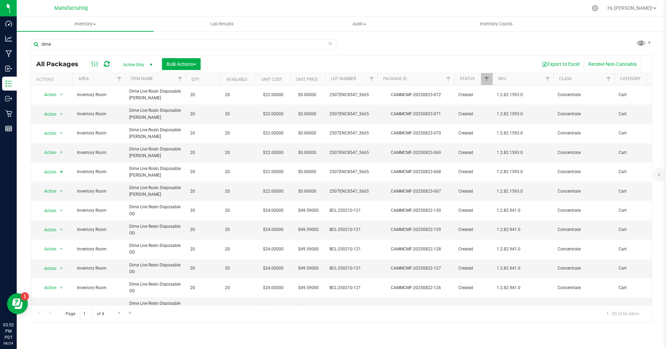
click at [52, 171] on span "Action" at bounding box center [47, 172] width 19 height 10
click at [49, 245] on li "Print package label" at bounding box center [60, 246] width 45 height 10
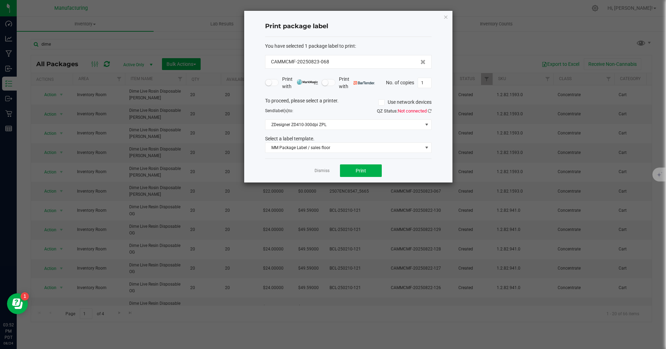
click at [423, 82] on input "1" at bounding box center [424, 83] width 13 height 10
type input "20"
click at [377, 169] on button "Print" at bounding box center [361, 171] width 42 height 13
click at [445, 17] on icon "button" at bounding box center [446, 17] width 5 height 8
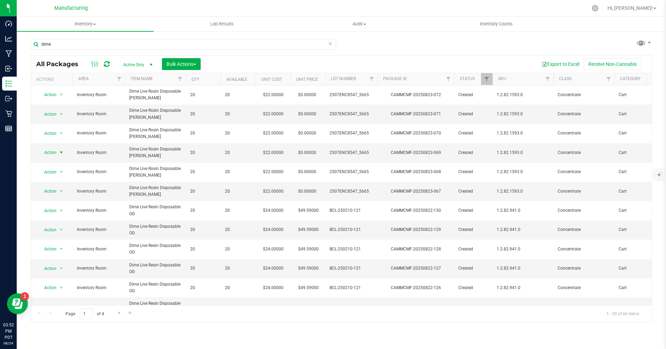
click at [53, 151] on span "Action" at bounding box center [47, 153] width 19 height 10
click at [42, 225] on li "Print package label" at bounding box center [60, 226] width 45 height 10
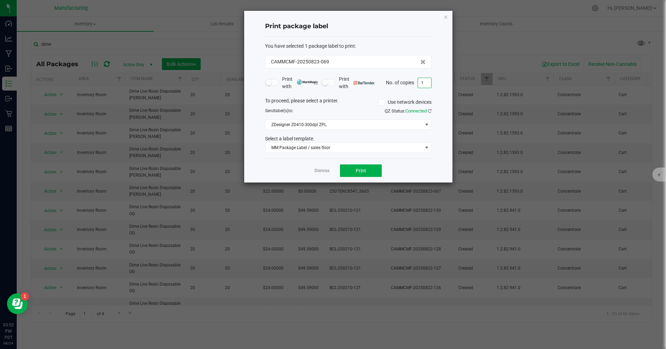
click at [425, 84] on input "1" at bounding box center [424, 83] width 13 height 10
type input "20"
click at [357, 174] on button "Print" at bounding box center [361, 171] width 42 height 13
click at [446, 16] on icon "button" at bounding box center [446, 17] width 5 height 8
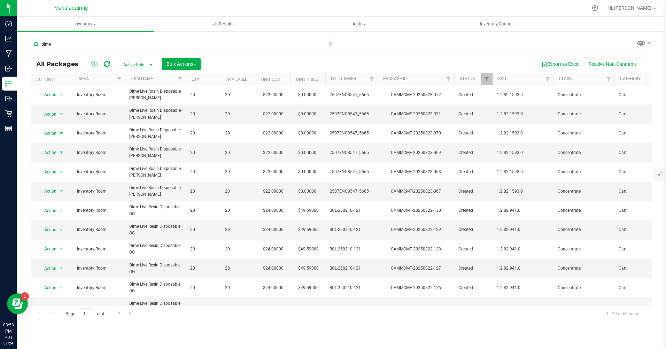
click at [53, 133] on span "Action" at bounding box center [47, 134] width 19 height 10
click at [51, 205] on li "Print package label" at bounding box center [60, 207] width 45 height 10
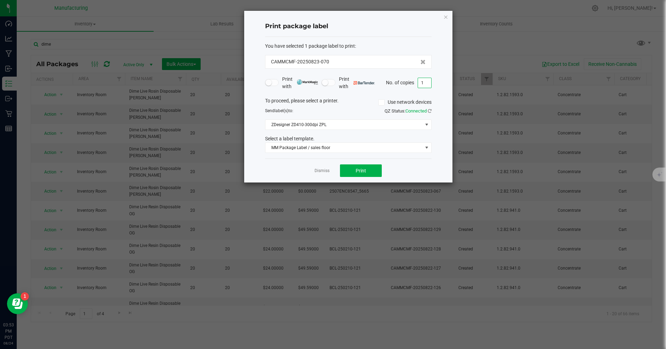
click at [423, 82] on input "1" at bounding box center [424, 83] width 13 height 10
type input "20"
click at [359, 170] on span "Print" at bounding box center [361, 171] width 10 height 6
click at [446, 17] on icon "button" at bounding box center [446, 17] width 5 height 8
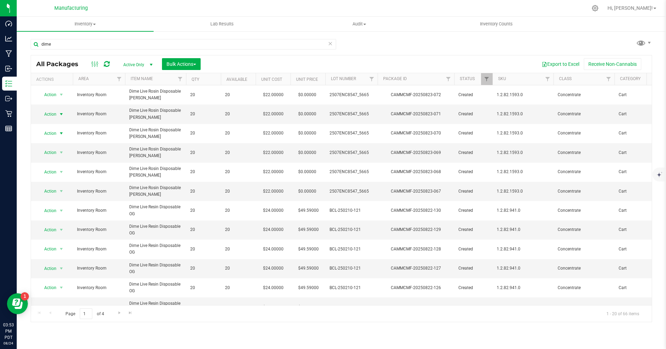
click at [49, 113] on span "Action" at bounding box center [47, 114] width 19 height 10
click at [50, 190] on li "Print package label" at bounding box center [60, 188] width 45 height 10
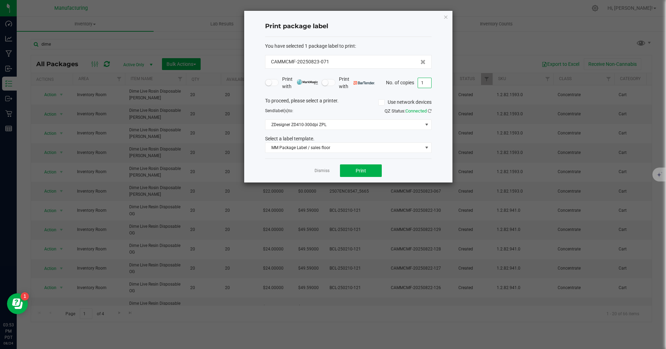
click at [424, 82] on input "1" at bounding box center [424, 83] width 13 height 10
type input "20"
click at [365, 168] on span "Print" at bounding box center [361, 171] width 10 height 6
click at [446, 18] on icon "button" at bounding box center [446, 17] width 5 height 8
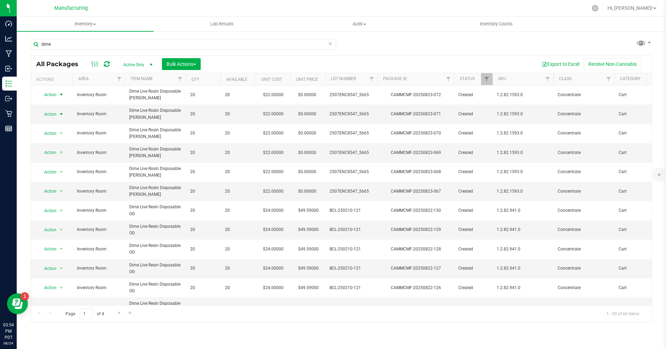
click at [46, 95] on span "Action" at bounding box center [47, 95] width 19 height 10
click at [52, 170] on li "Print package label" at bounding box center [60, 168] width 45 height 10
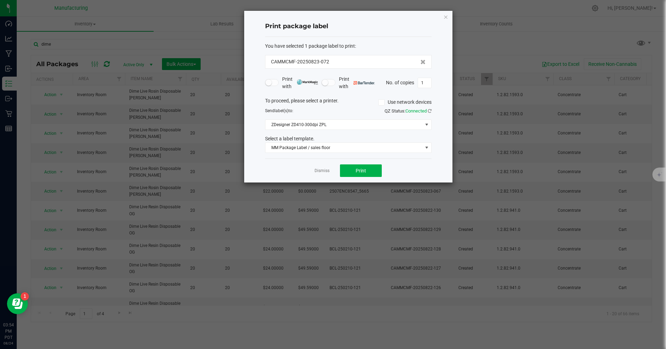
click at [426, 81] on input "1" at bounding box center [424, 83] width 13 height 10
type input "20"
click at [367, 169] on button "Print" at bounding box center [361, 171] width 42 height 13
click at [445, 16] on icon "button" at bounding box center [446, 17] width 5 height 8
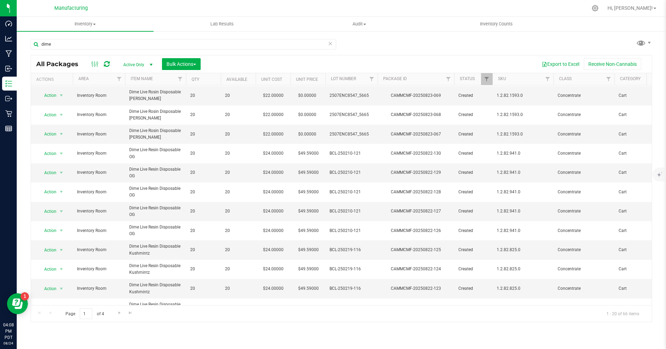
scroll to position [171, 0]
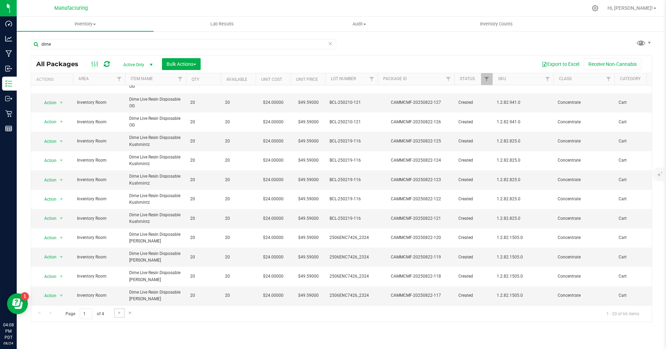
click at [121, 313] on span "Go to the next page" at bounding box center [120, 313] width 6 height 6
click at [52, 214] on span "Action" at bounding box center [47, 219] width 19 height 10
click at [50, 289] on li "Print package label" at bounding box center [60, 287] width 45 height 10
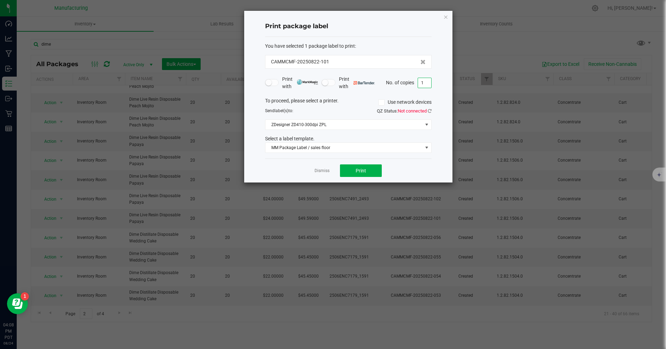
click at [425, 84] on input "1" at bounding box center [424, 83] width 13 height 10
type input "20"
click at [355, 168] on button "Print" at bounding box center [361, 171] width 42 height 13
click at [446, 16] on icon "button" at bounding box center [446, 17] width 5 height 8
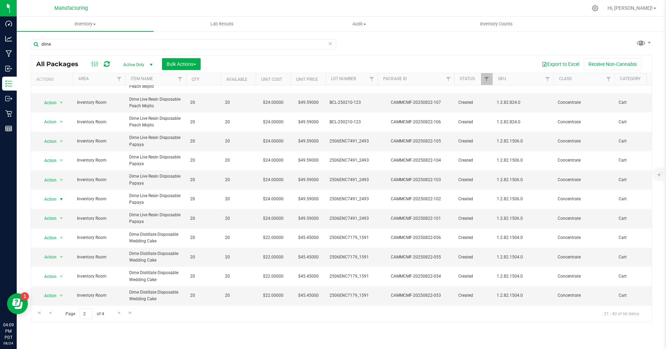
click at [51, 194] on span "Action" at bounding box center [47, 199] width 19 height 10
click at [49, 268] on li "Print package label" at bounding box center [60, 268] width 45 height 10
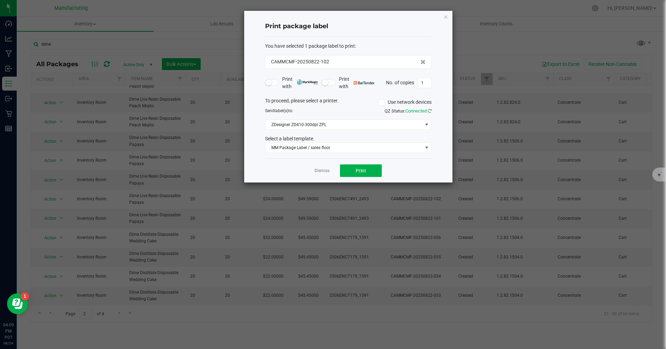
click at [423, 83] on input "1" at bounding box center [424, 83] width 13 height 10
type input "20"
click at [365, 172] on span "Print" at bounding box center [361, 171] width 10 height 6
click at [448, 18] on icon "button" at bounding box center [446, 17] width 5 height 8
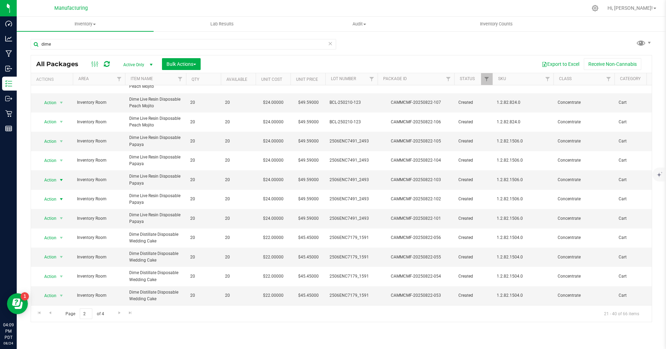
click at [54, 175] on span "Action" at bounding box center [47, 180] width 19 height 10
click at [51, 253] on li "Print package label" at bounding box center [60, 249] width 45 height 10
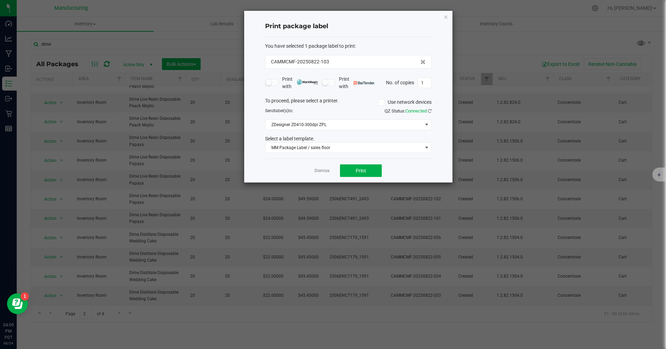
click at [425, 83] on input "1" at bounding box center [424, 83] width 13 height 10
type input "20"
click at [357, 170] on span "Print" at bounding box center [361, 171] width 10 height 6
click at [445, 17] on icon "button" at bounding box center [446, 17] width 5 height 8
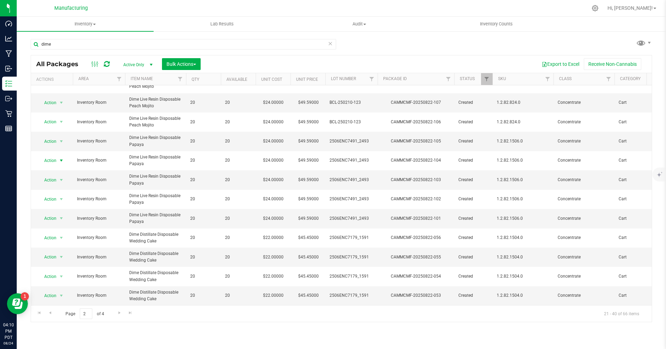
click at [50, 156] on span "Action" at bounding box center [47, 161] width 19 height 10
click at [50, 231] on li "Print package label" at bounding box center [60, 229] width 45 height 10
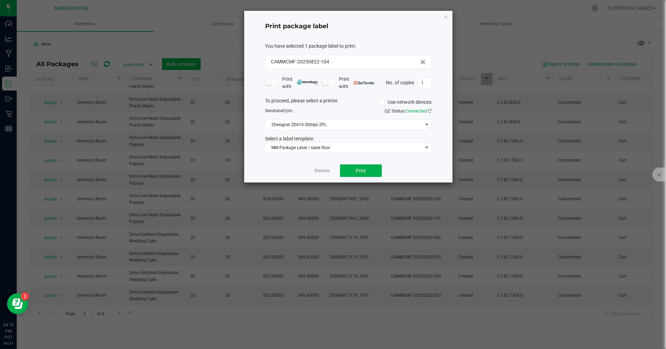
click at [424, 82] on input "1" at bounding box center [424, 83] width 13 height 10
type input "20"
click at [375, 169] on button "Print" at bounding box center [361, 171] width 42 height 13
click at [447, 17] on icon "button" at bounding box center [446, 17] width 5 height 8
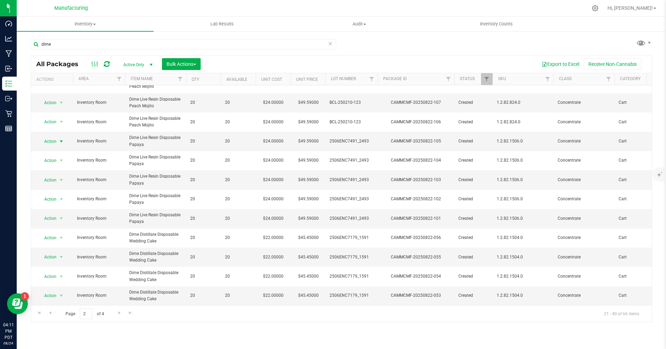
click at [52, 137] on span "Action" at bounding box center [47, 142] width 19 height 10
click at [55, 208] on li "Print package label" at bounding box center [60, 210] width 45 height 10
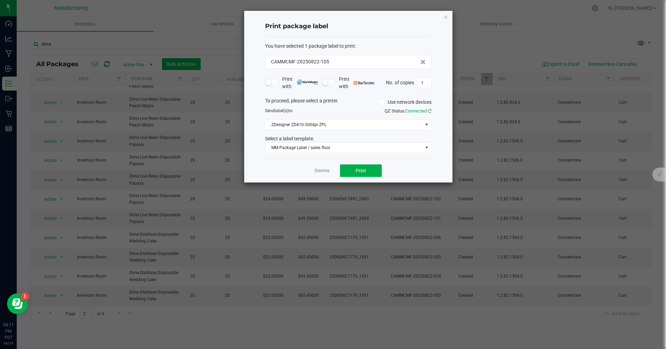
click at [427, 83] on input "1" at bounding box center [424, 83] width 13 height 10
type input "20"
click at [368, 169] on button "Print" at bounding box center [361, 171] width 42 height 13
click at [444, 18] on icon "button" at bounding box center [446, 17] width 5 height 8
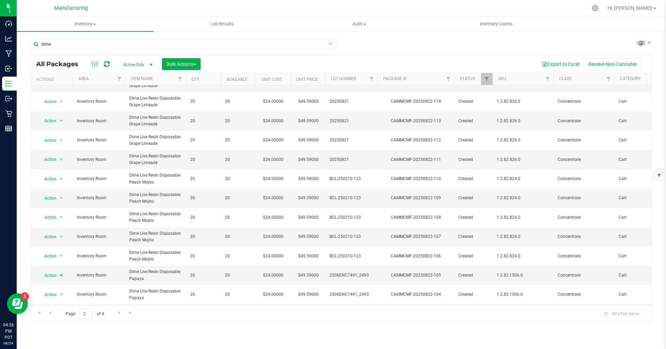
scroll to position [31, 0]
click at [52, 159] on span "Action" at bounding box center [47, 160] width 19 height 10
click at [55, 236] on li "Print package label" at bounding box center [60, 233] width 45 height 10
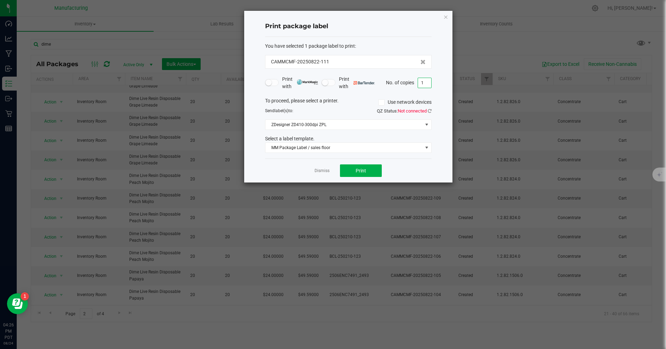
click at [427, 81] on input "1" at bounding box center [424, 83] width 13 height 10
type input "20"
click at [365, 169] on span "Print" at bounding box center [361, 171] width 10 height 6
click at [445, 17] on icon "button" at bounding box center [446, 17] width 5 height 8
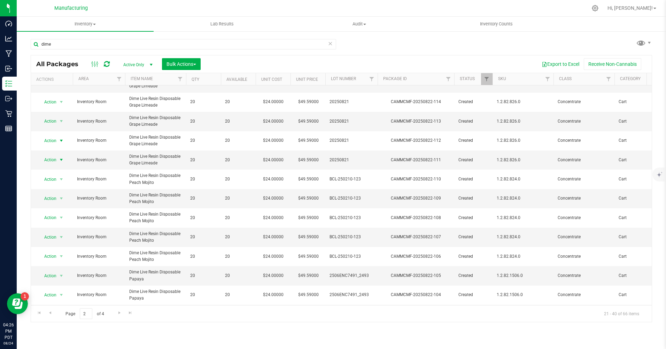
click at [55, 140] on span "Action" at bounding box center [47, 141] width 19 height 10
click at [53, 215] on li "Print package label" at bounding box center [60, 214] width 45 height 10
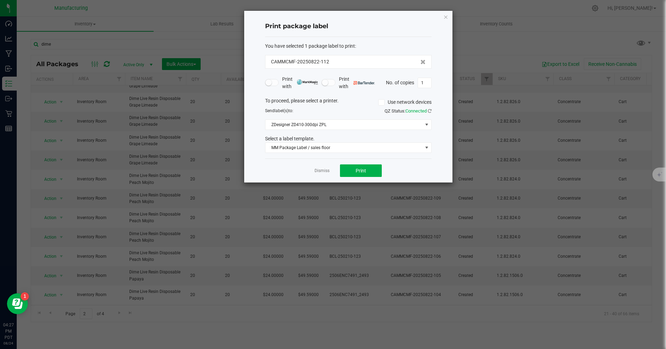
click at [427, 82] on input "1" at bounding box center [424, 83] width 13 height 10
type input "20"
click at [362, 173] on span "Print" at bounding box center [361, 171] width 10 height 6
click at [446, 16] on icon "button" at bounding box center [446, 17] width 5 height 8
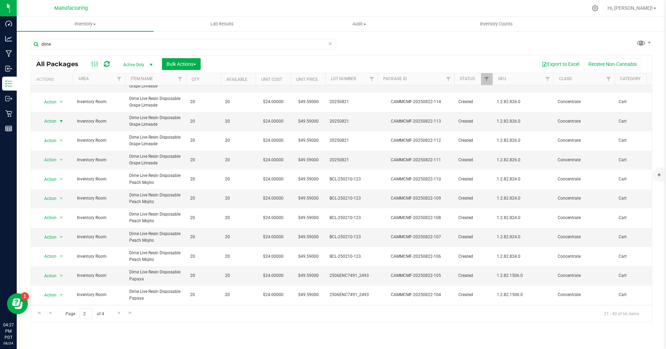
click at [53, 120] on span "Action" at bounding box center [47, 121] width 19 height 10
click at [64, 193] on li "Print package label" at bounding box center [60, 195] width 45 height 10
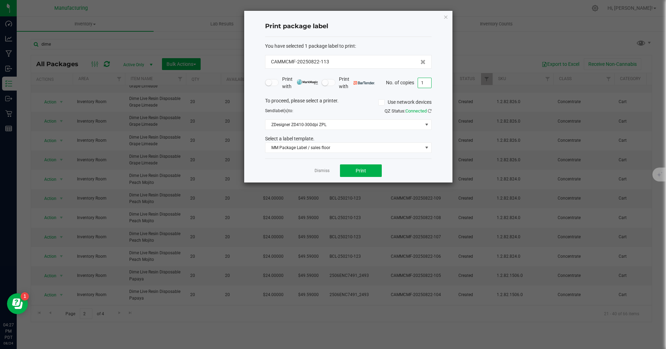
click at [426, 83] on input "1" at bounding box center [424, 83] width 13 height 10
type input "20"
click at [355, 167] on button "Print" at bounding box center [361, 171] width 42 height 13
click at [446, 14] on icon "button" at bounding box center [446, 17] width 5 height 8
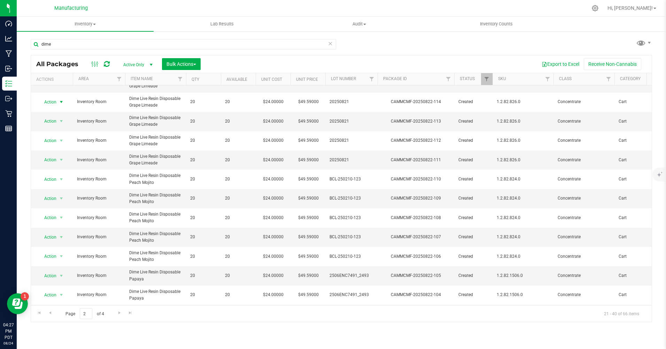
click at [50, 102] on span "Action" at bounding box center [47, 102] width 19 height 10
click at [51, 176] on li "Print package label" at bounding box center [60, 175] width 45 height 10
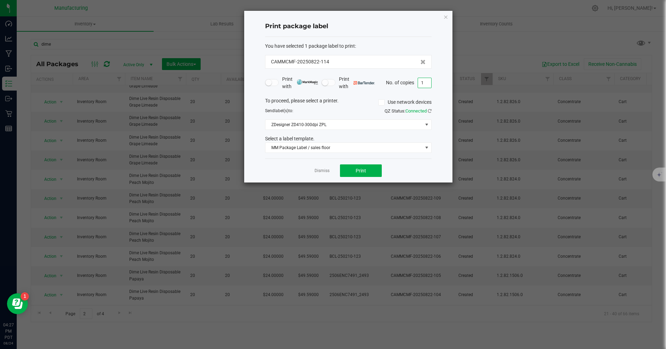
click at [424, 83] on input "1" at bounding box center [424, 83] width 13 height 10
type input "20"
click at [364, 170] on span "Print" at bounding box center [361, 171] width 10 height 6
click at [448, 17] on icon "button" at bounding box center [446, 17] width 5 height 8
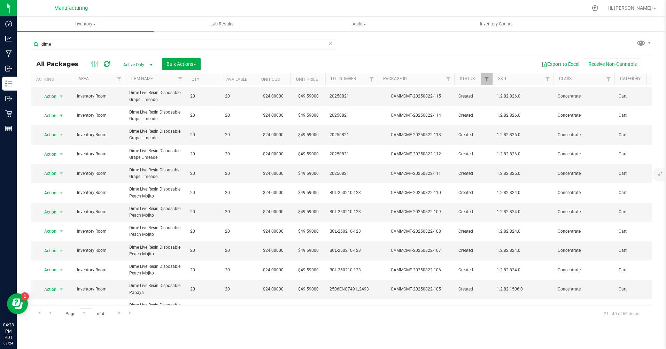
scroll to position [0, 0]
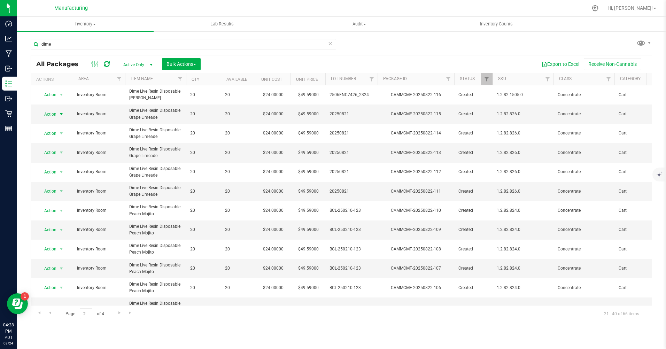
click at [50, 112] on span "Action" at bounding box center [47, 114] width 19 height 10
click at [55, 188] on li "Print package label" at bounding box center [60, 188] width 45 height 10
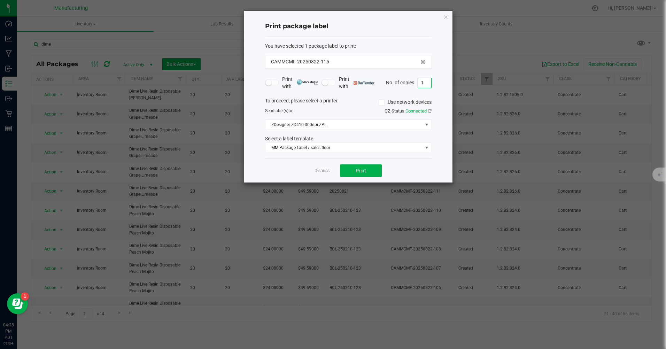
click at [429, 83] on input "1" at bounding box center [424, 83] width 13 height 10
type input "20"
click at [371, 172] on button "Print" at bounding box center [361, 171] width 42 height 13
click at [446, 18] on icon "button" at bounding box center [446, 17] width 5 height 8
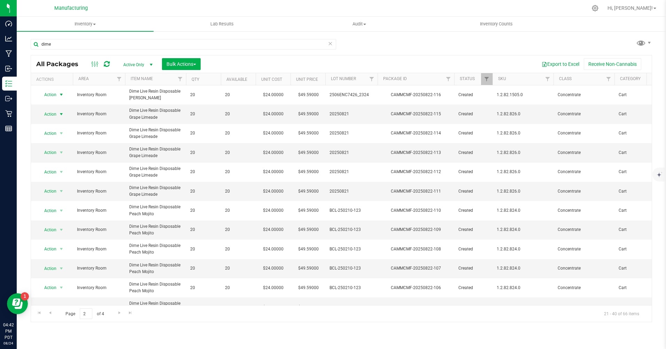
click at [51, 95] on span "Action" at bounding box center [47, 95] width 19 height 10
click at [48, 168] on li "Print package label" at bounding box center [60, 168] width 45 height 10
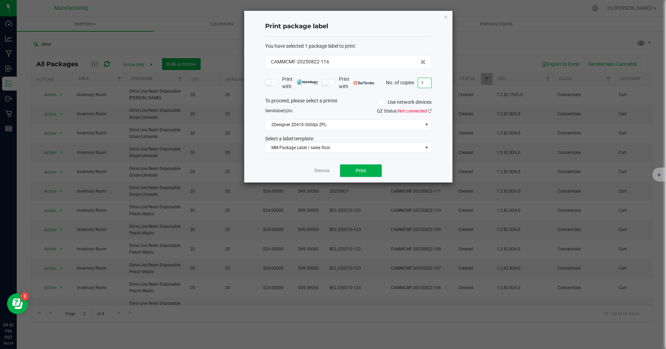
click at [426, 84] on input "1" at bounding box center [424, 83] width 13 height 10
type input "20"
click at [356, 174] on span "Print" at bounding box center [361, 171] width 10 height 6
click at [446, 16] on icon "button" at bounding box center [446, 17] width 5 height 8
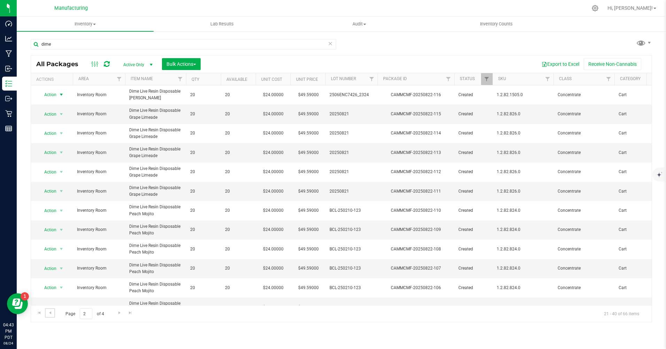
click at [51, 312] on span "Go to the previous page" at bounding box center [50, 313] width 6 height 6
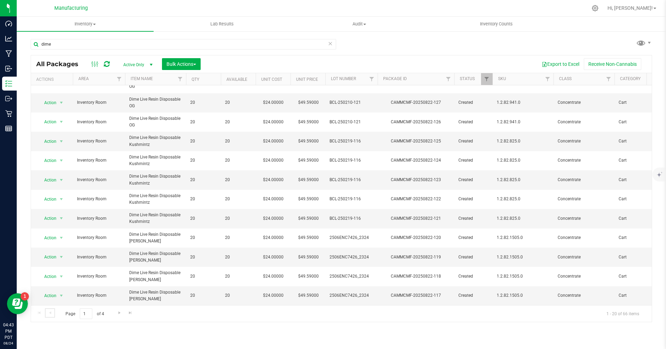
scroll to position [171, 0]
click at [47, 291] on span "Action" at bounding box center [47, 296] width 19 height 10
click at [53, 239] on li "Print package label" at bounding box center [60, 237] width 45 height 10
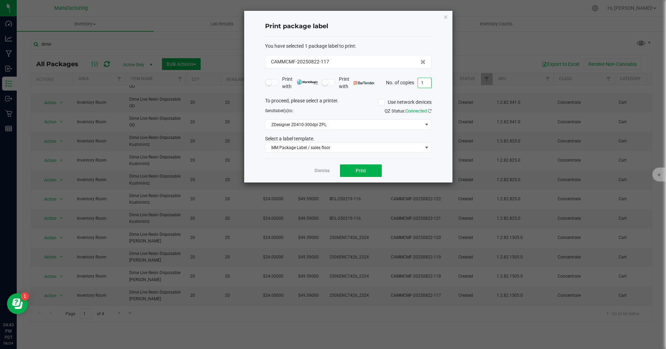
click at [428, 84] on input "1" at bounding box center [424, 83] width 13 height 10
type input "20"
click at [372, 169] on button "Print" at bounding box center [361, 171] width 42 height 13
click at [448, 17] on icon "button" at bounding box center [446, 17] width 5 height 8
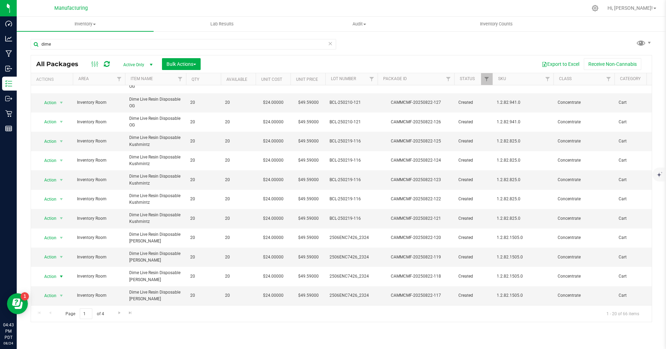
click at [52, 272] on span "Action" at bounding box center [47, 277] width 19 height 10
click at [50, 217] on li "Print package label" at bounding box center [60, 218] width 45 height 10
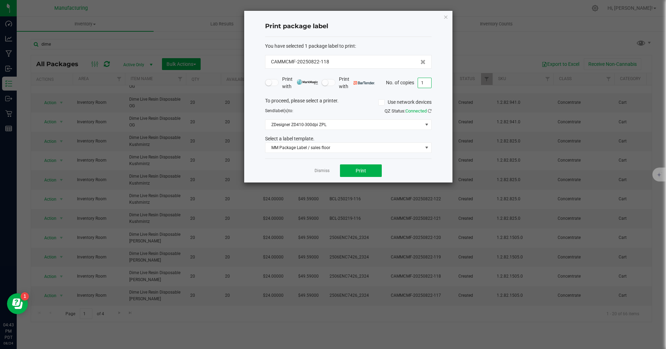
click at [426, 86] on input "1" at bounding box center [424, 83] width 13 height 10
type input "20"
click at [358, 169] on span "Print" at bounding box center [361, 171] width 10 height 6
click at [448, 16] on icon "button" at bounding box center [446, 17] width 5 height 8
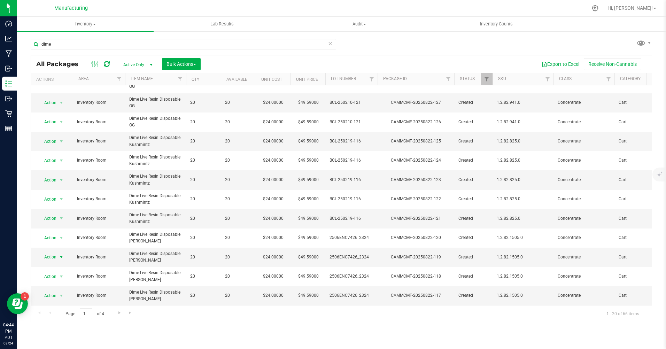
click at [54, 253] on span "Action" at bounding box center [47, 257] width 19 height 10
click at [49, 198] on li "Print package label" at bounding box center [60, 199] width 45 height 10
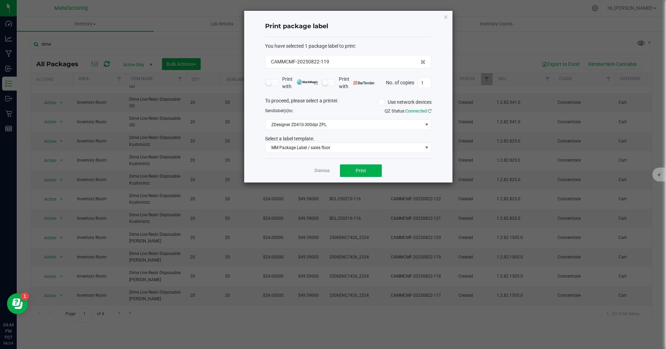
click at [421, 85] on input "1" at bounding box center [424, 83] width 13 height 10
type input "20"
click at [365, 174] on button "Print" at bounding box center [361, 171] width 42 height 13
click at [446, 17] on icon "button" at bounding box center [446, 17] width 5 height 8
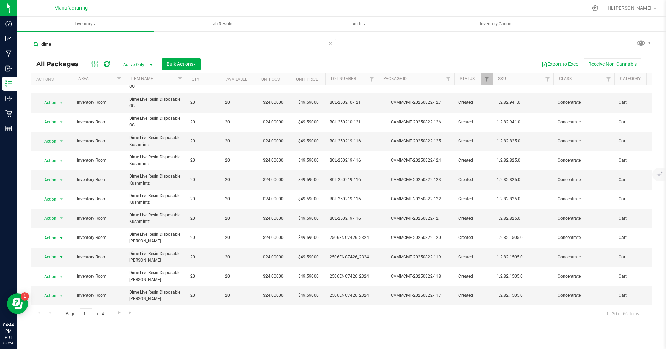
click at [47, 234] on span "Action" at bounding box center [47, 238] width 19 height 10
click at [53, 181] on li "Print package label" at bounding box center [60, 180] width 45 height 10
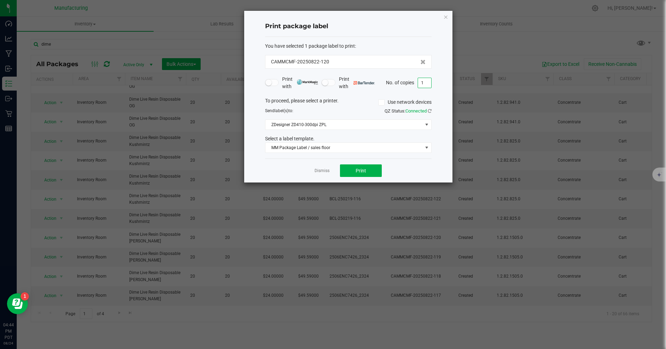
click at [423, 84] on input "1" at bounding box center [424, 83] width 13 height 10
type input "20"
click at [368, 171] on button "Print" at bounding box center [361, 171] width 42 height 13
click at [448, 17] on icon "button" at bounding box center [446, 17] width 5 height 8
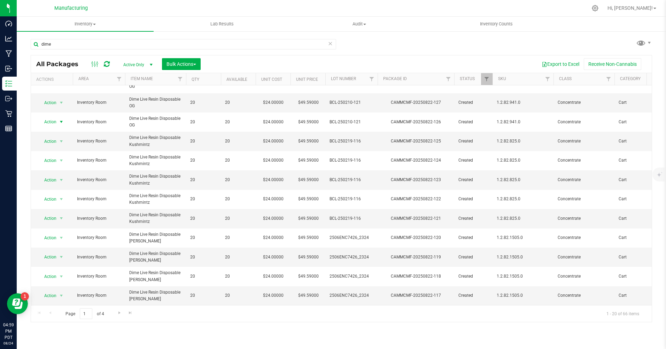
click at [52, 117] on span "Action" at bounding box center [47, 122] width 19 height 10
click at [49, 189] on li "Print package label" at bounding box center [60, 191] width 45 height 10
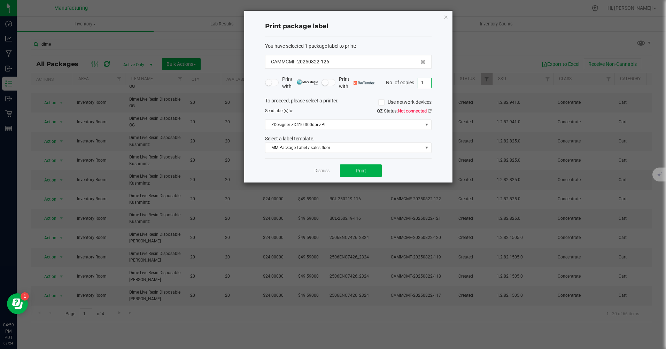
click at [426, 81] on input "1" at bounding box center [424, 83] width 13 height 10
type input "20"
click at [378, 171] on button "Print" at bounding box center [361, 171] width 42 height 13
click at [446, 18] on icon "button" at bounding box center [446, 17] width 5 height 8
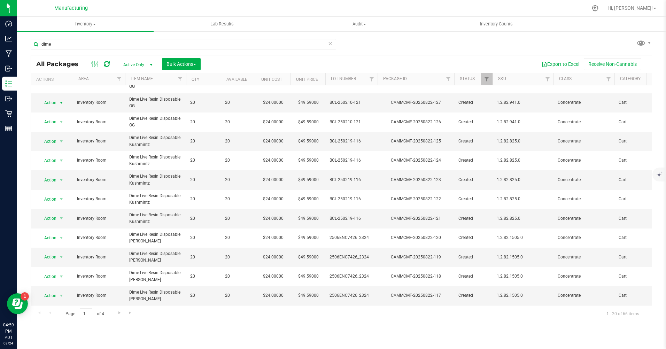
click at [48, 98] on span "Action" at bounding box center [47, 103] width 19 height 10
click at [46, 169] on li "Print package label" at bounding box center [60, 171] width 45 height 10
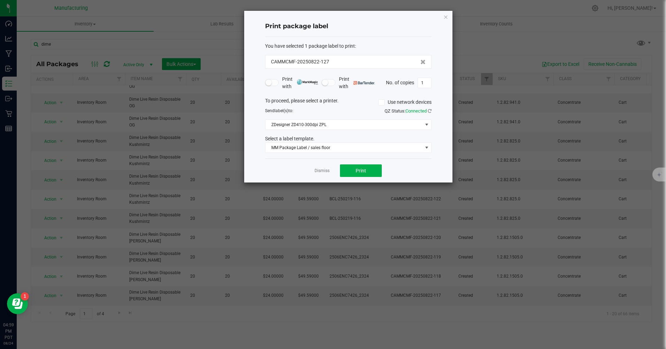
click at [426, 80] on input "1" at bounding box center [424, 83] width 13 height 10
type input "20"
click at [361, 163] on div "Dismiss Print" at bounding box center [348, 171] width 167 height 24
click at [362, 170] on span "Print" at bounding box center [361, 171] width 10 height 6
click at [446, 18] on icon "button" at bounding box center [446, 17] width 5 height 8
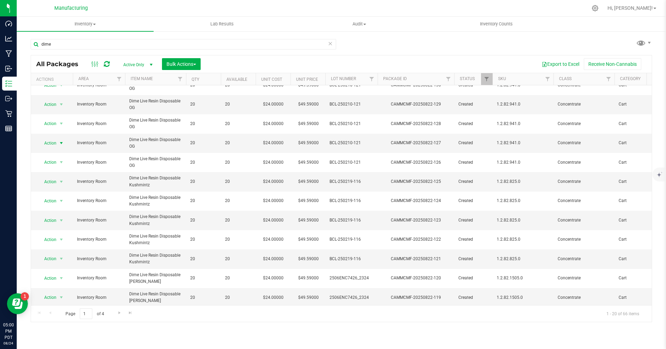
scroll to position [66, 0]
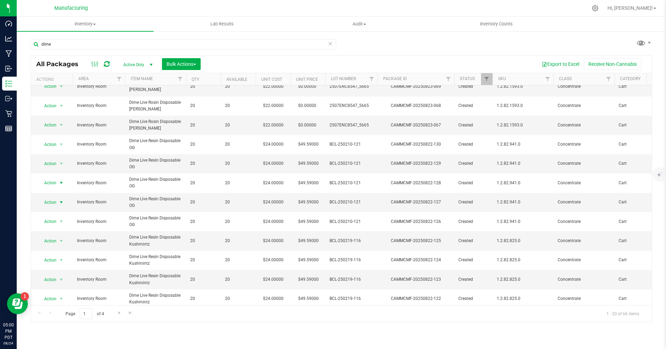
click at [51, 183] on span "Action" at bounding box center [47, 183] width 19 height 10
click at [49, 254] on li "Print package label" at bounding box center [60, 257] width 45 height 10
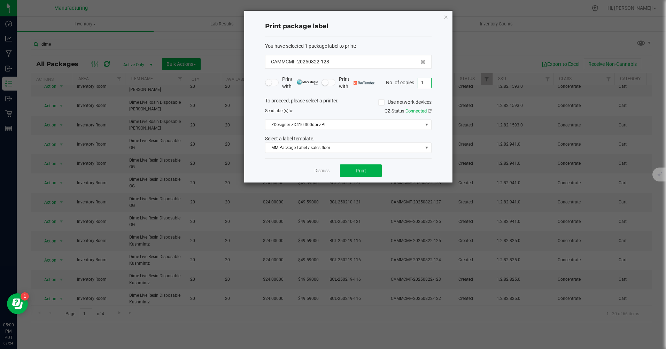
click at [423, 81] on input "1" at bounding box center [424, 83] width 13 height 10
type input "20"
click at [366, 171] on span "Print" at bounding box center [361, 171] width 10 height 6
click at [445, 16] on icon "button" at bounding box center [446, 17] width 5 height 8
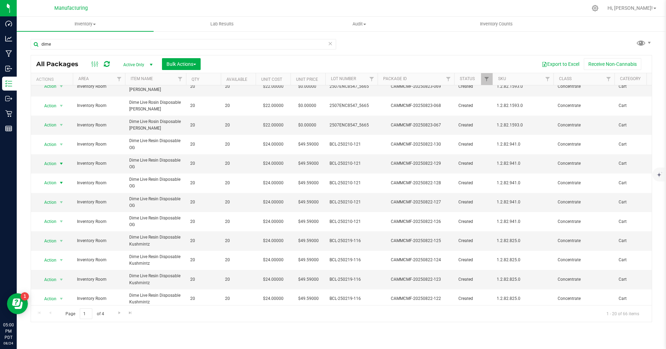
click at [55, 163] on span "Action" at bounding box center [47, 164] width 19 height 10
click at [45, 238] on li "Print package label" at bounding box center [60, 237] width 45 height 10
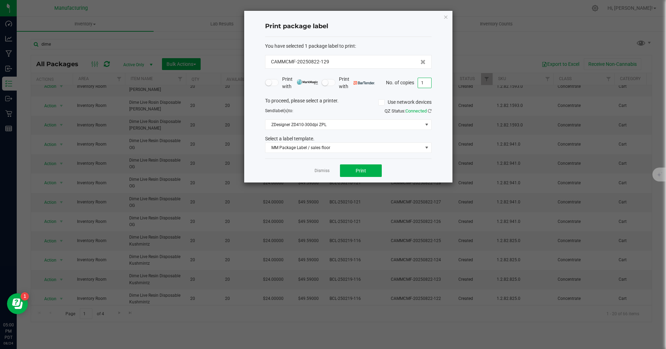
click at [426, 84] on input "1" at bounding box center [424, 83] width 13 height 10
type input "20"
click at [375, 171] on button "Print" at bounding box center [361, 171] width 42 height 13
click at [447, 16] on icon "button" at bounding box center [446, 17] width 5 height 8
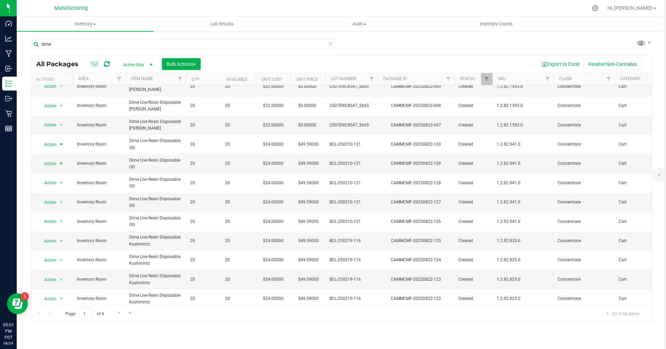
click at [47, 145] on span "Action" at bounding box center [47, 145] width 19 height 10
click at [49, 219] on li "Print package label" at bounding box center [60, 218] width 45 height 10
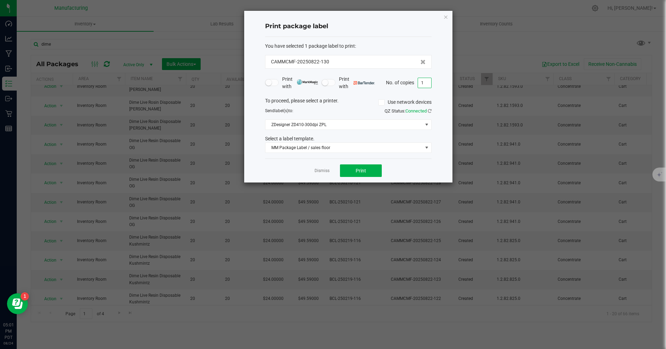
click at [423, 81] on input "1" at bounding box center [424, 83] width 13 height 10
type input "20"
click at [370, 174] on button "Print" at bounding box center [361, 171] width 42 height 13
click at [446, 17] on icon "button" at bounding box center [446, 17] width 5 height 8
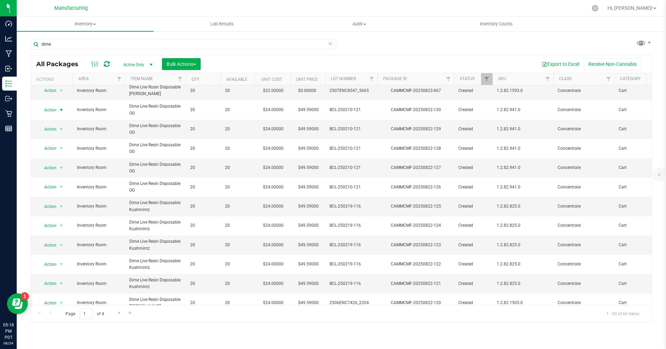
scroll to position [101, 0]
click at [50, 282] on span "Action" at bounding box center [47, 283] width 19 height 10
click at [55, 230] on li "Print package label" at bounding box center [60, 230] width 45 height 10
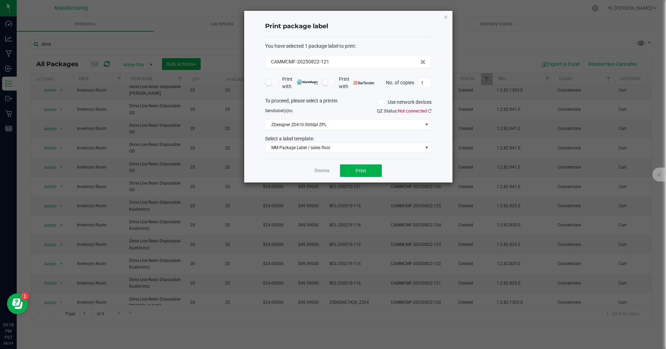
click at [424, 81] on input "1" at bounding box center [424, 83] width 13 height 10
type input "20"
click at [377, 172] on button "Print" at bounding box center [361, 171] width 42 height 13
click at [447, 18] on icon "button" at bounding box center [446, 17] width 5 height 8
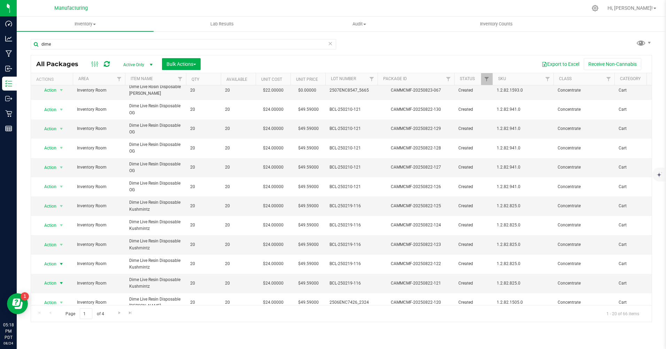
click at [49, 263] on span "Action" at bounding box center [47, 264] width 19 height 10
click at [66, 209] on li "Print package label" at bounding box center [60, 211] width 45 height 10
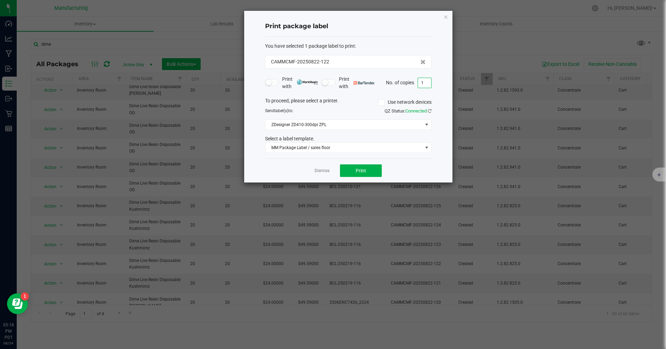
click at [427, 83] on input "1" at bounding box center [424, 83] width 13 height 10
type input "20"
click at [350, 173] on button "Print" at bounding box center [361, 171] width 42 height 13
click at [446, 17] on icon "button" at bounding box center [446, 17] width 5 height 8
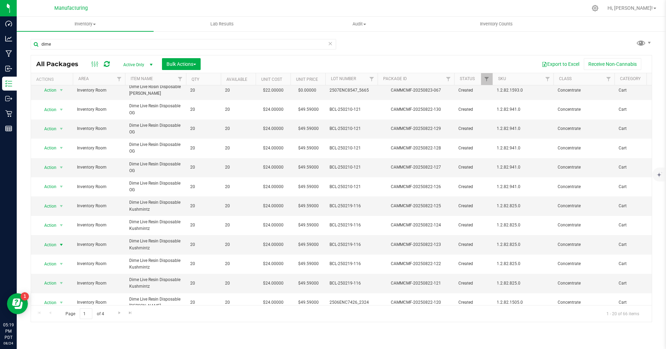
click at [52, 244] on span "Action" at bounding box center [47, 245] width 19 height 10
click at [53, 191] on li "Print package label" at bounding box center [60, 191] width 45 height 10
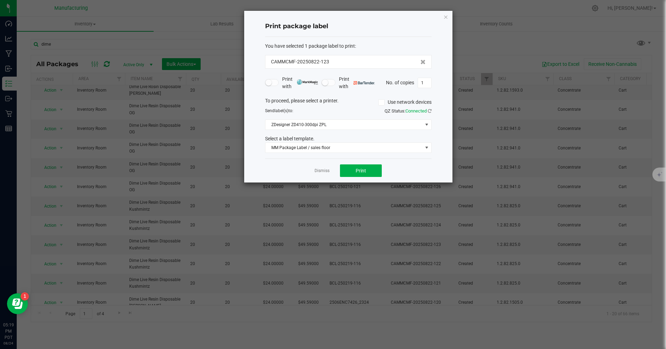
click at [428, 82] on input "1" at bounding box center [424, 83] width 13 height 10
type input "20"
click at [358, 170] on span "Print" at bounding box center [361, 171] width 10 height 6
click at [446, 15] on icon "button" at bounding box center [446, 17] width 5 height 8
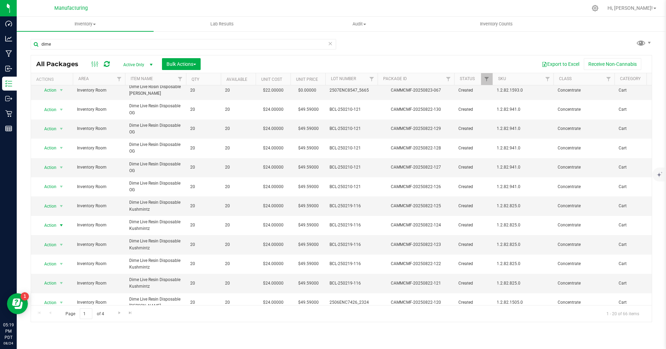
click at [49, 227] on span "Action" at bounding box center [47, 226] width 19 height 10
click at [64, 295] on li "Print package label" at bounding box center [60, 299] width 45 height 10
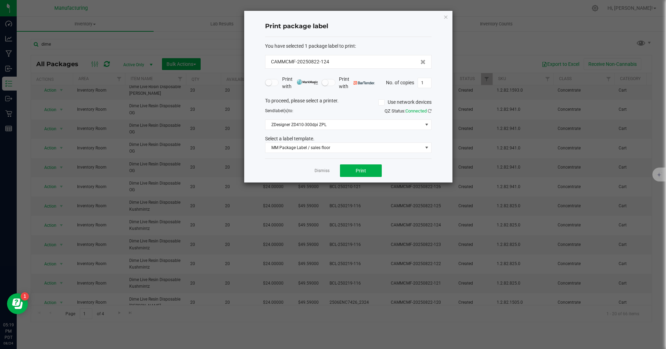
click at [429, 86] on input "1" at bounding box center [424, 83] width 13 height 10
type input "20"
click at [367, 171] on button "Print" at bounding box center [361, 171] width 42 height 13
click at [446, 17] on icon "button" at bounding box center [446, 17] width 5 height 8
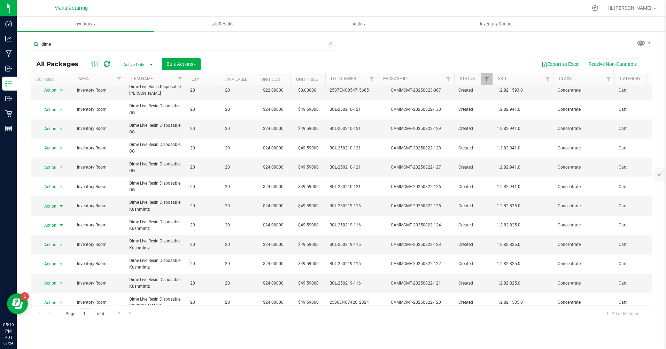
click at [49, 205] on span "Action" at bounding box center [47, 206] width 19 height 10
click at [55, 281] on li "Print package label" at bounding box center [60, 280] width 45 height 10
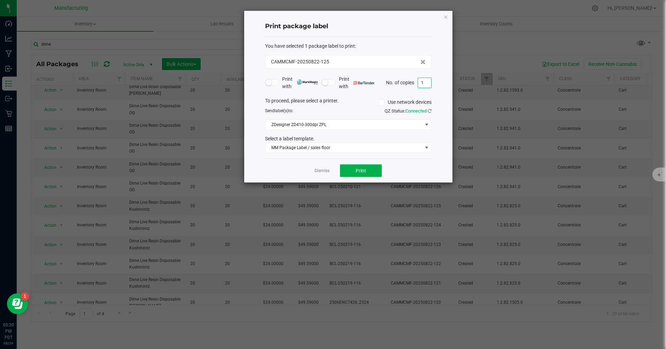
click at [427, 83] on input "1" at bounding box center [424, 83] width 13 height 10
type input "20"
click at [366, 171] on span "Print" at bounding box center [361, 171] width 10 height 6
click at [447, 17] on icon "button" at bounding box center [446, 17] width 5 height 8
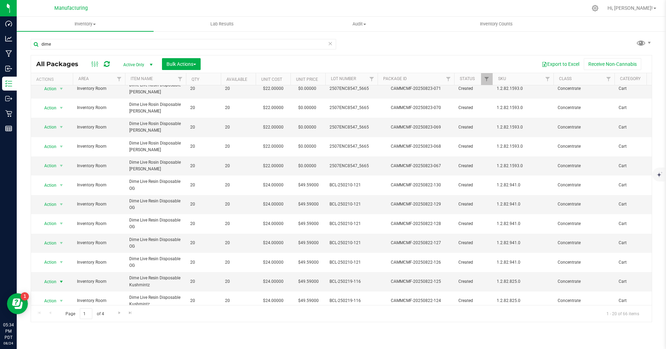
scroll to position [171, 0]
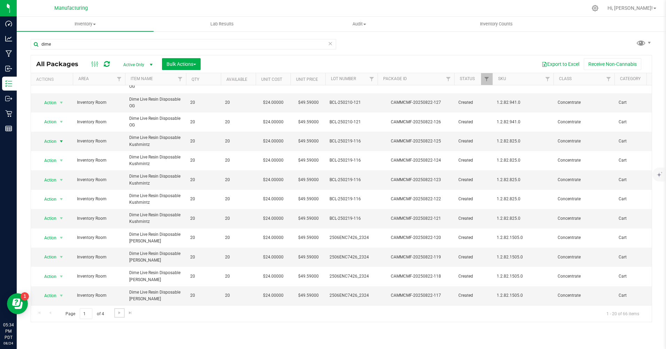
click at [120, 311] on span "Go to the next page" at bounding box center [120, 313] width 6 height 6
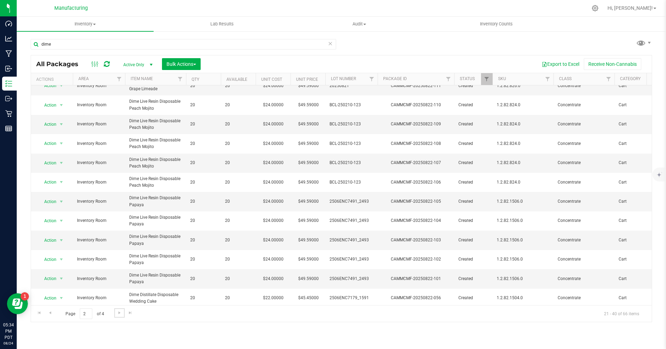
scroll to position [139, 0]
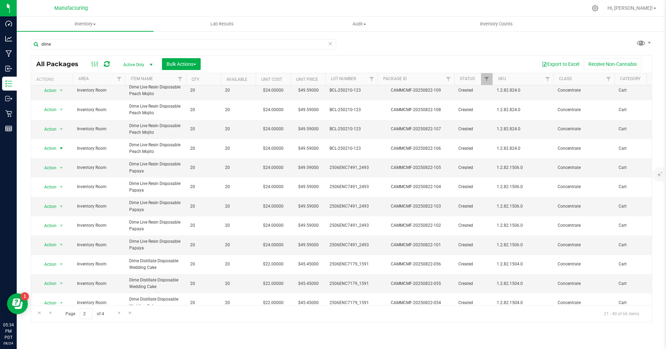
click at [48, 149] on span "Action" at bounding box center [47, 149] width 19 height 10
click at [51, 222] on li "Print package label" at bounding box center [60, 222] width 45 height 10
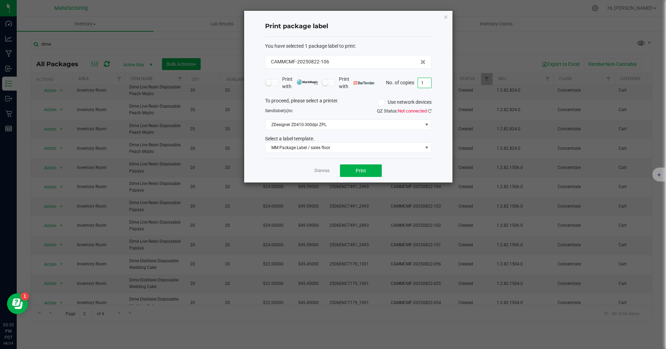
click at [425, 79] on input "1" at bounding box center [424, 83] width 13 height 10
type input "20"
click at [359, 172] on span "Print" at bounding box center [361, 171] width 10 height 6
click at [445, 15] on icon "button" at bounding box center [446, 17] width 5 height 8
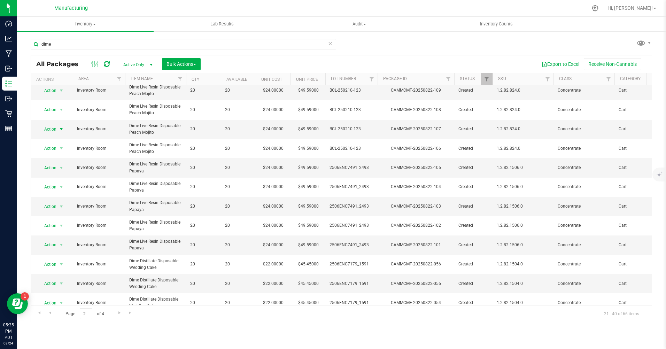
click at [50, 130] on span "Action" at bounding box center [47, 129] width 19 height 10
click at [53, 205] on li "Print package label" at bounding box center [60, 203] width 45 height 10
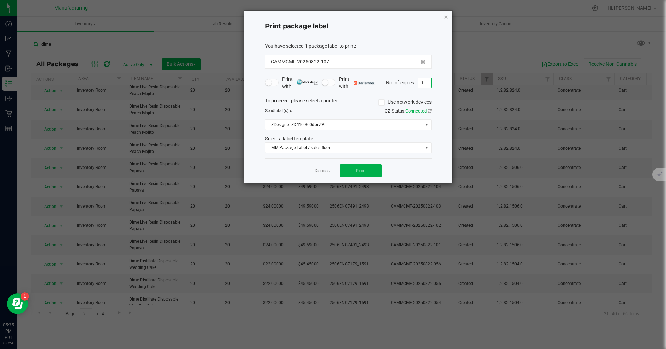
drag, startPoint x: 424, startPoint y: 79, endPoint x: 425, endPoint y: 84, distance: 4.6
click at [424, 80] on input "1" at bounding box center [424, 83] width 13 height 10
type input "20"
click at [362, 171] on span "Print" at bounding box center [361, 171] width 10 height 6
click at [446, 16] on icon "button" at bounding box center [446, 17] width 5 height 8
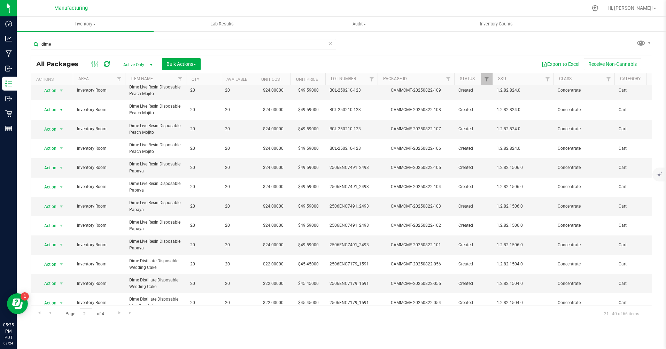
click at [51, 108] on span "Action" at bounding box center [47, 110] width 19 height 10
click at [57, 185] on li "Print package label" at bounding box center [60, 183] width 45 height 10
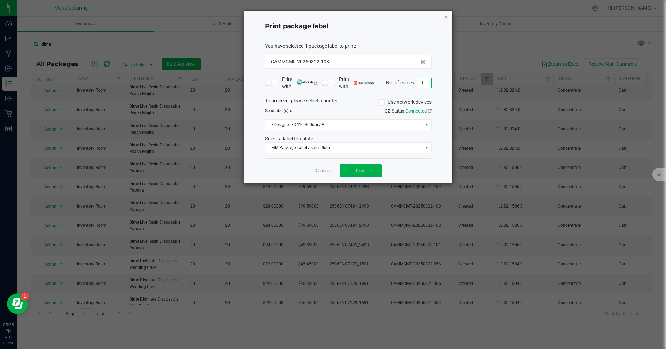
click at [426, 82] on input "1" at bounding box center [424, 83] width 13 height 10
type input "20"
click at [364, 171] on span "Print" at bounding box center [361, 171] width 10 height 6
click at [446, 16] on icon "button" at bounding box center [446, 17] width 5 height 8
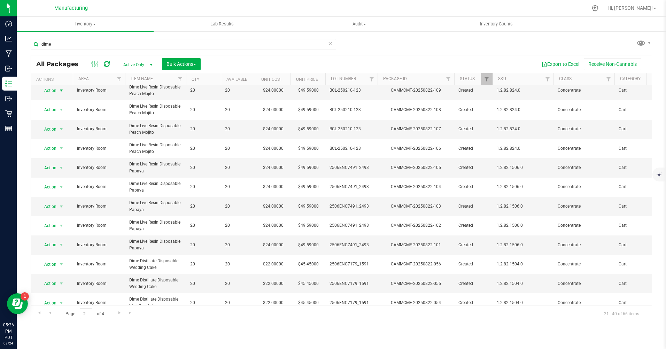
click at [52, 90] on span "Action" at bounding box center [47, 91] width 19 height 10
click at [65, 166] on li "Print package label" at bounding box center [60, 164] width 45 height 10
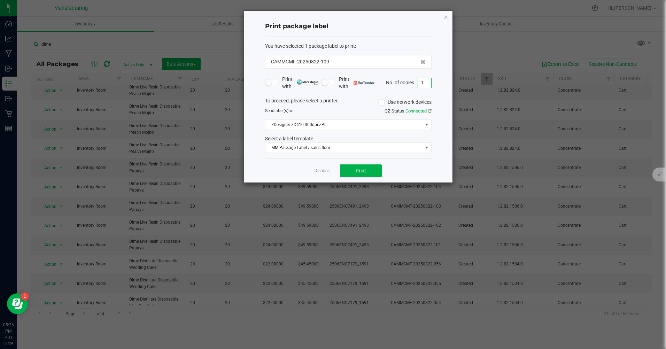
click at [427, 83] on input "1" at bounding box center [424, 83] width 13 height 10
type input "20"
click at [367, 169] on button "Print" at bounding box center [361, 171] width 42 height 13
click at [446, 18] on icon "button" at bounding box center [446, 17] width 5 height 8
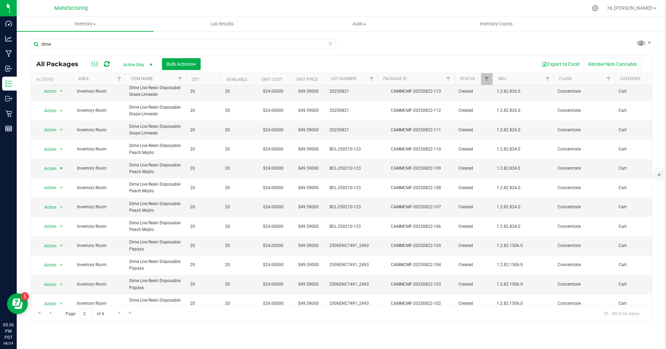
scroll to position [70, 0]
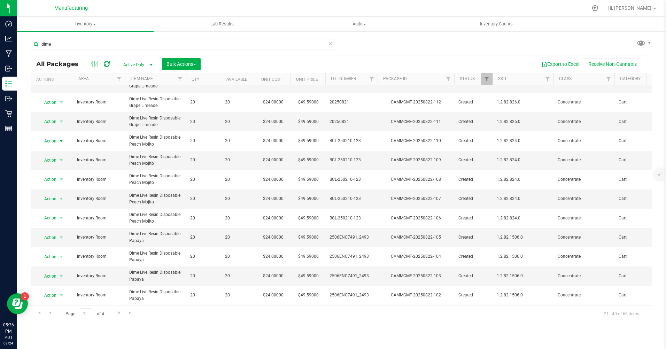
click at [44, 140] on span "Action" at bounding box center [47, 141] width 19 height 10
click at [62, 214] on li "Print package label" at bounding box center [60, 214] width 45 height 10
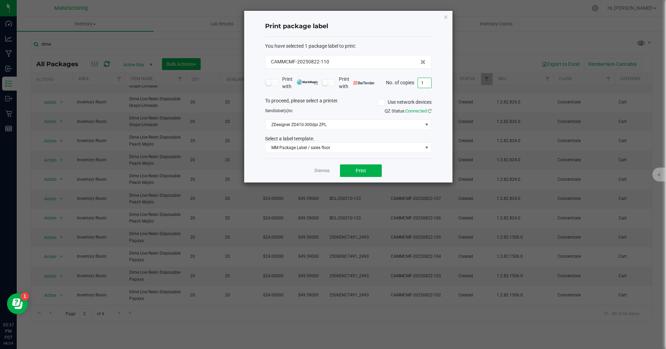
click at [425, 84] on input "1" at bounding box center [424, 83] width 13 height 10
type input "20"
click at [367, 173] on button "Print" at bounding box center [361, 171] width 42 height 13
click at [443, 16] on div "Print package label You have selected 1 package label to print : CAMMCMF-202508…" at bounding box center [348, 97] width 208 height 172
click at [445, 16] on icon "button" at bounding box center [446, 17] width 5 height 8
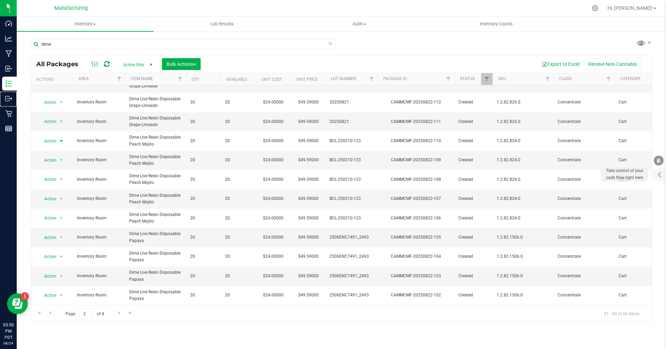
click at [0, 0] on p "Outbound" at bounding box center [0, 0] width 0 height 0
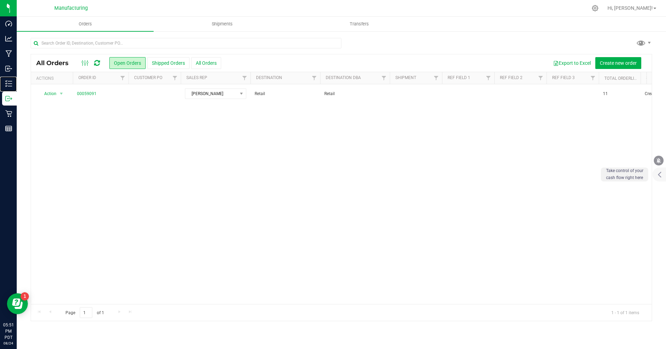
click at [0, 0] on p "Inventory" at bounding box center [0, 0] width 0 height 0
